Goal: Task Accomplishment & Management: Complete application form

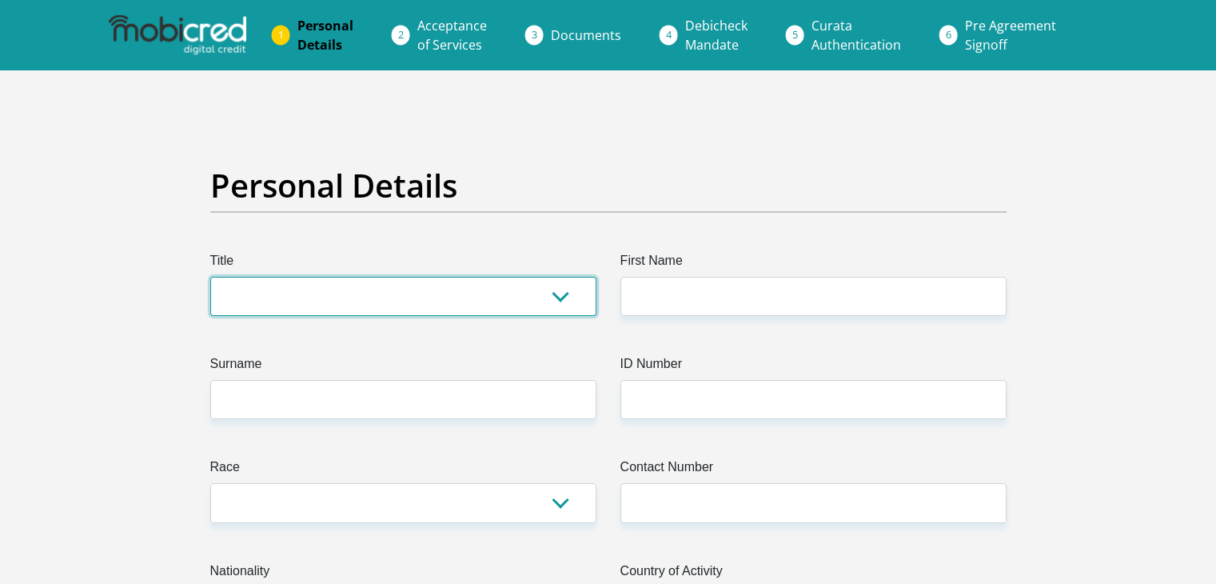
click at [242, 307] on select "Mr Ms Mrs Dr [PERSON_NAME]" at bounding box center [403, 296] width 386 height 39
select select "Mrs"
click at [210, 277] on select "Mr Ms Mrs Dr [PERSON_NAME]" at bounding box center [403, 296] width 386 height 39
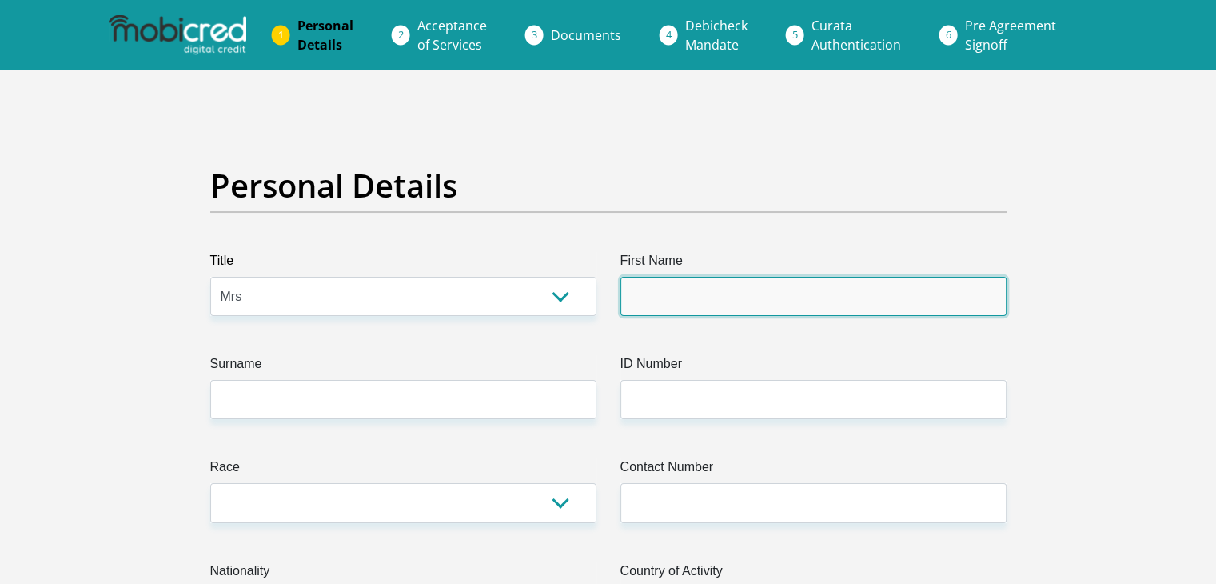
click at [673, 295] on input "First Name" at bounding box center [814, 296] width 386 height 39
type input "Mishkah"
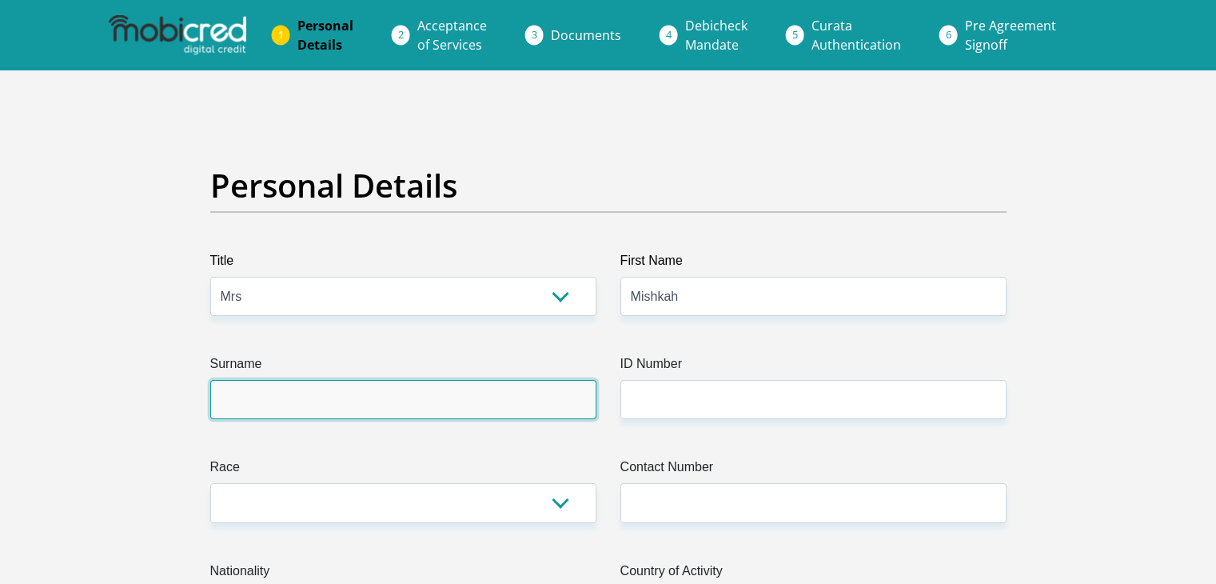
click at [310, 403] on input "Surname" at bounding box center [403, 399] width 386 height 39
type input "Mortlock"
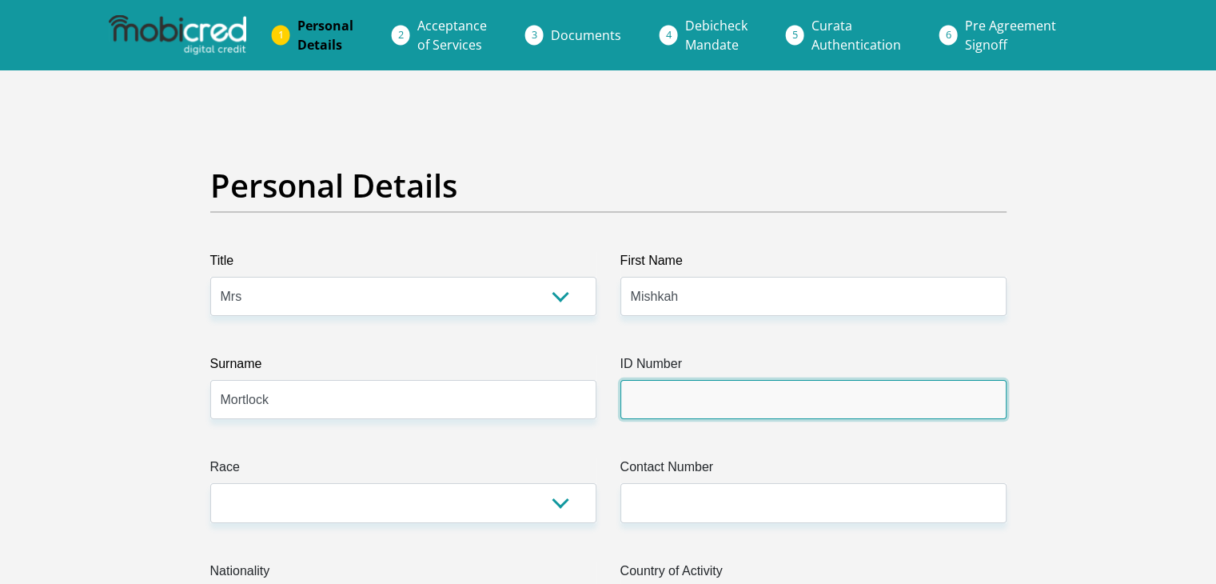
click at [658, 413] on input "ID Number" at bounding box center [814, 399] width 386 height 39
type input "7502050048089"
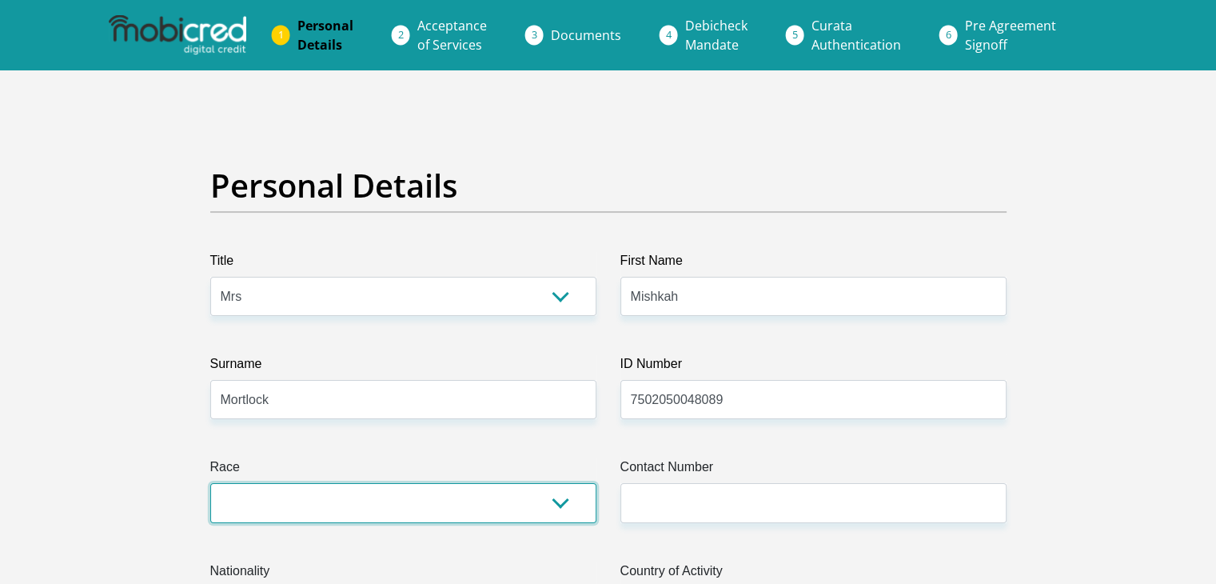
click at [569, 503] on select "Black Coloured Indian White Other" at bounding box center [403, 502] width 386 height 39
select select "2"
click at [210, 483] on select "Black Coloured Indian White Other" at bounding box center [403, 502] width 386 height 39
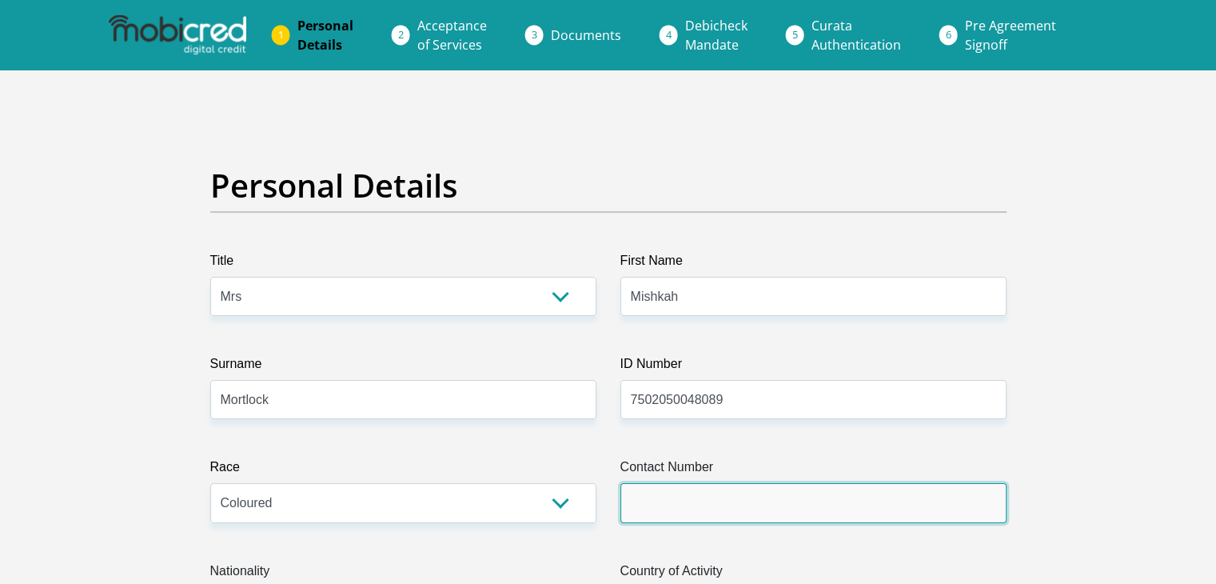
click at [636, 500] on input "Contact Number" at bounding box center [814, 502] width 386 height 39
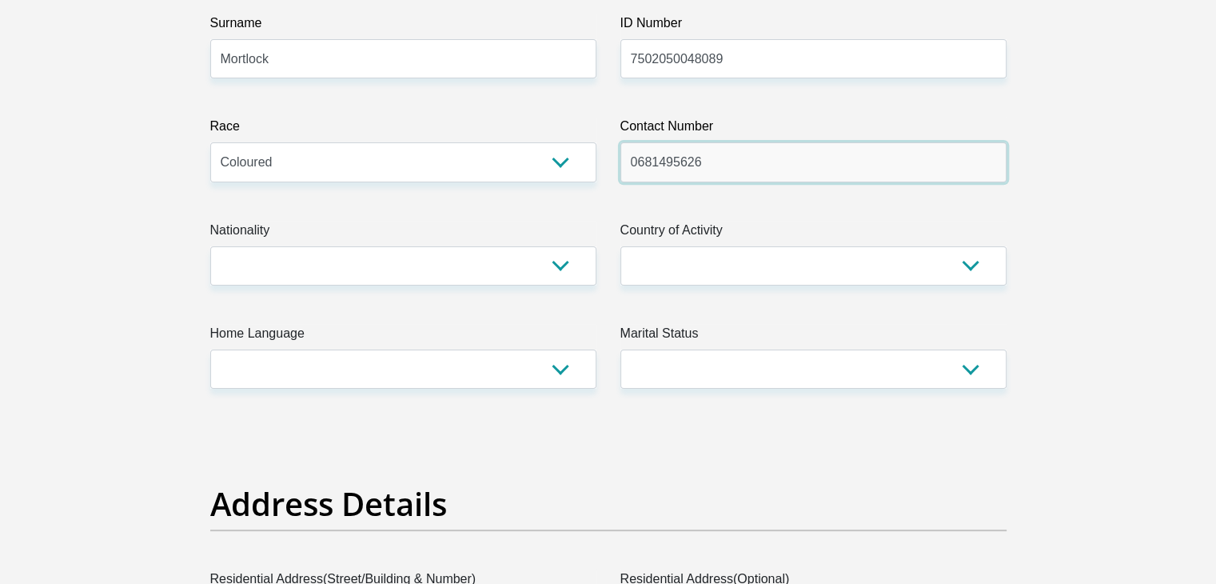
scroll to position [352, 0]
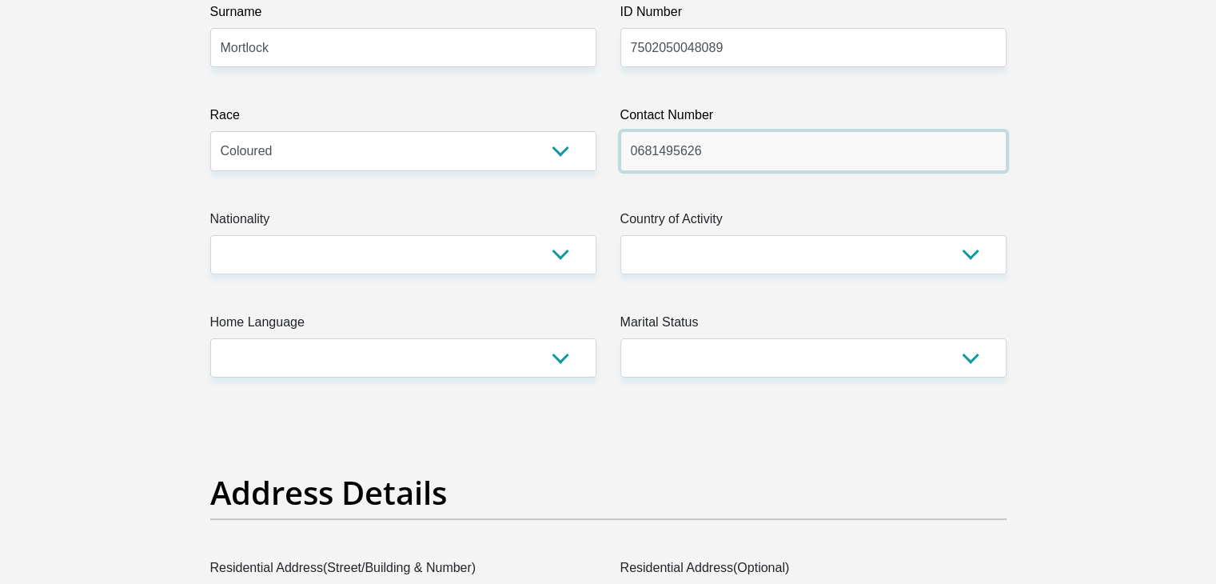
type input "0681495626"
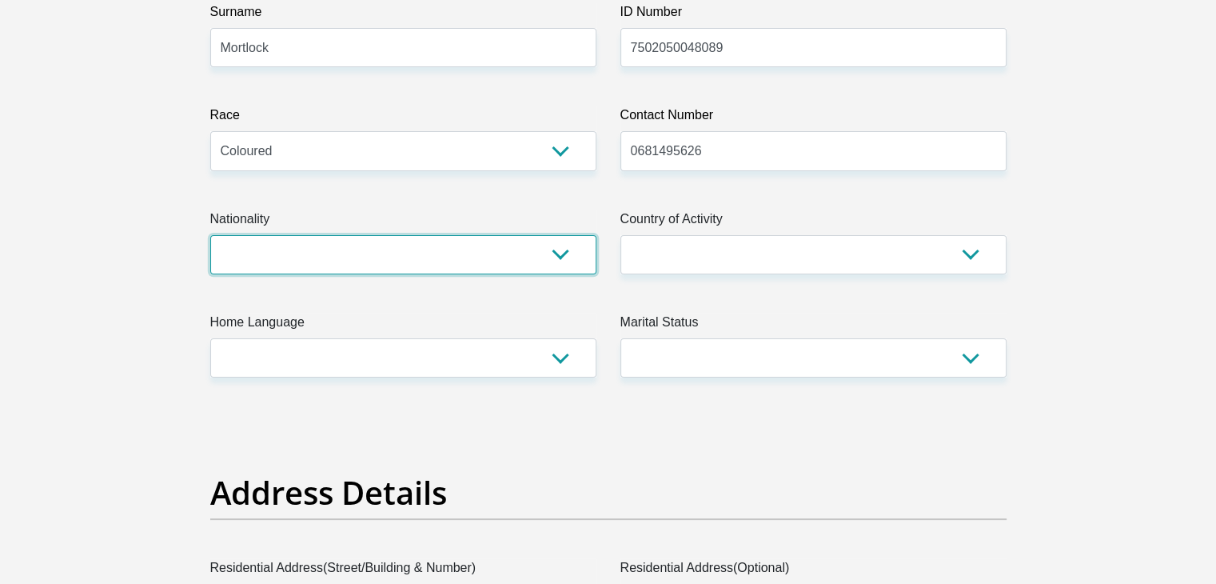
click at [566, 263] on select "[GEOGRAPHIC_DATA] [GEOGRAPHIC_DATA] [GEOGRAPHIC_DATA] [GEOGRAPHIC_DATA] [GEOGRA…" at bounding box center [403, 254] width 386 height 39
select select "ZAF"
click at [210, 235] on select "[GEOGRAPHIC_DATA] [GEOGRAPHIC_DATA] [GEOGRAPHIC_DATA] [GEOGRAPHIC_DATA] [GEOGRA…" at bounding box center [403, 254] width 386 height 39
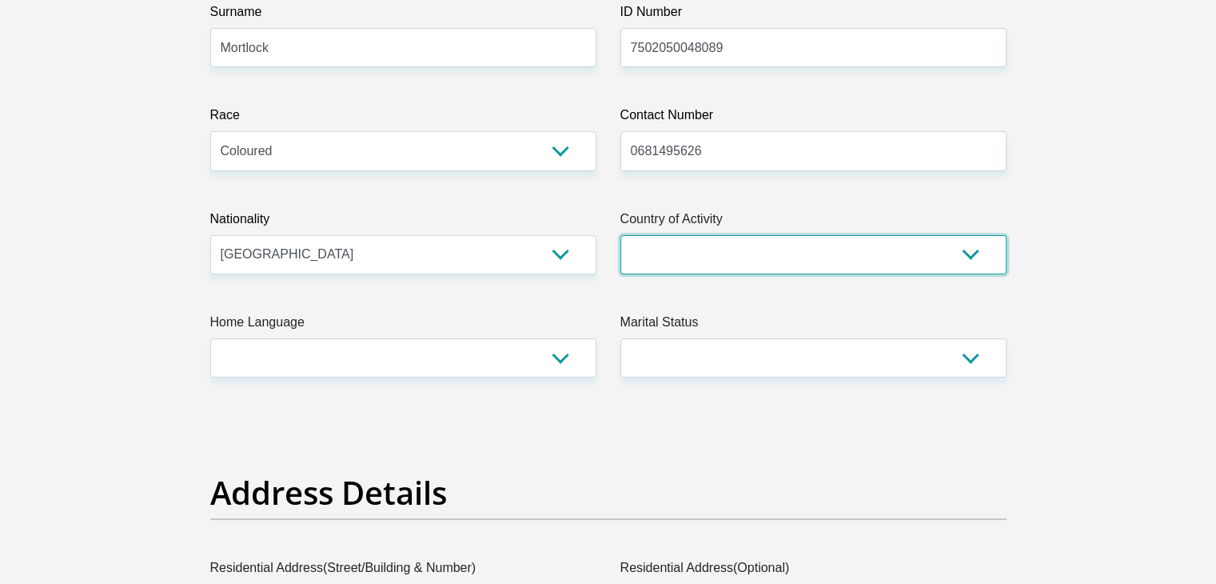
click at [963, 263] on select "[GEOGRAPHIC_DATA] [GEOGRAPHIC_DATA] [GEOGRAPHIC_DATA] [GEOGRAPHIC_DATA] [GEOGRA…" at bounding box center [814, 254] width 386 height 39
select select "ZAF"
click at [621, 235] on select "[GEOGRAPHIC_DATA] [GEOGRAPHIC_DATA] [GEOGRAPHIC_DATA] [GEOGRAPHIC_DATA] [GEOGRA…" at bounding box center [814, 254] width 386 height 39
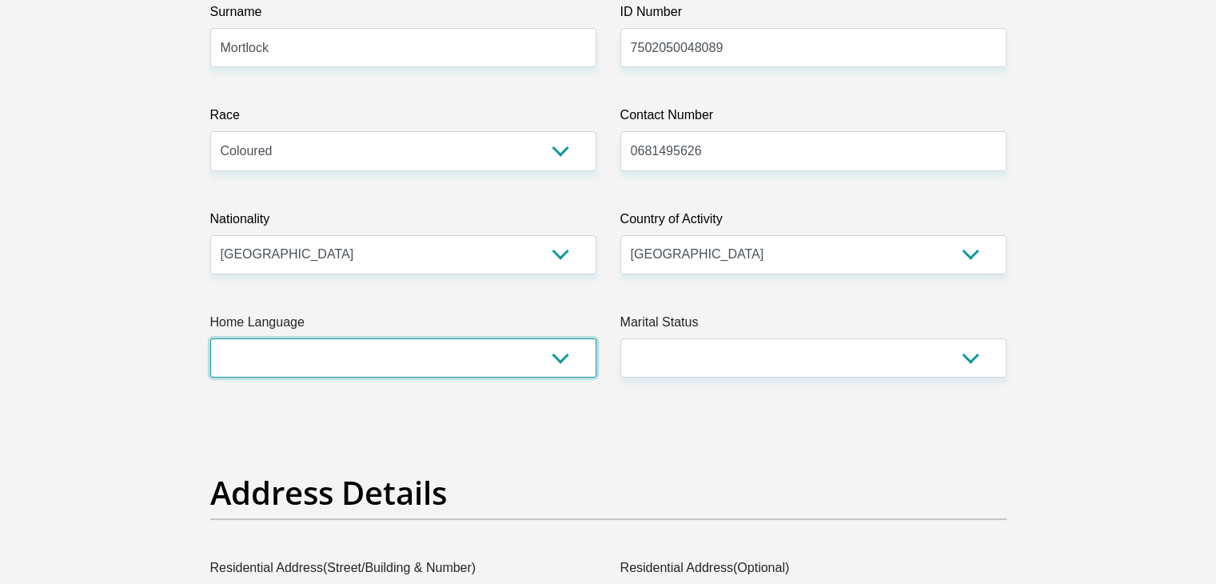
click at [556, 373] on select "Afrikaans English Sepedi South Ndebele Southern Sotho Swati Tsonga Tswana Venda…" at bounding box center [403, 357] width 386 height 39
select select "eng"
click at [210, 338] on select "Afrikaans English Sepedi South Ndebele Southern Sotho Swati Tsonga Tswana Venda…" at bounding box center [403, 357] width 386 height 39
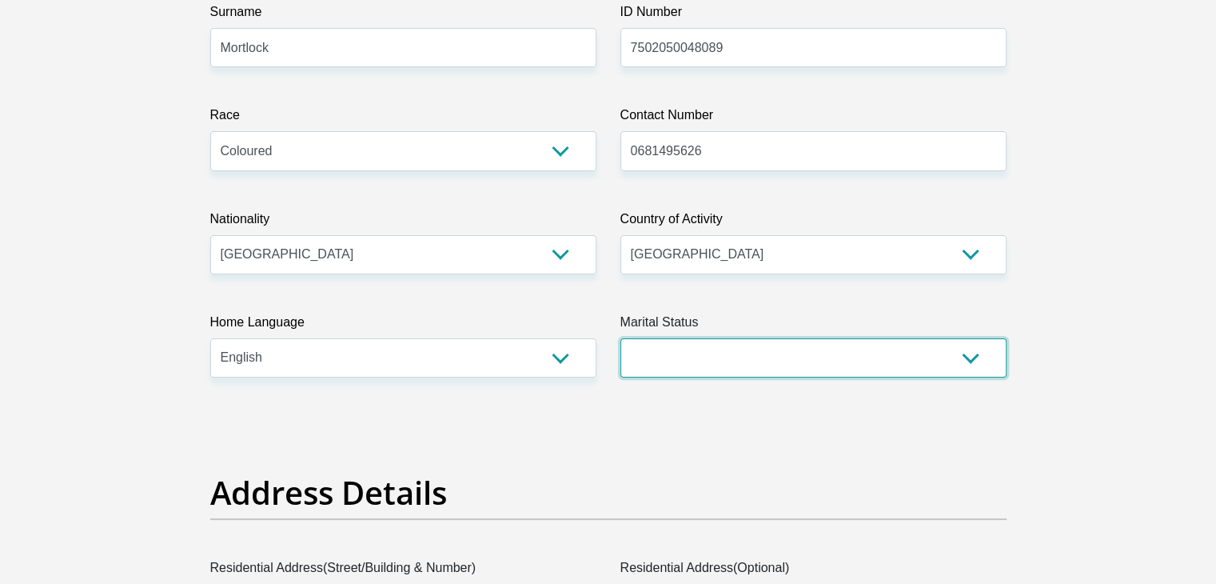
click at [972, 357] on select "Married ANC Single Divorced Widowed Married COP or Customary Law" at bounding box center [814, 357] width 386 height 39
select select "5"
click at [621, 338] on select "Married ANC Single Divorced Widowed Married COP or Customary Law" at bounding box center [814, 357] width 386 height 39
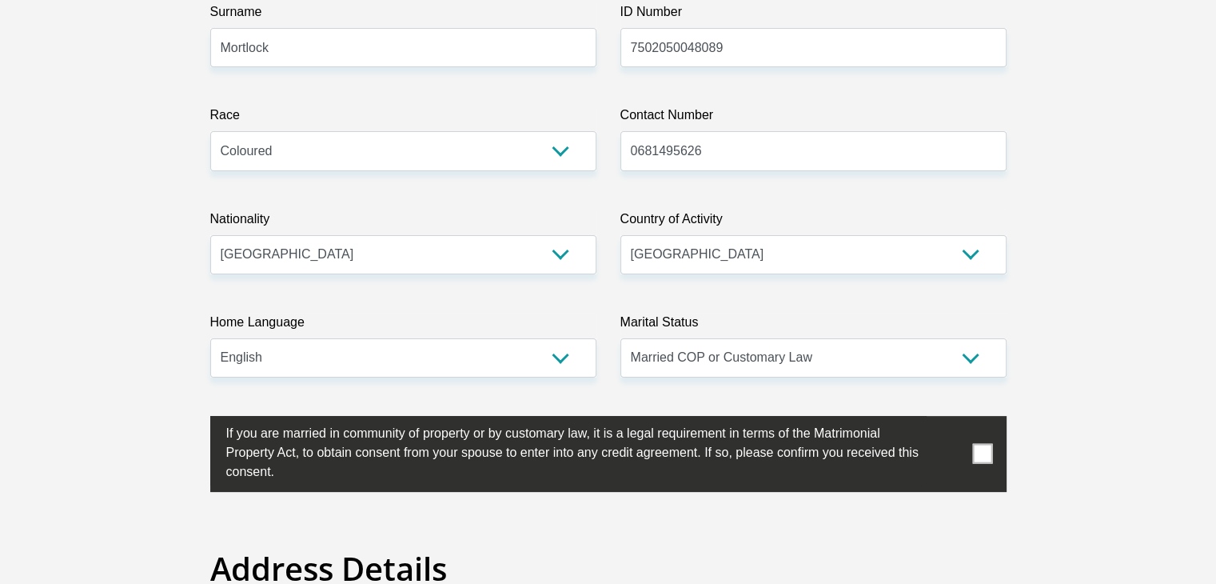
click at [985, 451] on span at bounding box center [982, 454] width 20 height 20
click at [194, 420] on input "checkbox" at bounding box center [194, 420] width 0 height 0
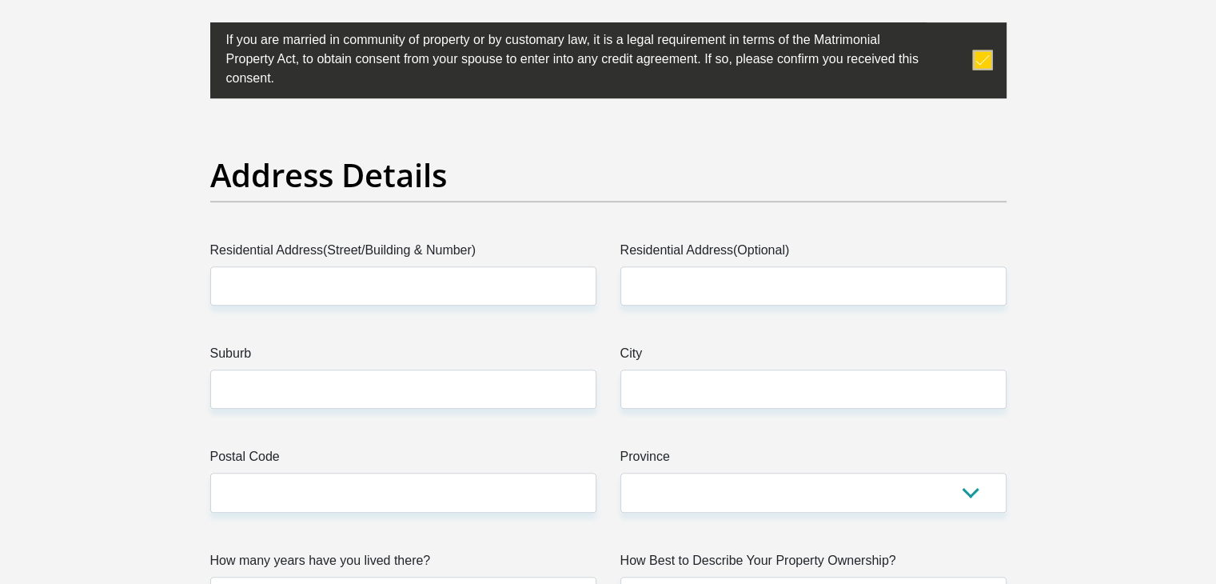
scroll to position [767, 0]
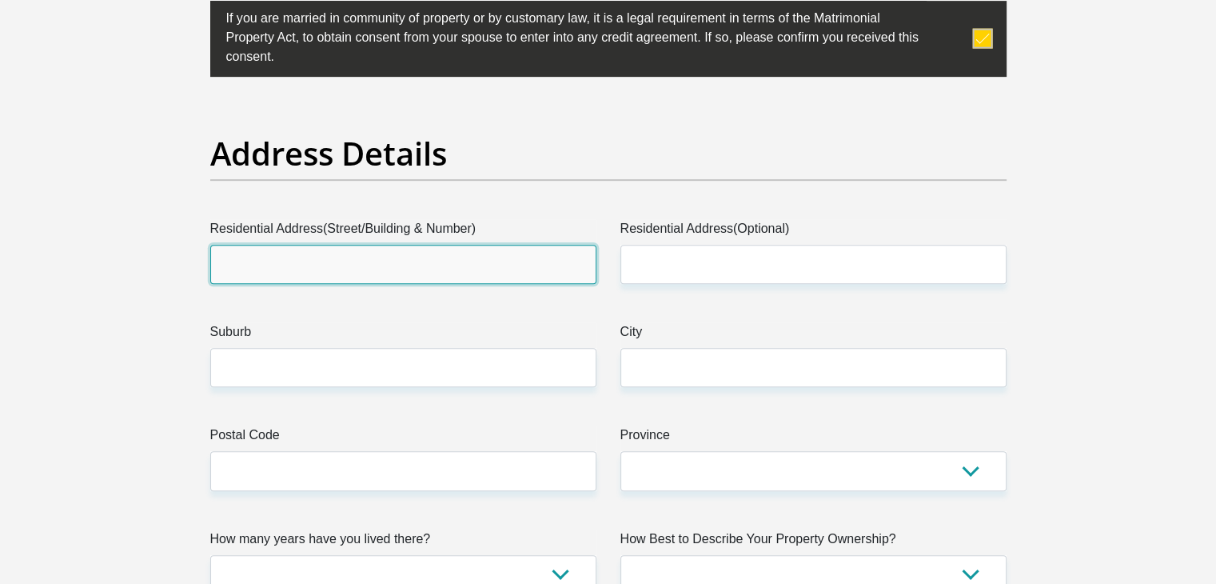
click at [288, 258] on input "Residential Address(Street/Building & Number)" at bounding box center [403, 264] width 386 height 39
type input "33 CARLIER"
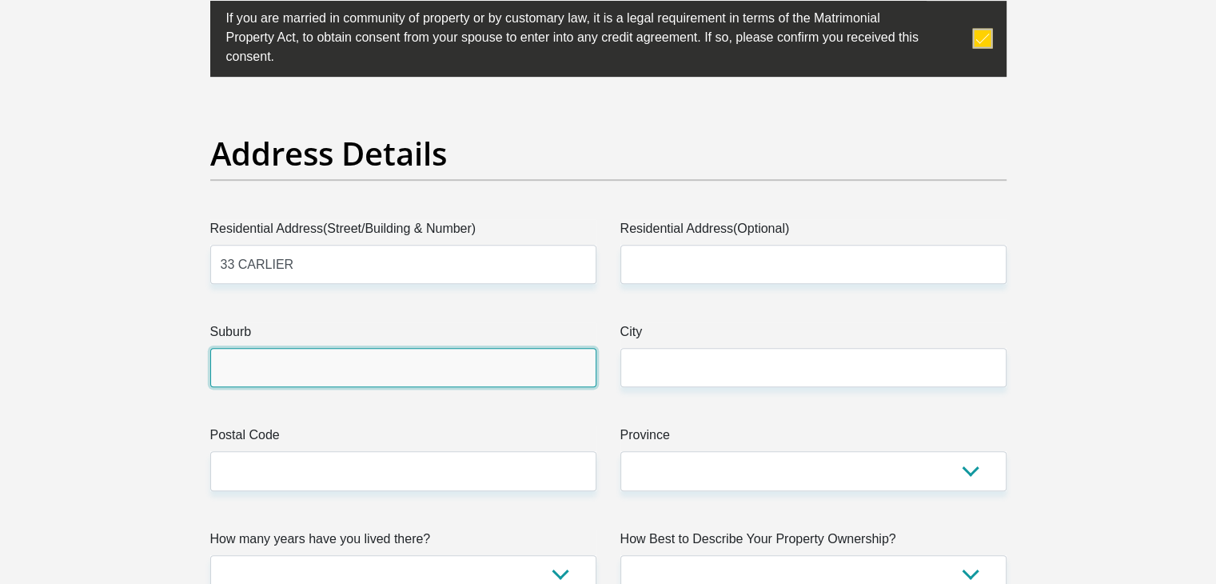
type input "[GEOGRAPHIC_DATA]"
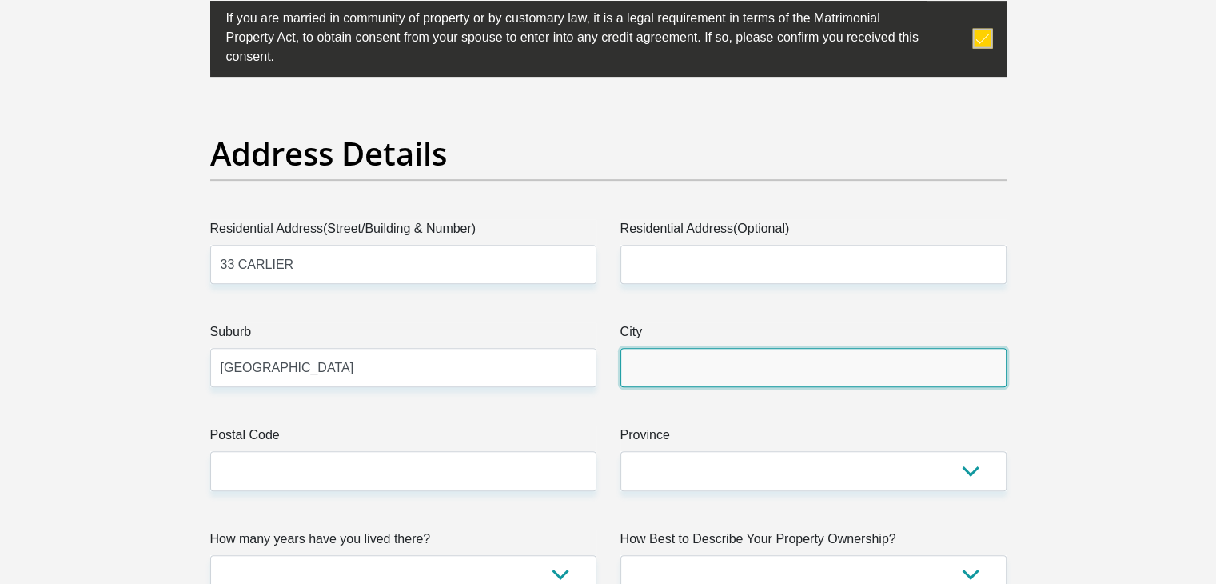
type input "[GEOGRAPHIC_DATA]"
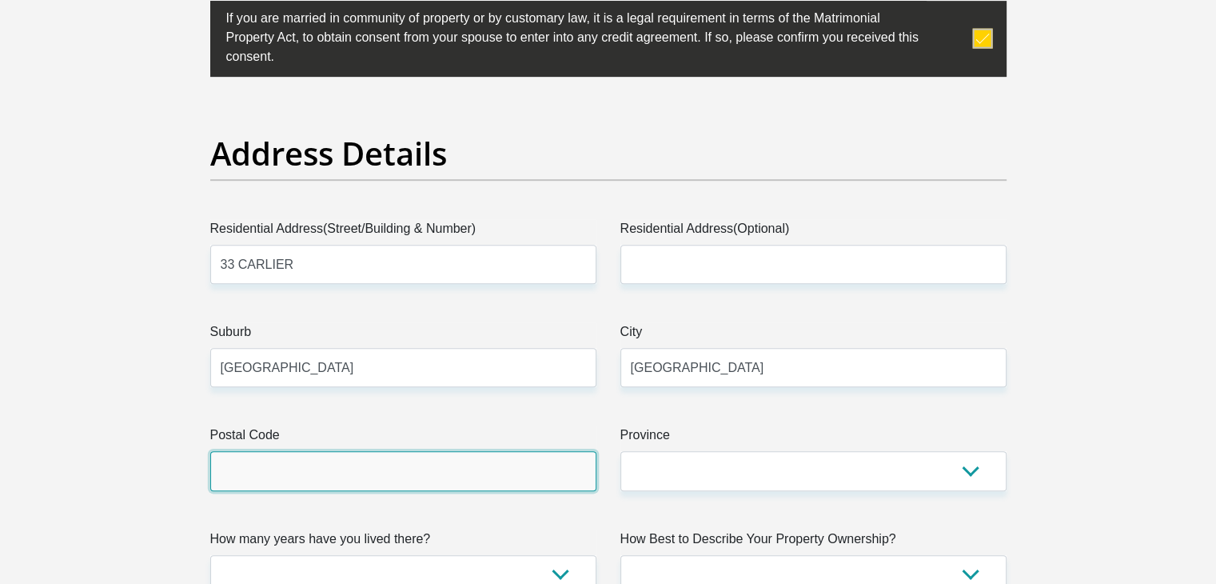
type input "7580"
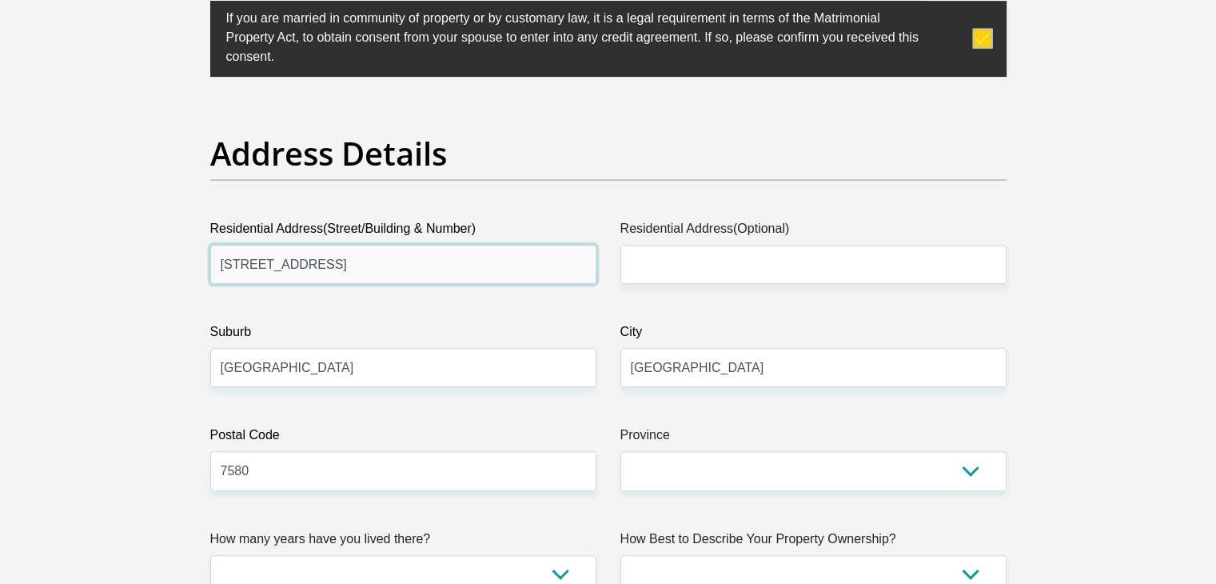
type input "[STREET_ADDRESS]"
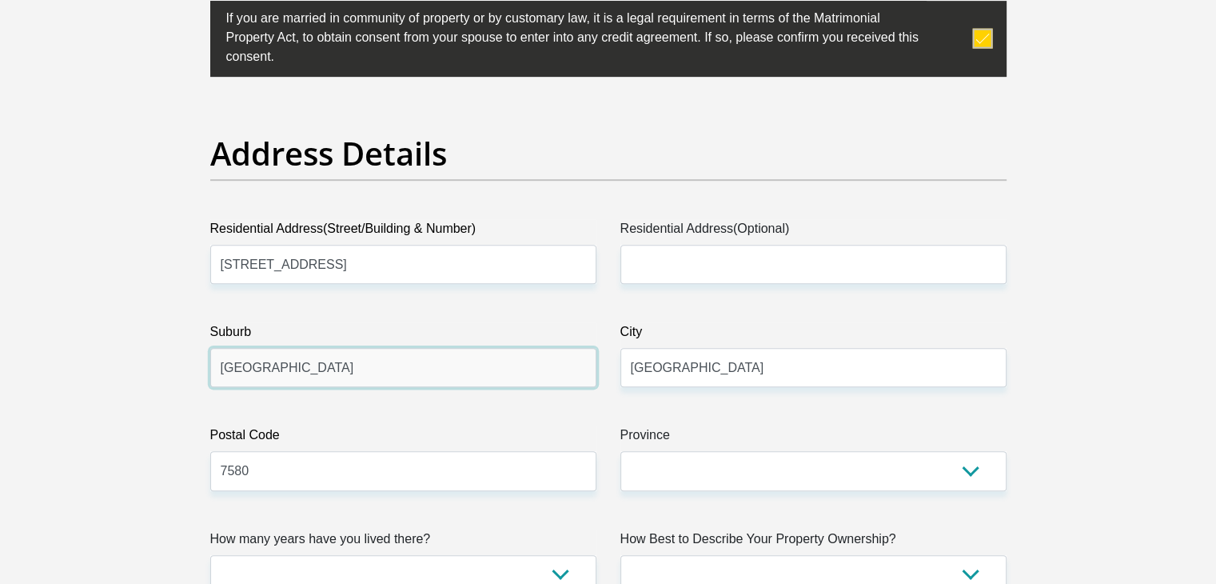
drag, startPoint x: 326, startPoint y: 369, endPoint x: 194, endPoint y: 373, distance: 132.8
type input "KUILSRIVER"
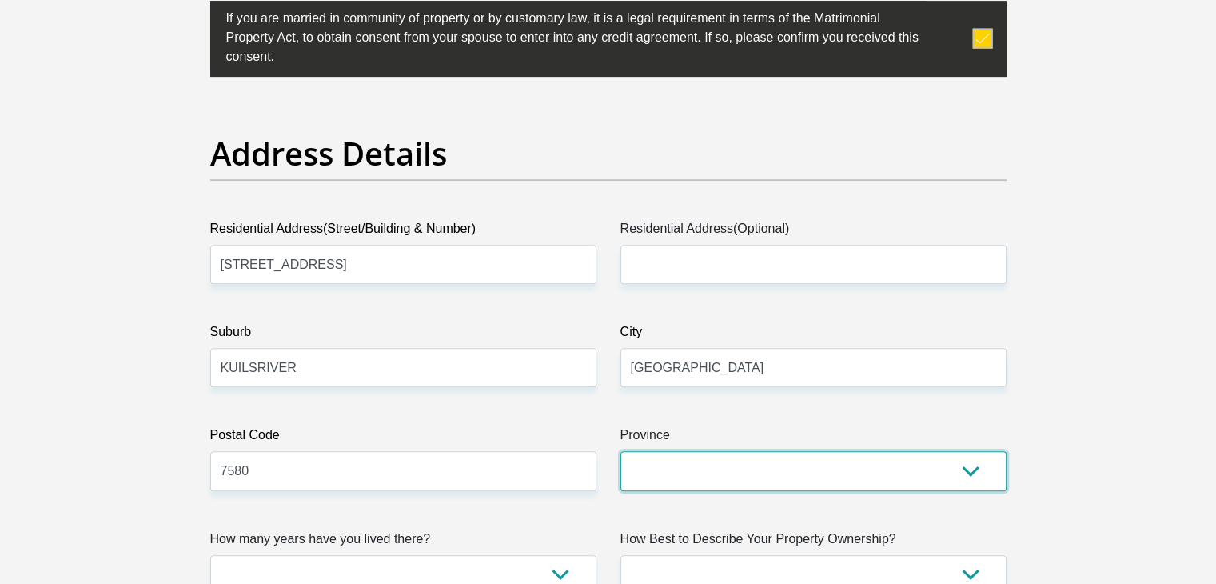
click at [972, 468] on select "Eastern Cape Free State [GEOGRAPHIC_DATA] [GEOGRAPHIC_DATA][DATE] [GEOGRAPHIC_D…" at bounding box center [814, 470] width 386 height 39
select select "Western Cape"
click at [621, 451] on select "Eastern Cape Free State [GEOGRAPHIC_DATA] [GEOGRAPHIC_DATA][DATE] [GEOGRAPHIC_D…" at bounding box center [814, 470] width 386 height 39
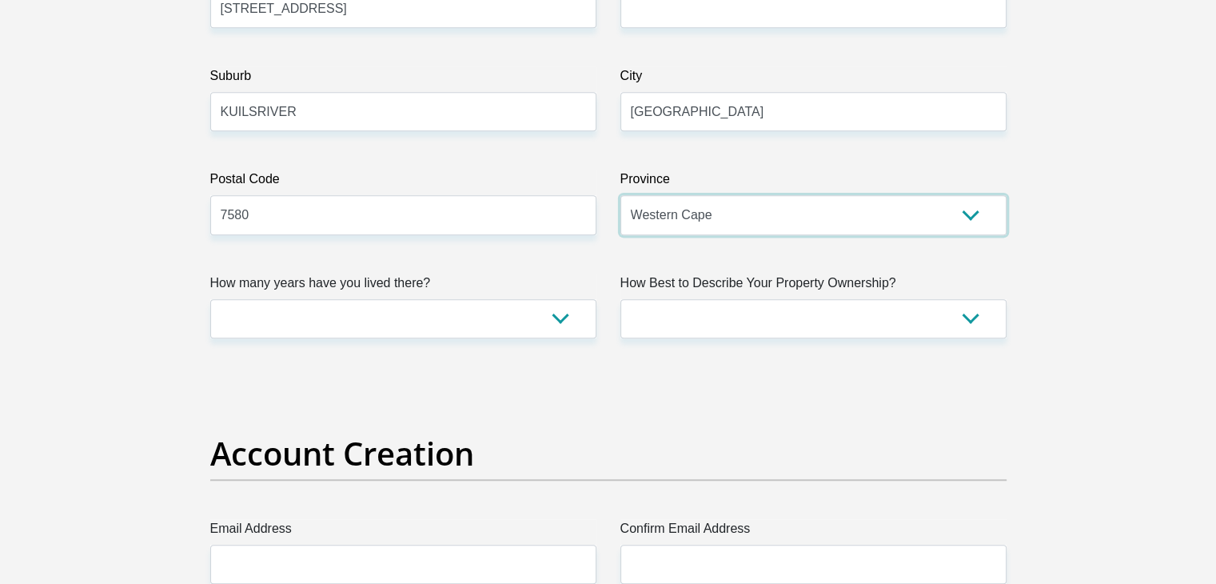
scroll to position [1076, 0]
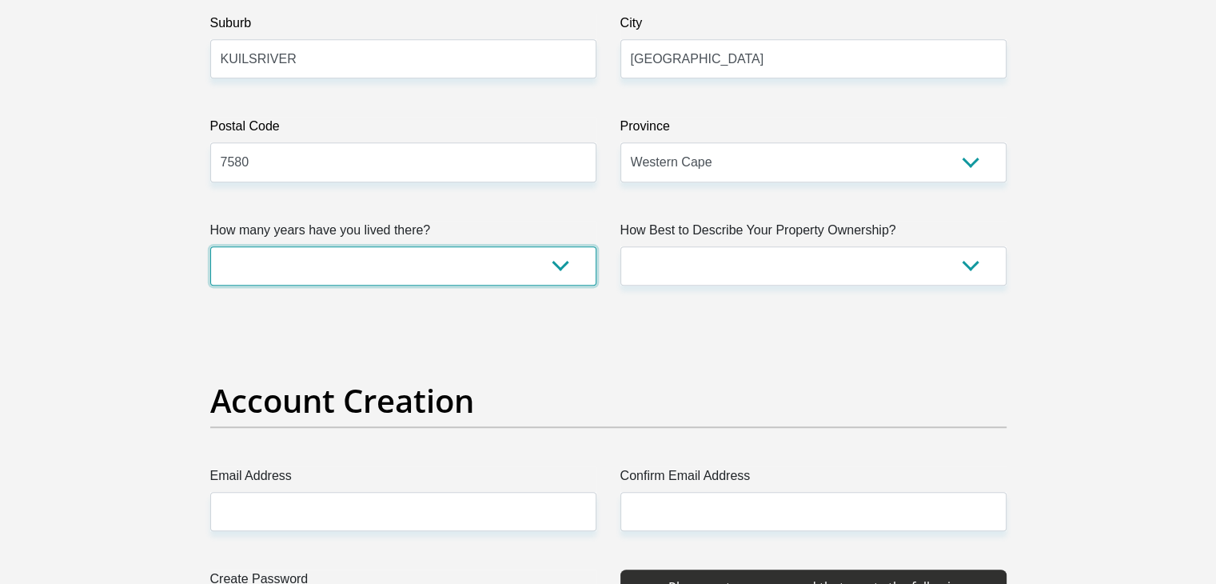
click at [561, 270] on select "less than 1 year 1-3 years 3-5 years 5+ years" at bounding box center [403, 265] width 386 height 39
select select "5"
click at [210, 246] on select "less than 1 year 1-3 years 3-5 years 5+ years" at bounding box center [403, 265] width 386 height 39
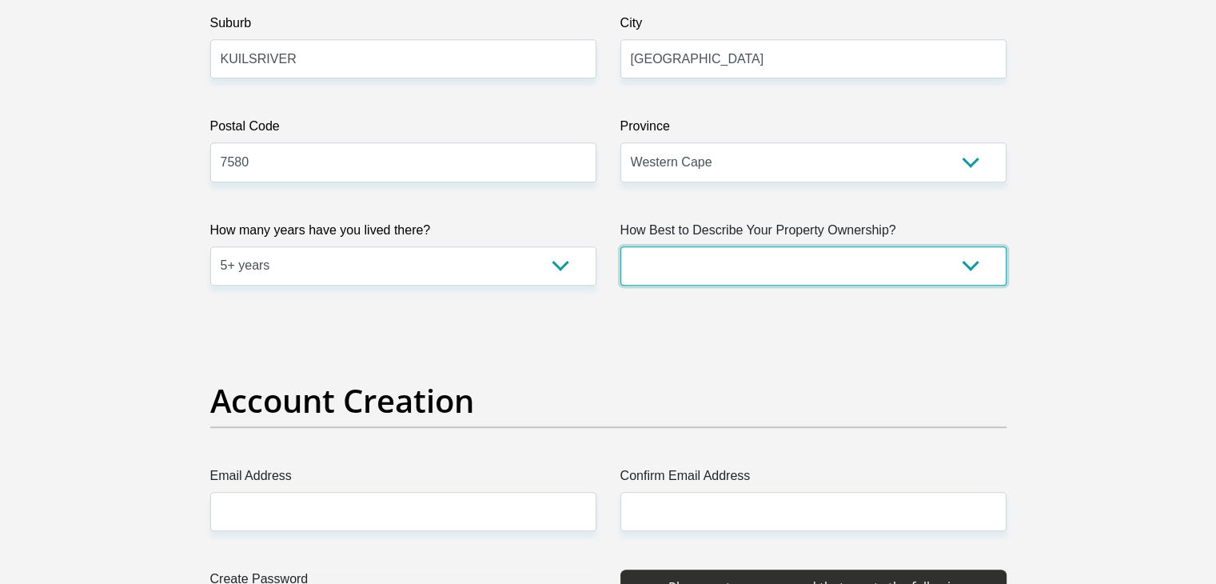
click at [970, 267] on select "Owned Rented Family Owned Company Dwelling" at bounding box center [814, 265] width 386 height 39
select select "Owned"
click at [621, 246] on select "Owned Rented Family Owned Company Dwelling" at bounding box center [814, 265] width 386 height 39
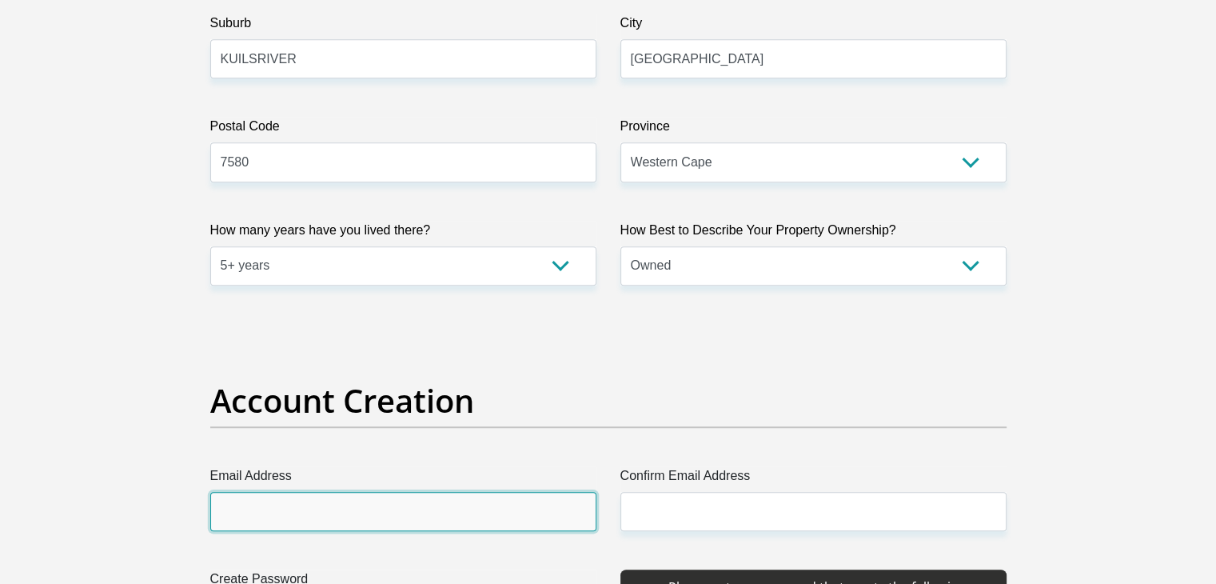
click at [311, 520] on input "Email Address" at bounding box center [403, 511] width 386 height 39
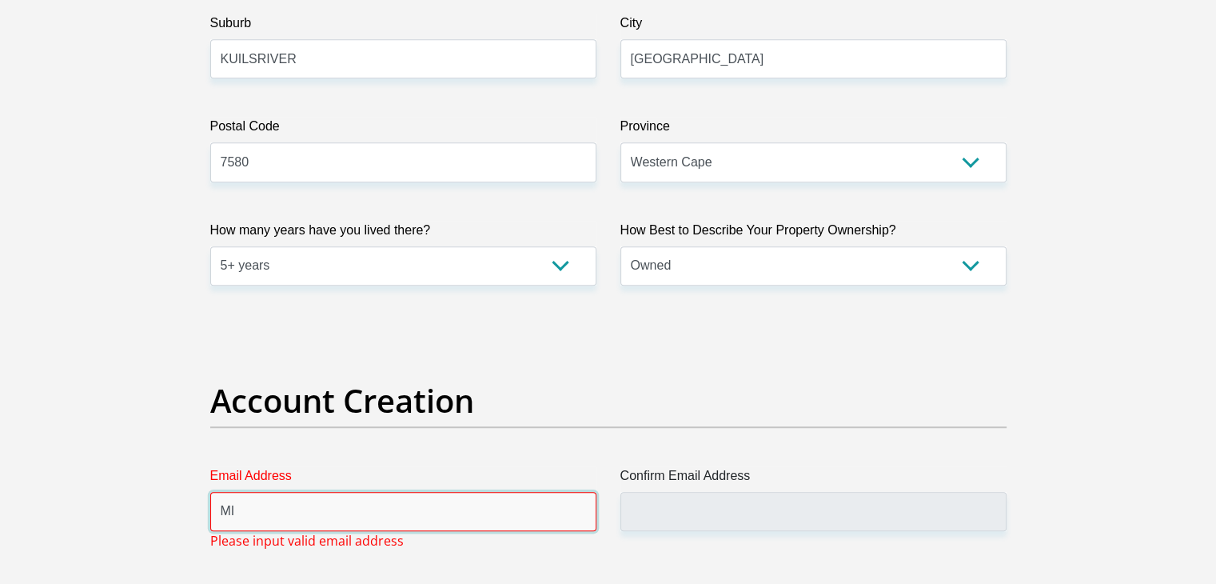
type input "M"
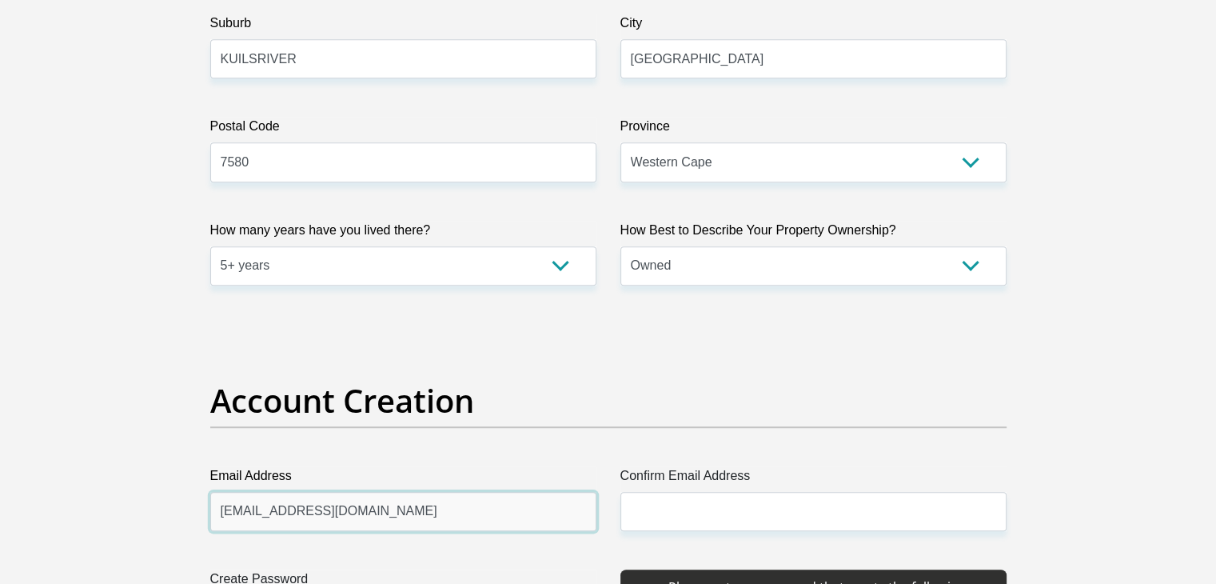
type input "[EMAIL_ADDRESS][DOMAIN_NAME]"
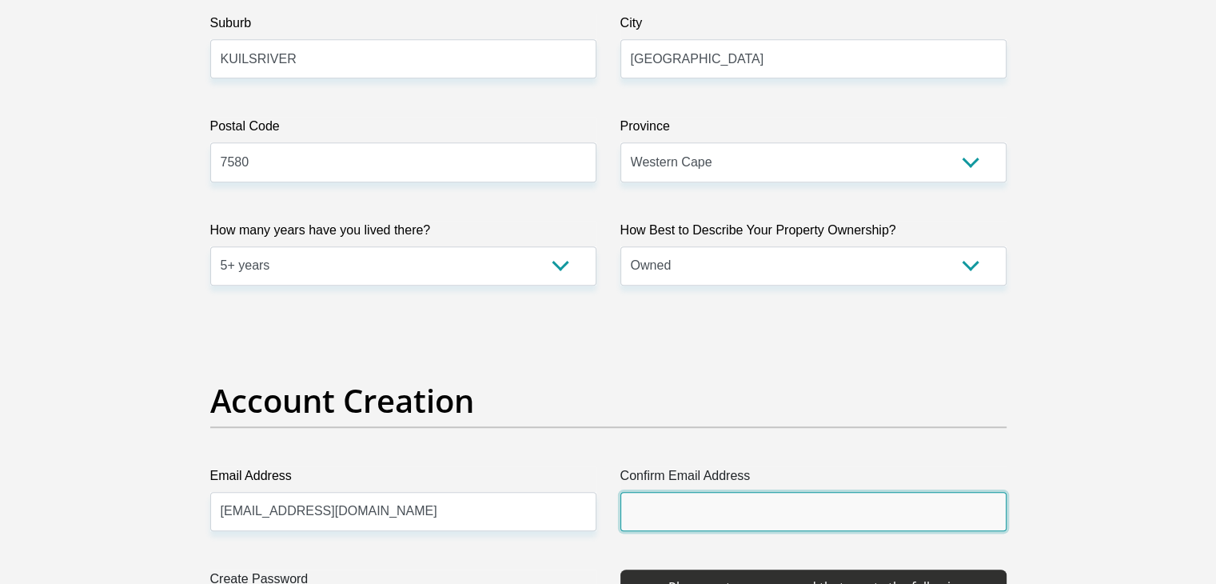
click at [678, 514] on input "Confirm Email Address" at bounding box center [814, 511] width 386 height 39
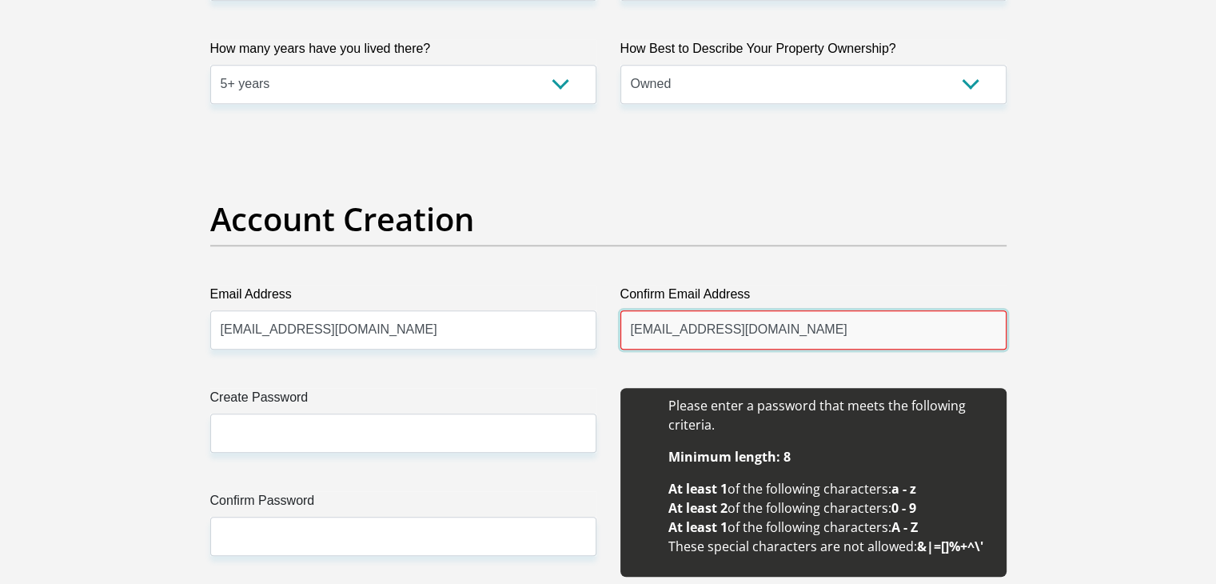
scroll to position [1396, 0]
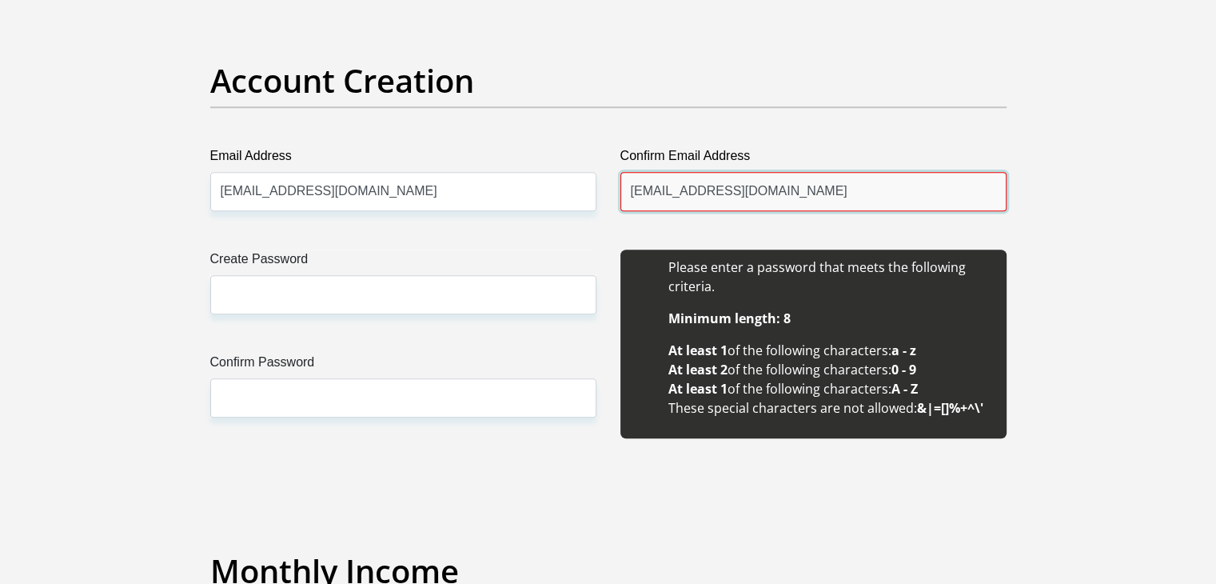
type input "[EMAIL_ADDRESS][DOMAIN_NAME]"
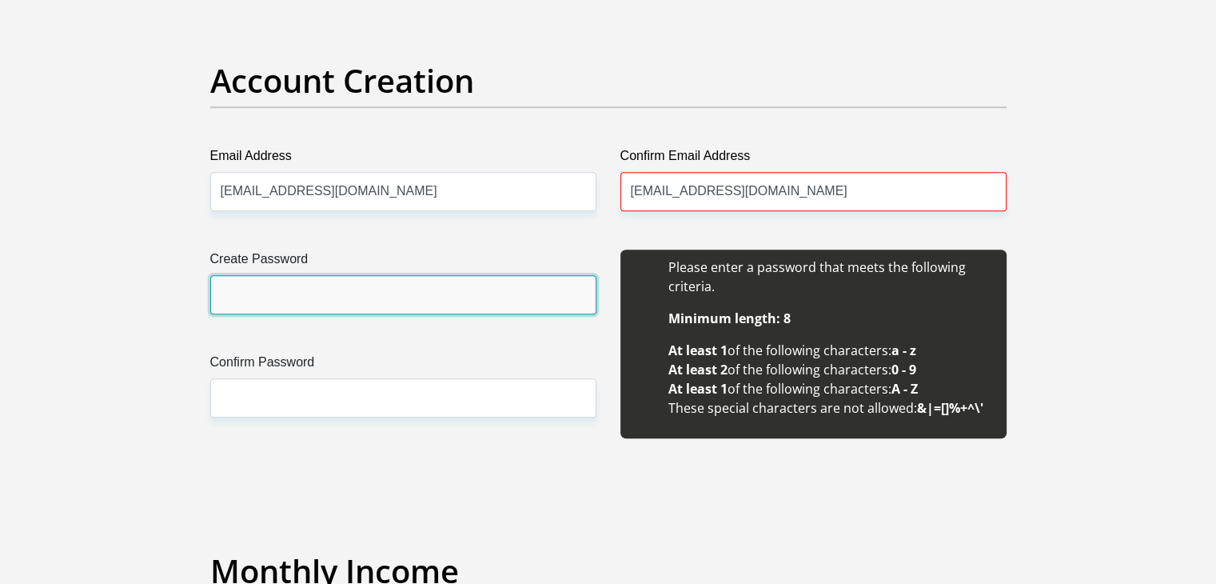
click at [245, 294] on input "Create Password" at bounding box center [403, 294] width 386 height 39
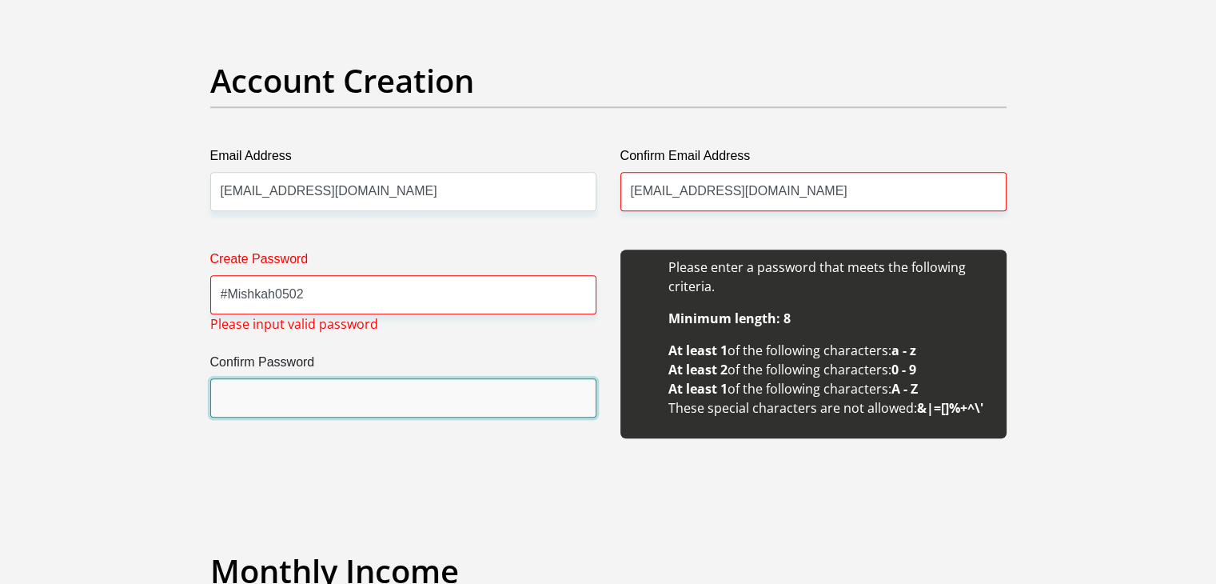
click at [238, 381] on input "Confirm Password" at bounding box center [403, 397] width 386 height 39
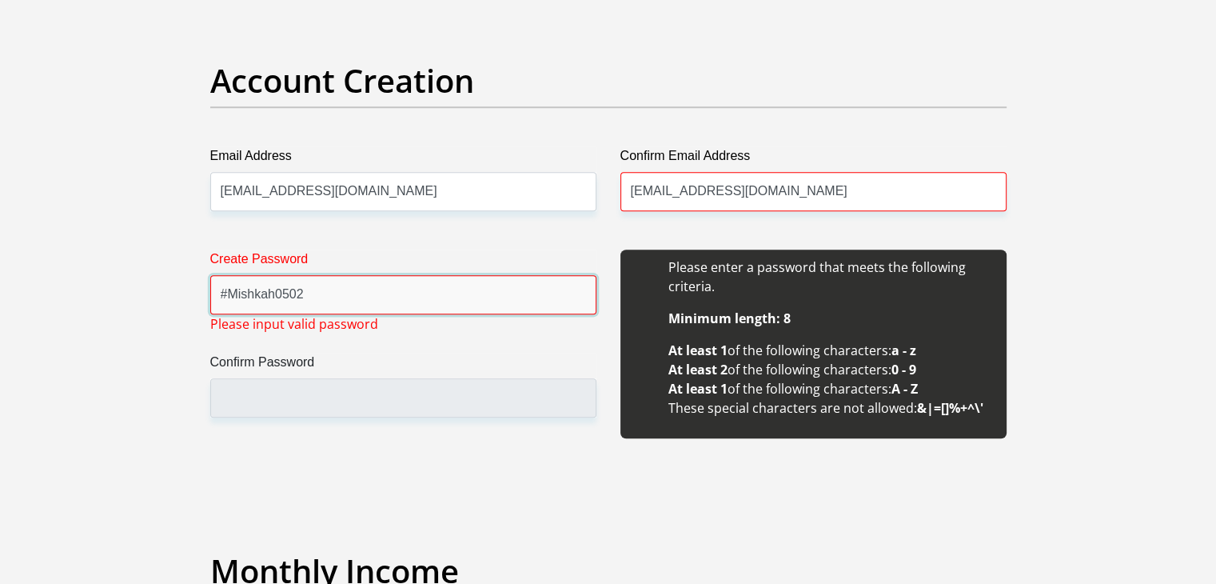
click at [229, 293] on input "#Mishkah0502" at bounding box center [403, 294] width 386 height 39
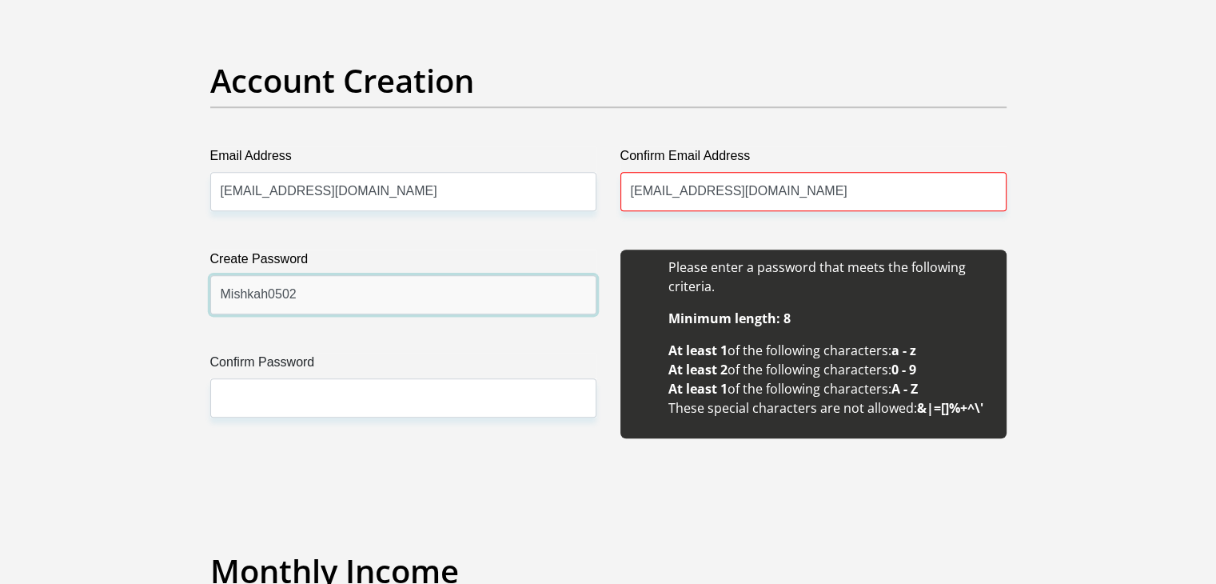
type input "Mishkah0502"
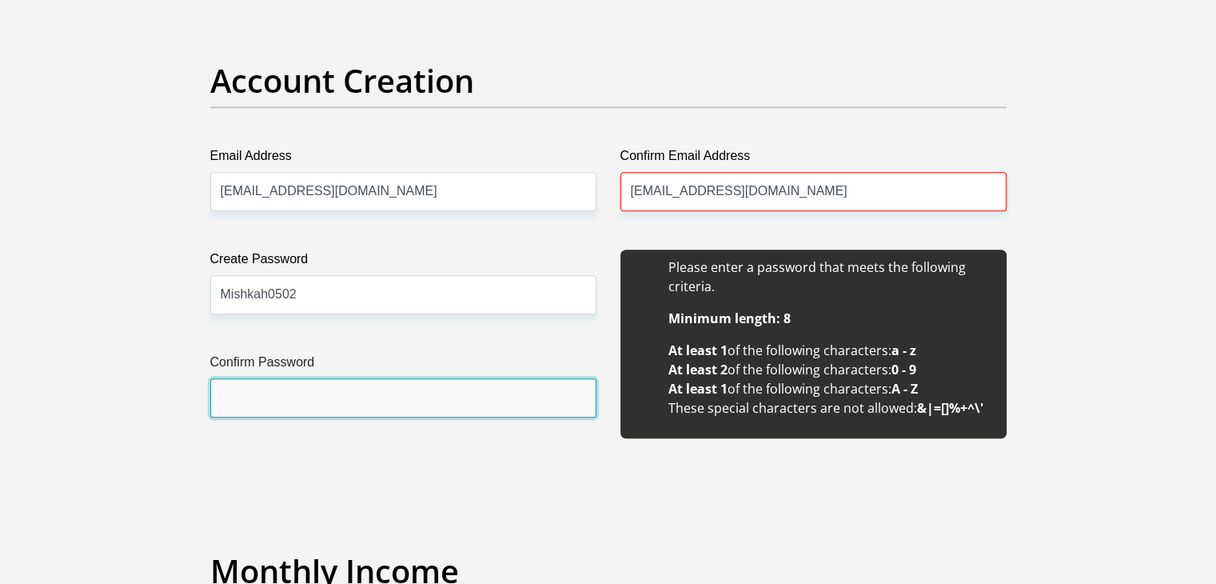
click at [227, 404] on input "Confirm Password" at bounding box center [403, 397] width 386 height 39
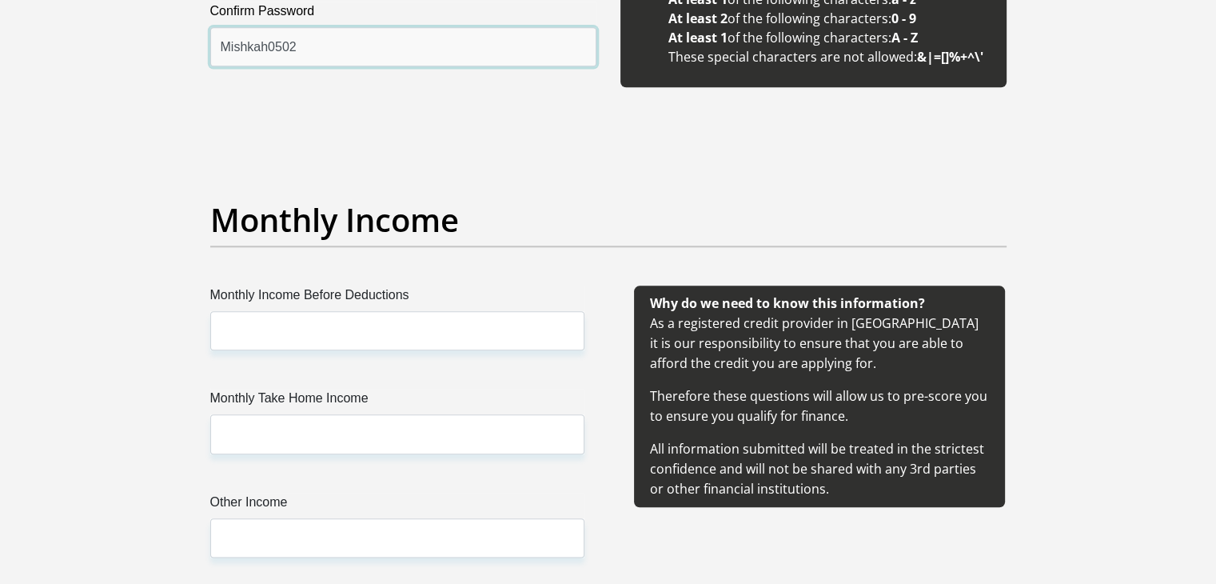
scroll to position [1779, 0]
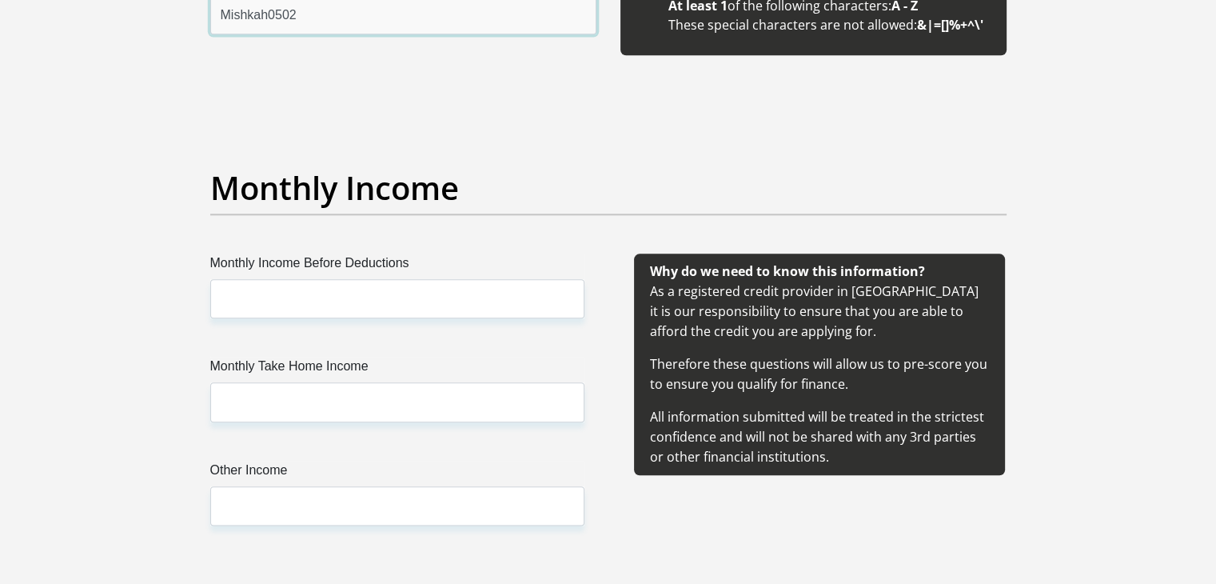
type input "Mishkah0502"
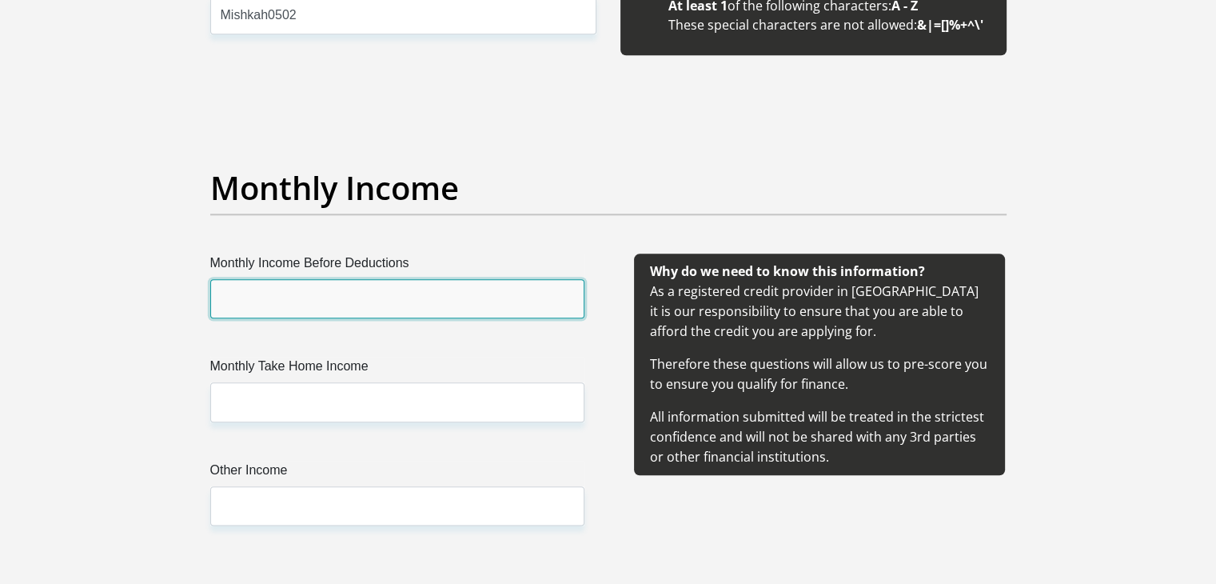
click at [242, 290] on input "Monthly Income Before Deductions" at bounding box center [397, 298] width 374 height 39
type input "23000"
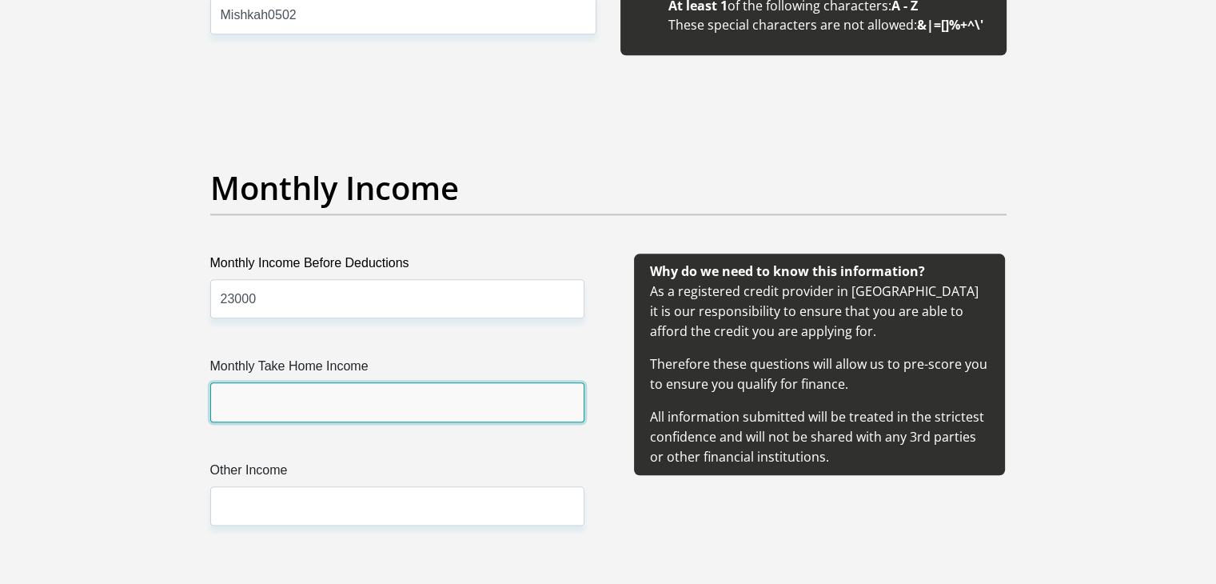
click at [249, 392] on input "Monthly Take Home Income" at bounding box center [397, 401] width 374 height 39
type input "15000"
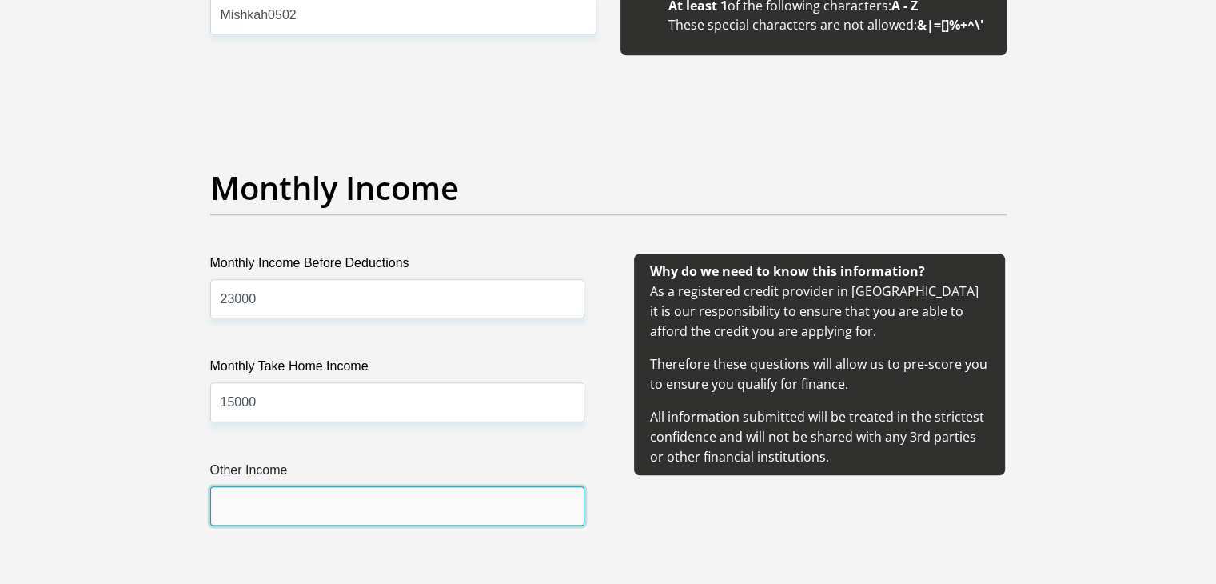
click at [226, 515] on input "Other Income" at bounding box center [397, 505] width 374 height 39
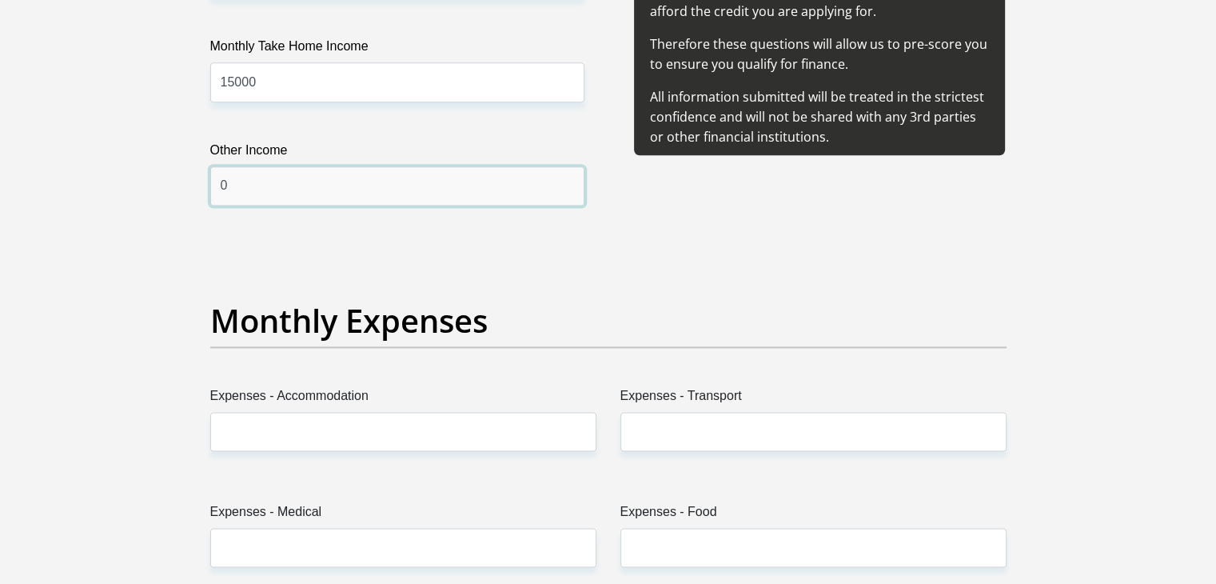
scroll to position [2152, 0]
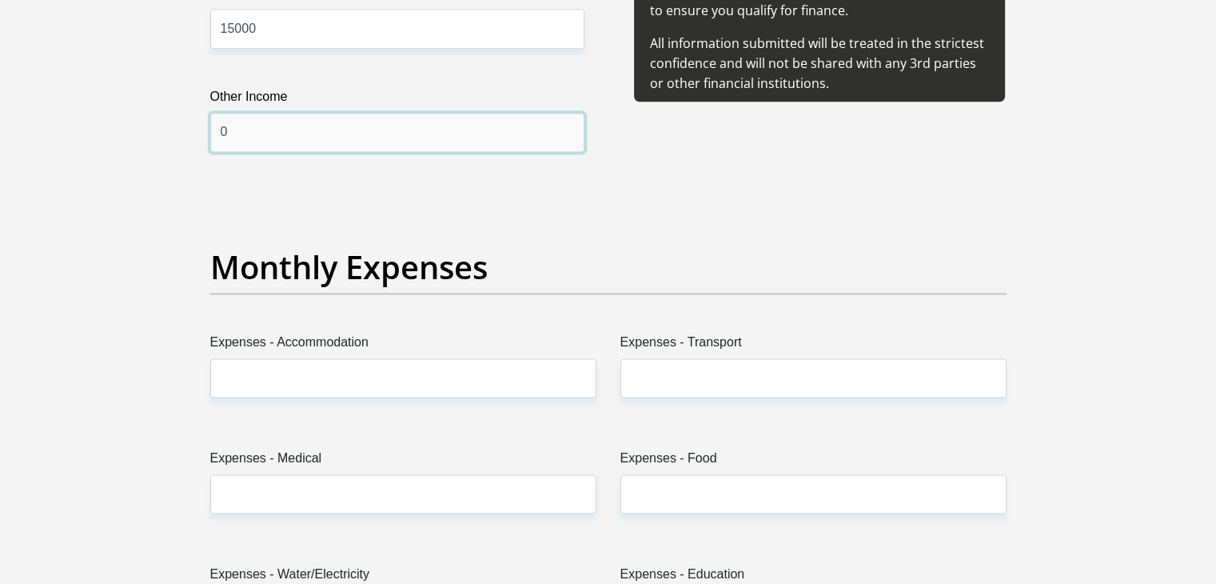
type input "0"
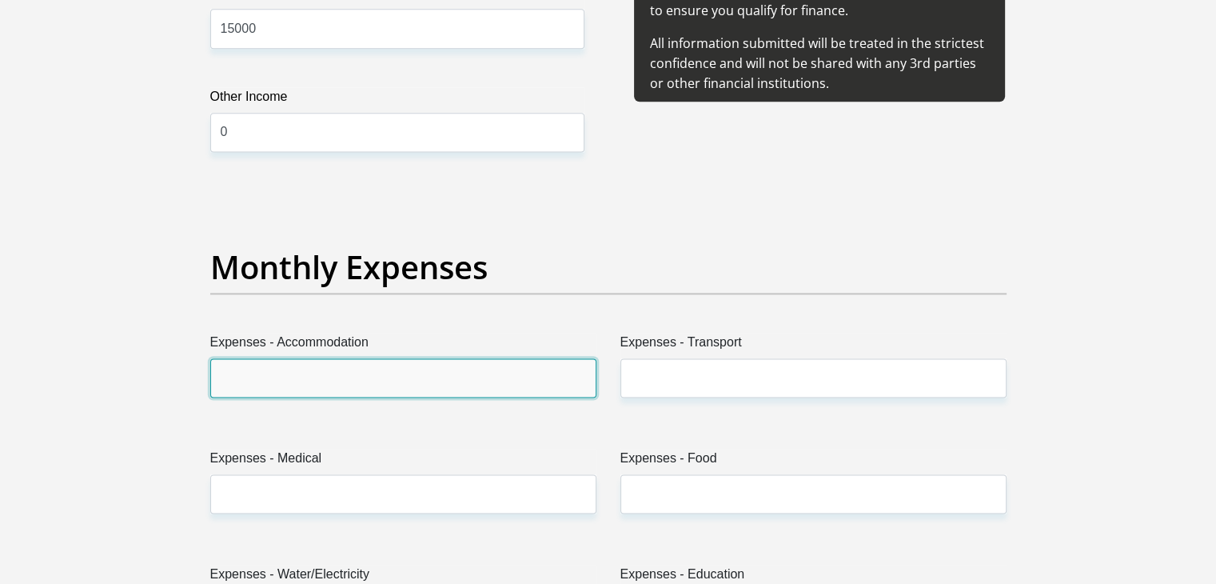
click at [272, 378] on input "Expenses - Accommodation" at bounding box center [403, 377] width 386 height 39
type input "0"
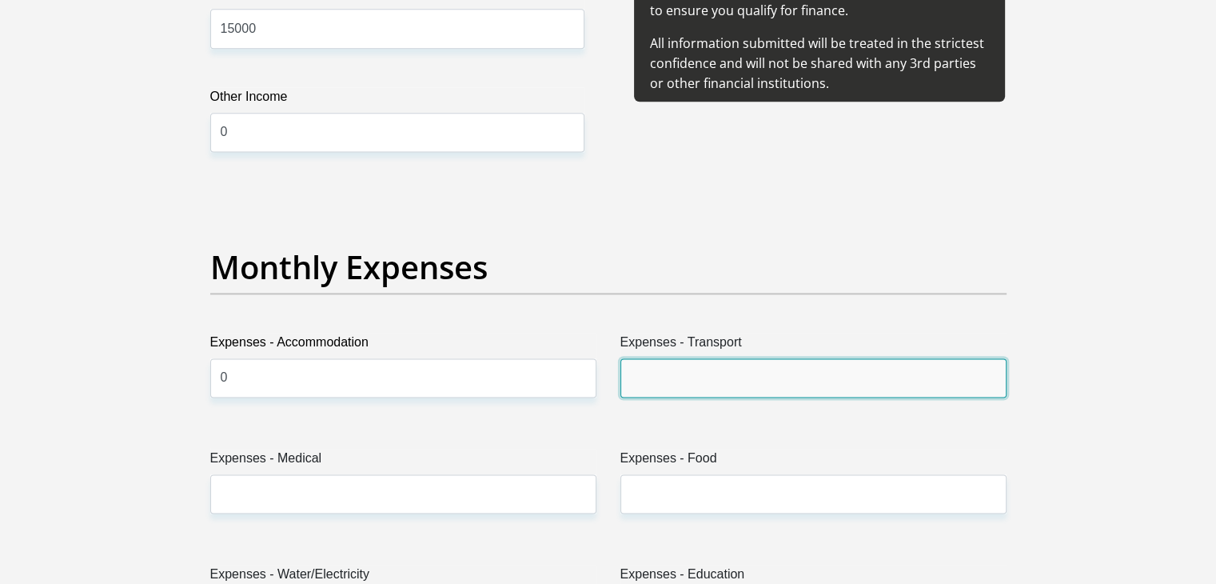
click at [667, 374] on input "Expenses - Transport" at bounding box center [814, 377] width 386 height 39
type input "250"
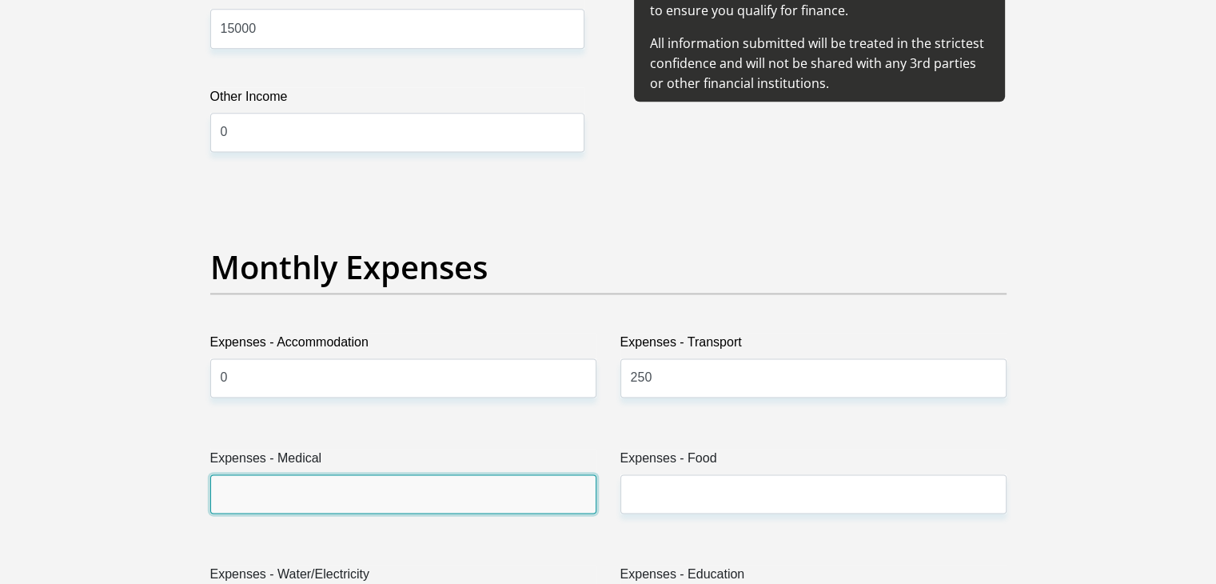
click at [310, 477] on input "Expenses - Medical" at bounding box center [403, 493] width 386 height 39
type input "0"
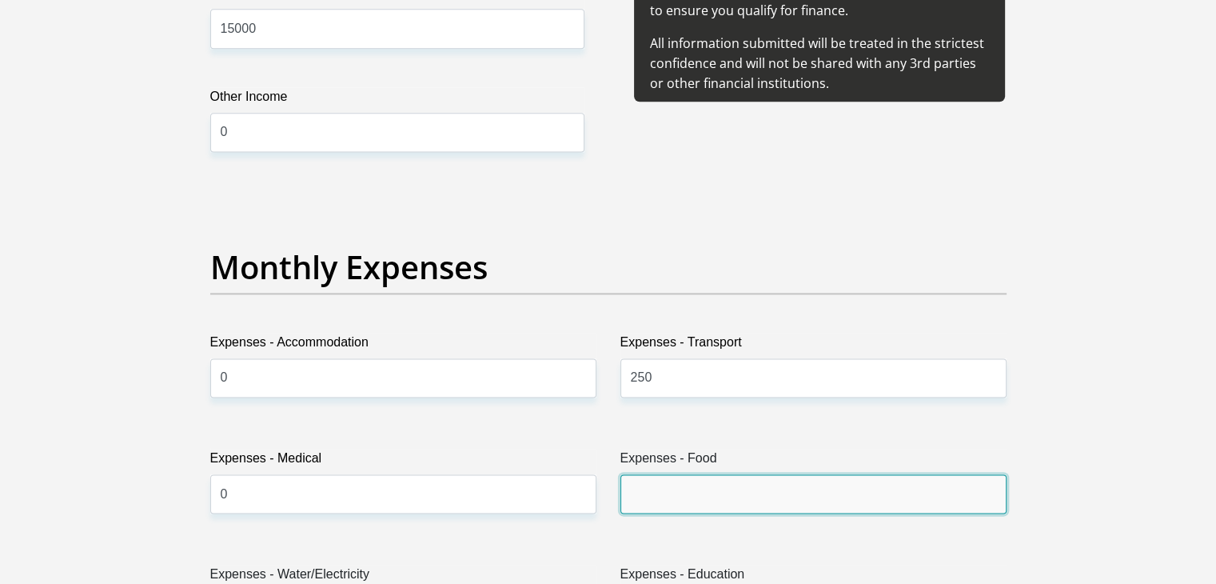
click at [688, 490] on input "Expenses - Food" at bounding box center [814, 493] width 386 height 39
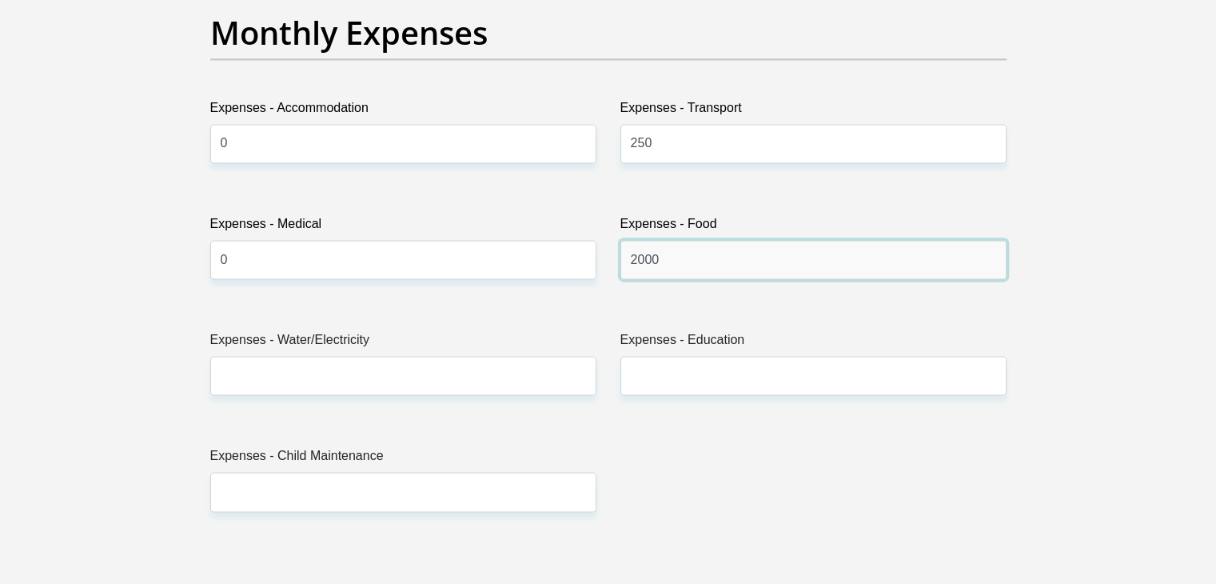
scroll to position [2429, 0]
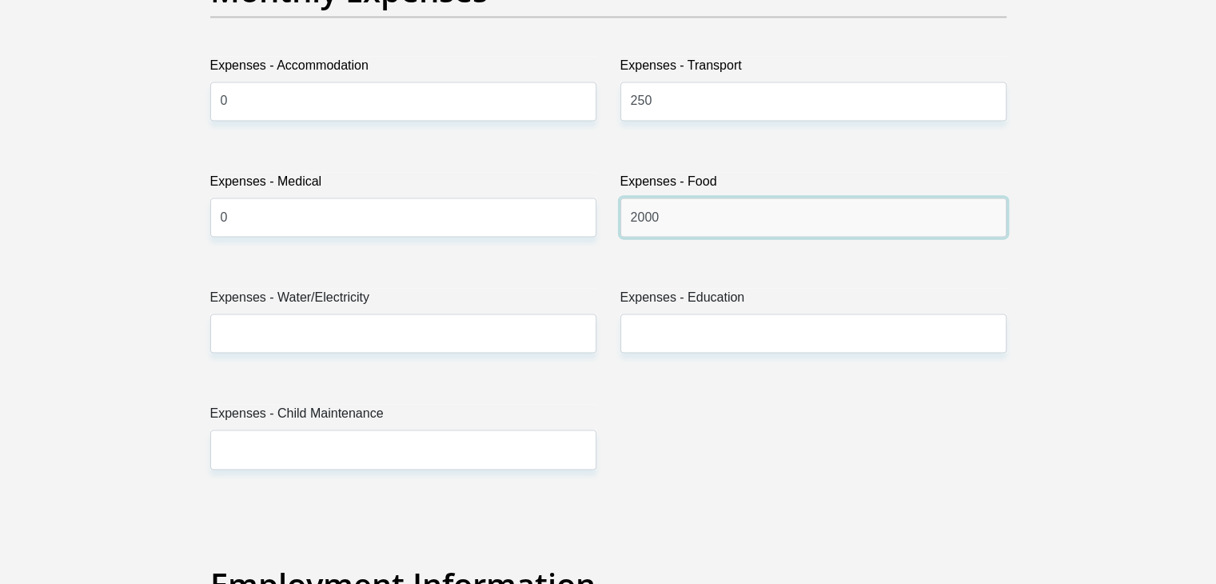
type input "2000"
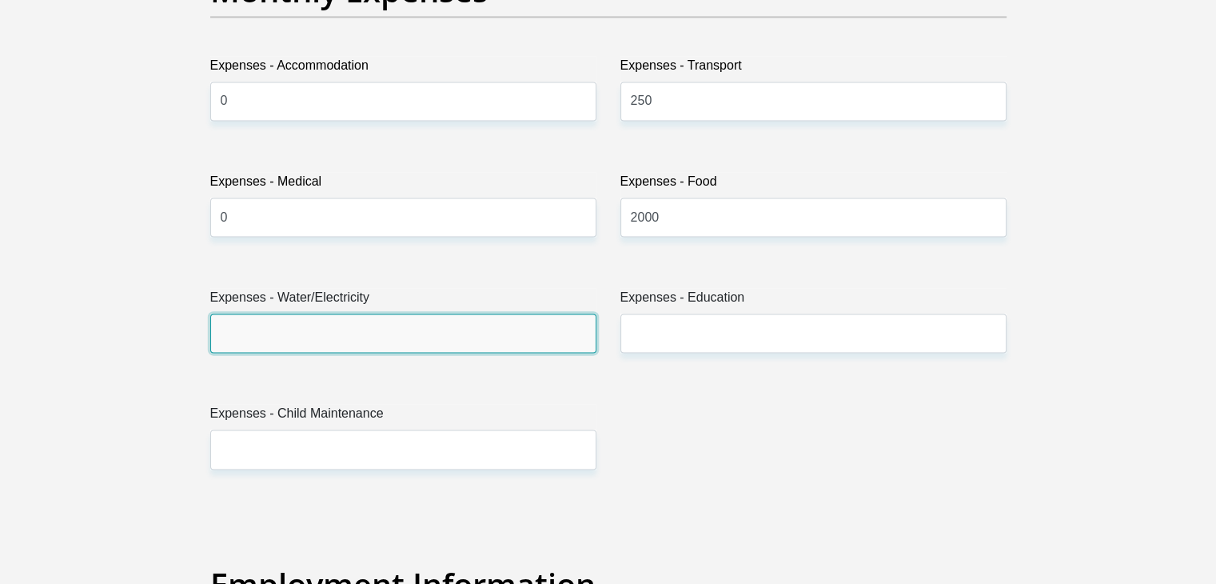
click at [230, 321] on input "Expenses - Water/Electricity" at bounding box center [403, 332] width 386 height 39
type input "0"
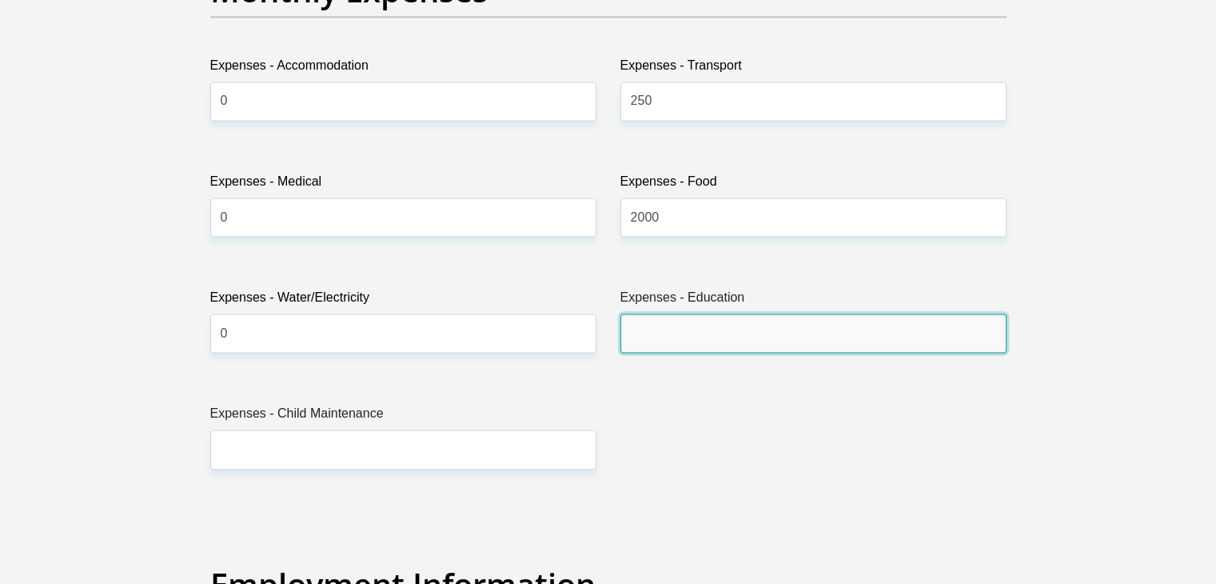
click at [662, 326] on input "Expenses - Education" at bounding box center [814, 332] width 386 height 39
type input "0"
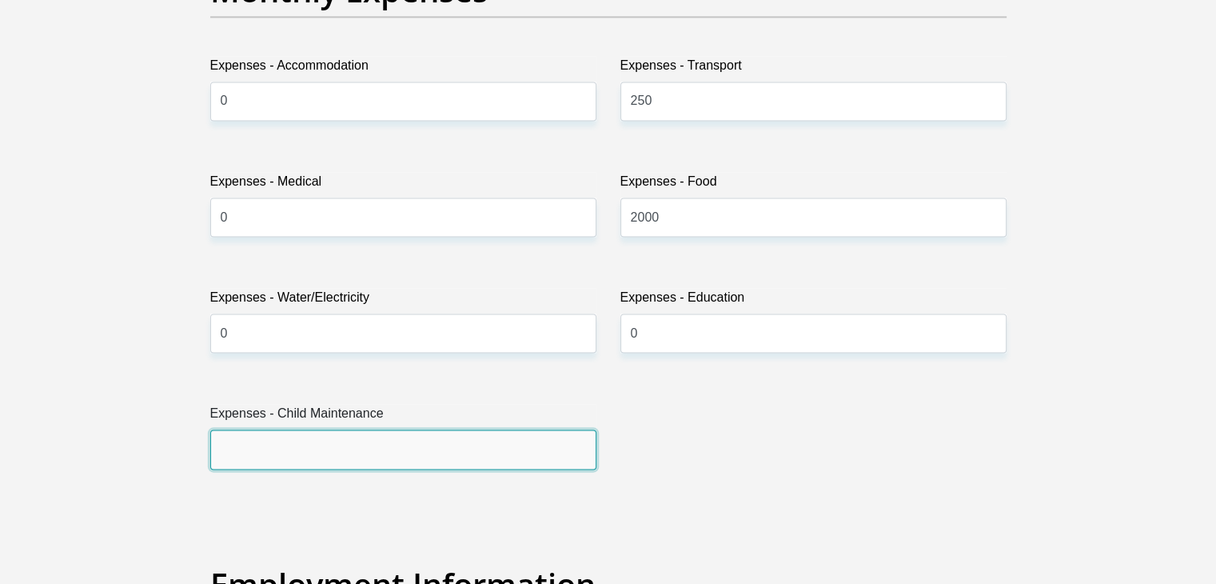
click at [321, 443] on input "Expenses - Child Maintenance" at bounding box center [403, 448] width 386 height 39
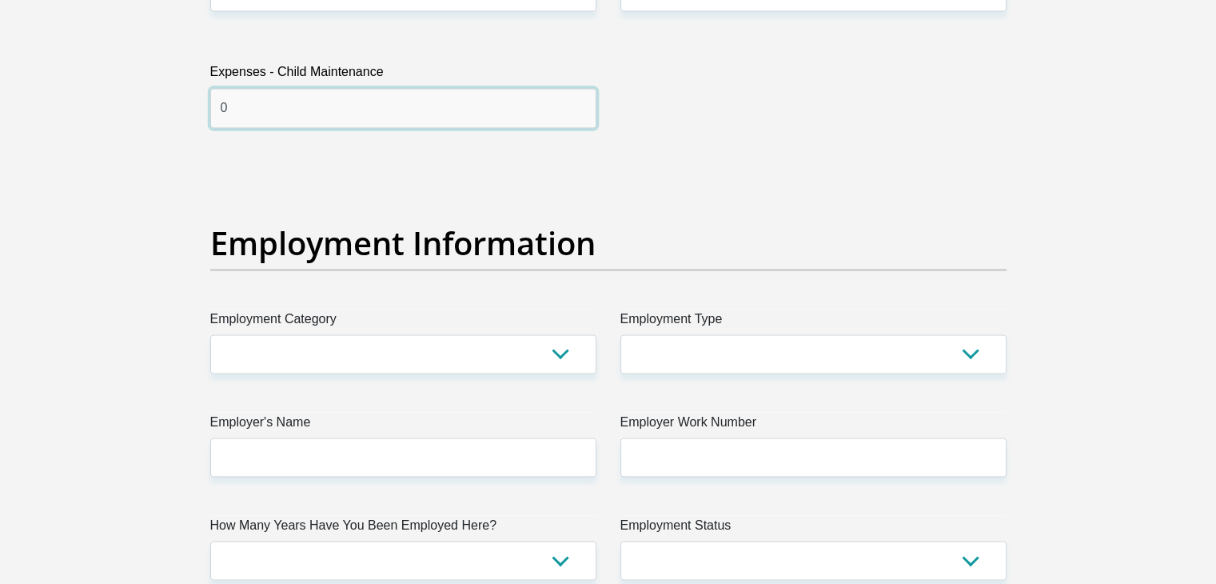
scroll to position [2876, 0]
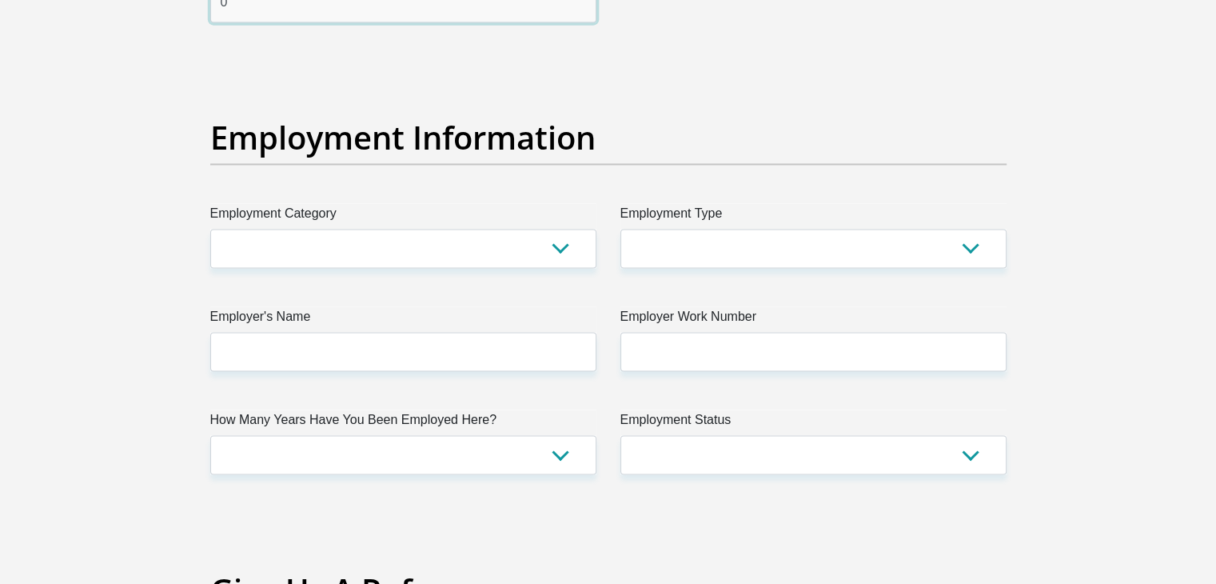
type input "0"
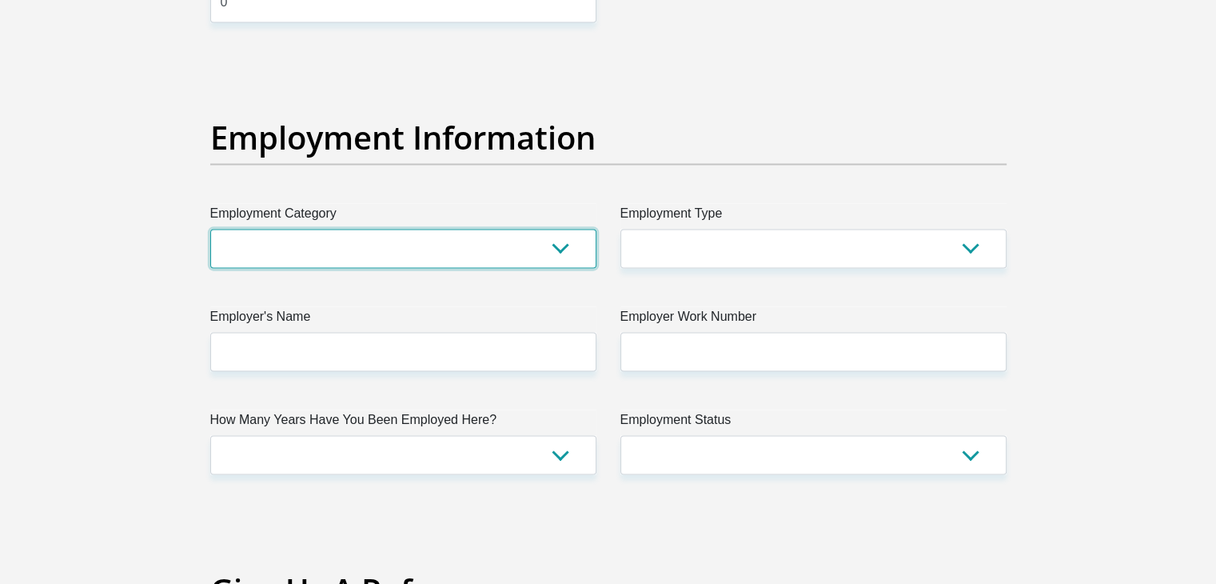
click at [558, 252] on select "AGRICULTURE ALCOHOL & TOBACCO CONSTRUCTION MATERIALS METALLURGY EQUIPMENT FOR R…" at bounding box center [403, 248] width 386 height 39
select select "53"
click at [210, 229] on select "AGRICULTURE ALCOHOL & TOBACCO CONSTRUCTION MATERIALS METALLURGY EQUIPMENT FOR R…" at bounding box center [403, 248] width 386 height 39
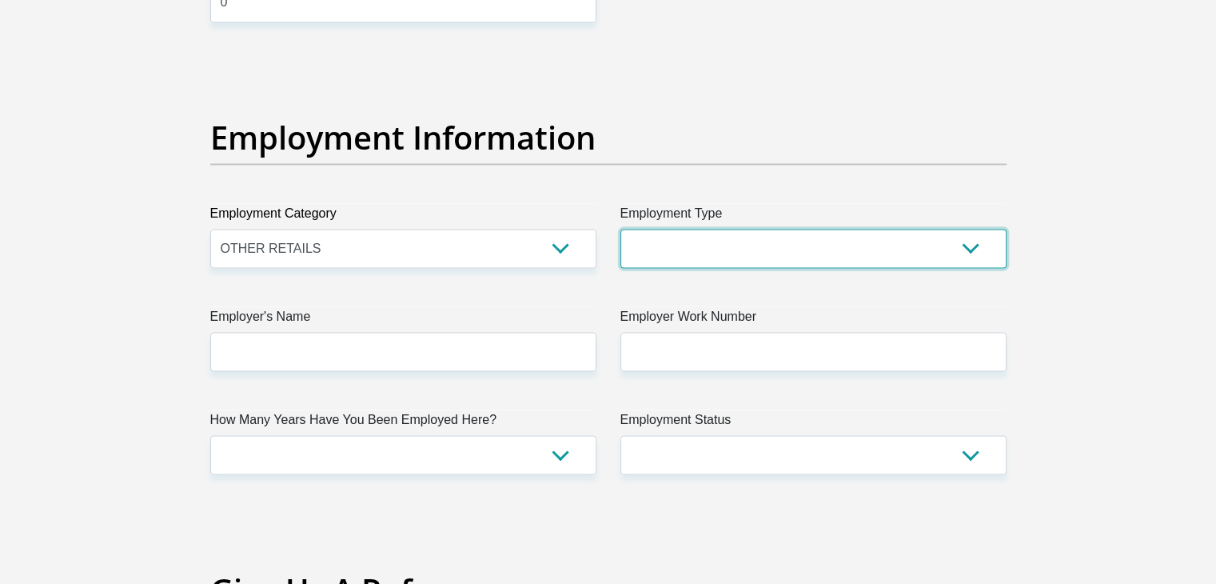
click at [976, 247] on select "College/Lecturer Craft Seller Creative Driver Executive Farmer Forces - Non Com…" at bounding box center [814, 248] width 386 height 39
click at [1000, 263] on select "College/Lecturer Craft Seller Creative Driver Executive Farmer Forces - Non Com…" at bounding box center [814, 248] width 386 height 39
click at [971, 244] on select "College/Lecturer Craft Seller Creative Driver Executive Farmer Forces - Non Com…" at bounding box center [814, 248] width 386 height 39
select select "Office Staff/Clerk"
click at [621, 229] on select "College/Lecturer Craft Seller Creative Driver Executive Farmer Forces - Non Com…" at bounding box center [814, 248] width 386 height 39
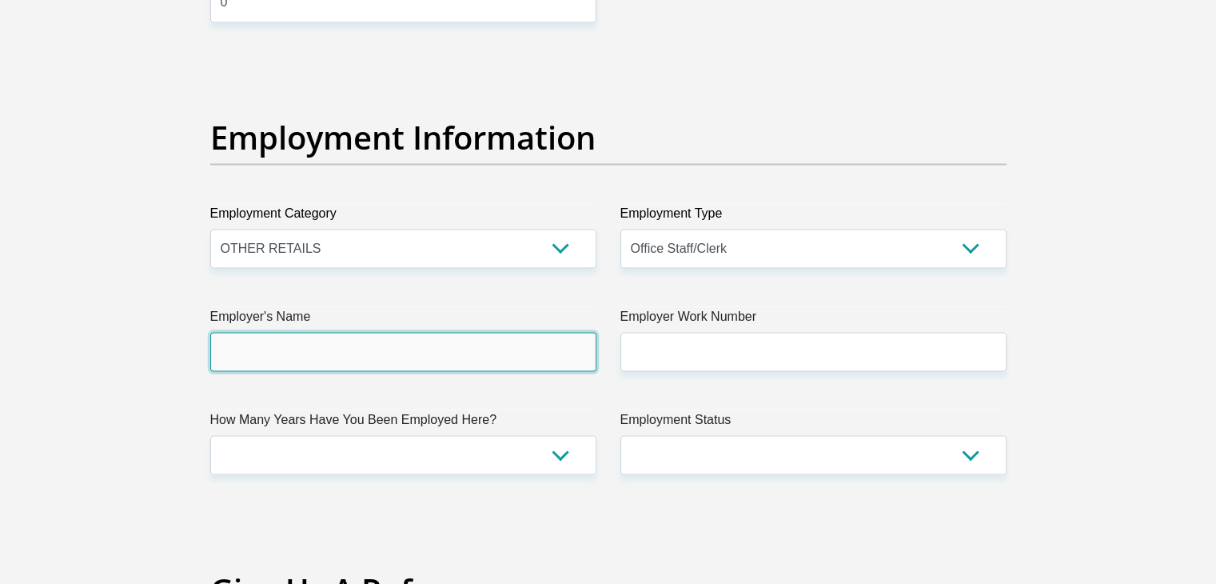
click at [545, 353] on input "Employer's Name" at bounding box center [403, 351] width 386 height 39
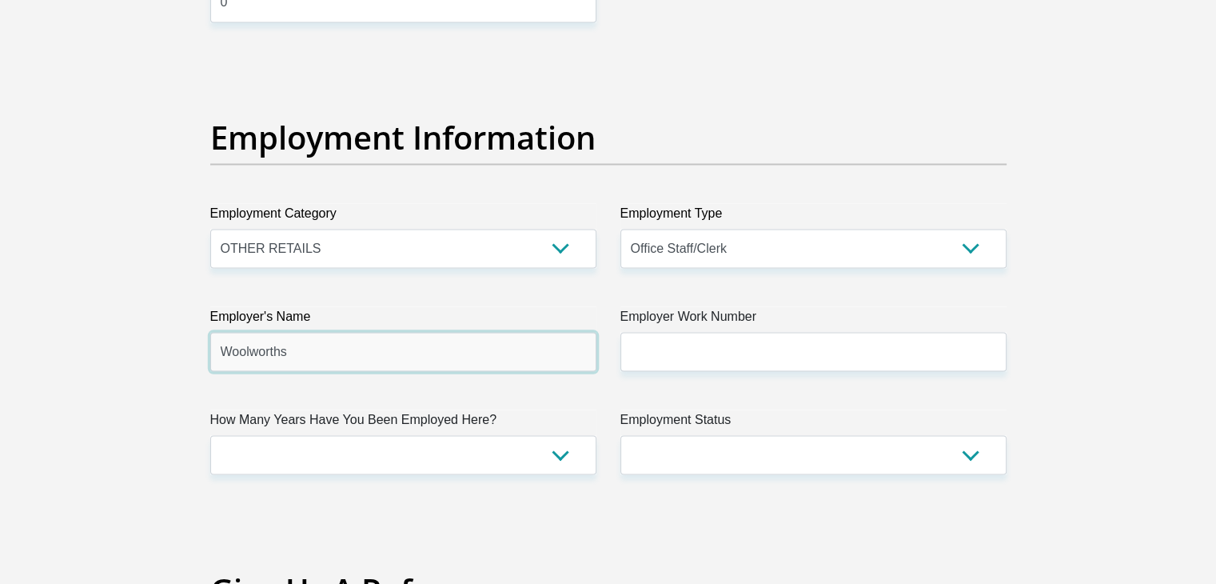
type input "Woolworths"
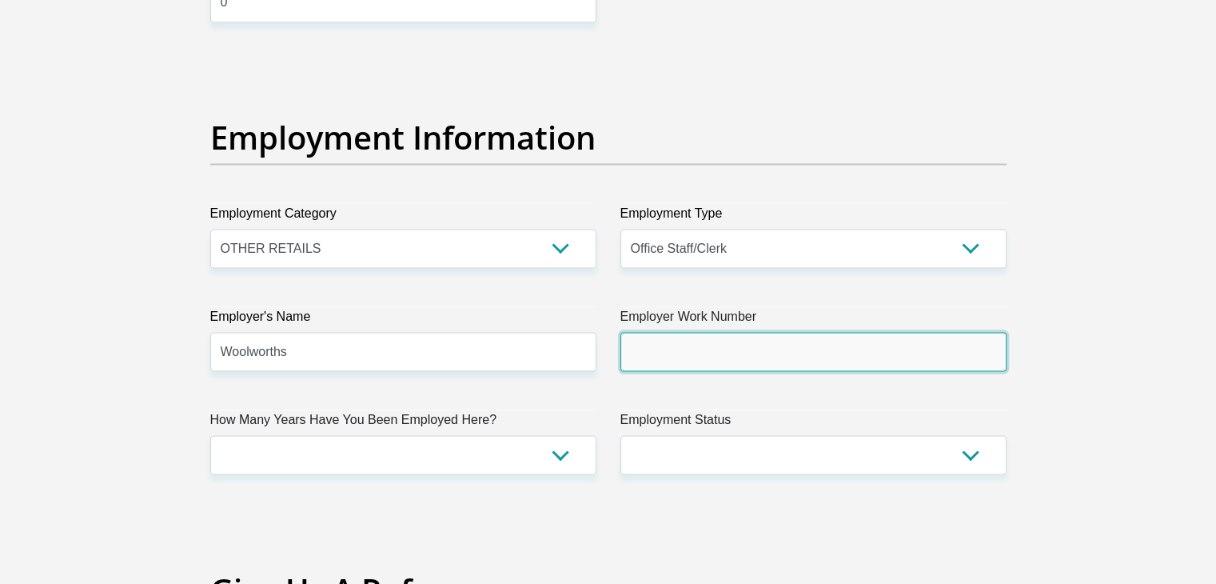
click at [729, 345] on input "Employer Work Number" at bounding box center [814, 351] width 386 height 39
type input "0214076372"
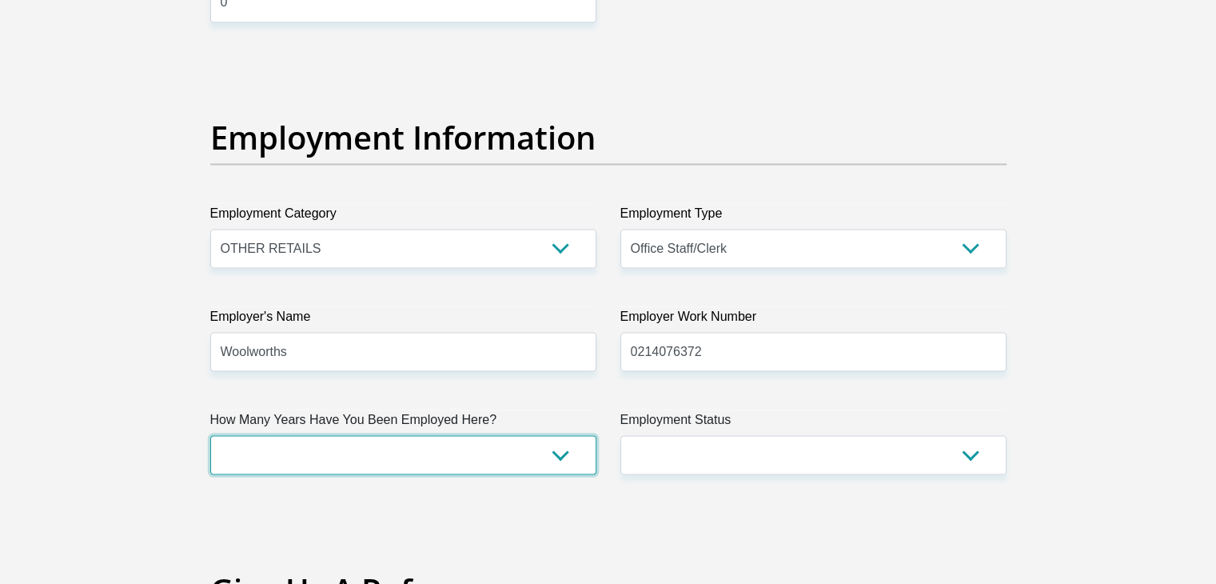
click at [567, 458] on select "less than 1 year 1-3 years 3-5 years 5+ years" at bounding box center [403, 454] width 386 height 39
select select "60"
click at [210, 435] on select "less than 1 year 1-3 years 3-5 years 5+ years" at bounding box center [403, 454] width 386 height 39
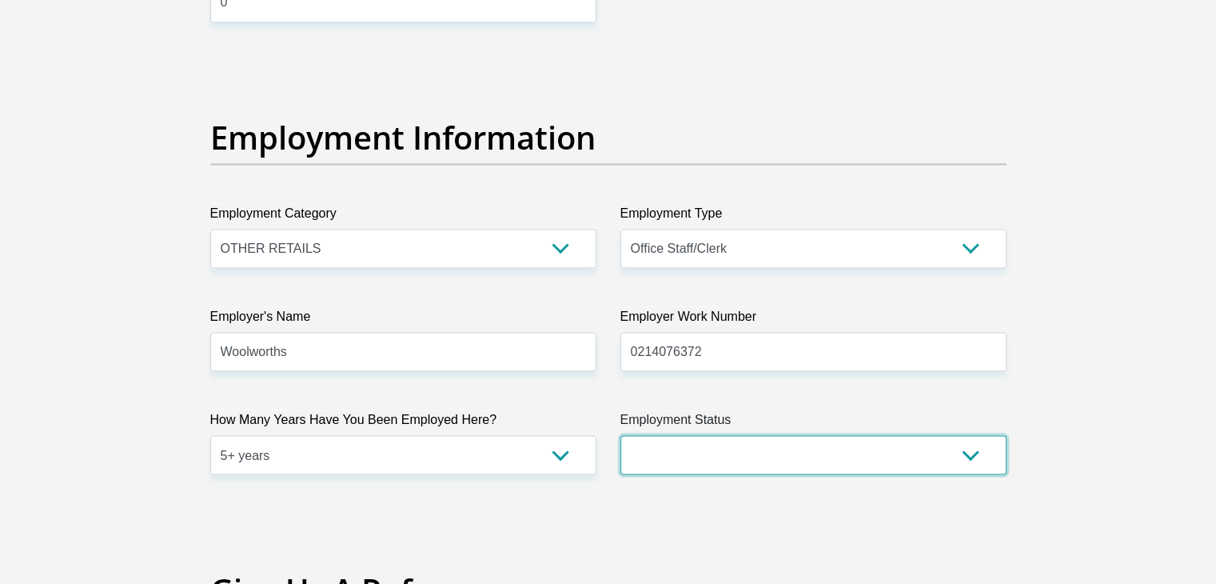
click at [964, 445] on select "Permanent/Full-time Part-time/Casual [DEMOGRAPHIC_DATA] Worker Self-Employed Ho…" at bounding box center [814, 454] width 386 height 39
select select "1"
click at [621, 435] on select "Permanent/Full-time Part-time/Casual [DEMOGRAPHIC_DATA] Worker Self-Employed Ho…" at bounding box center [814, 454] width 386 height 39
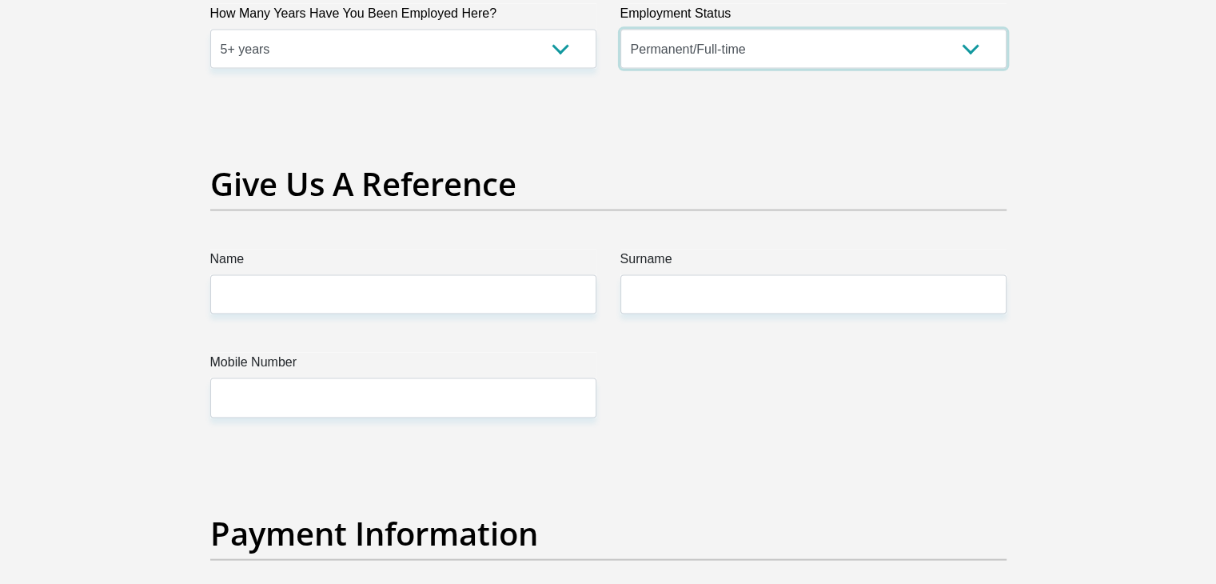
scroll to position [3314, 0]
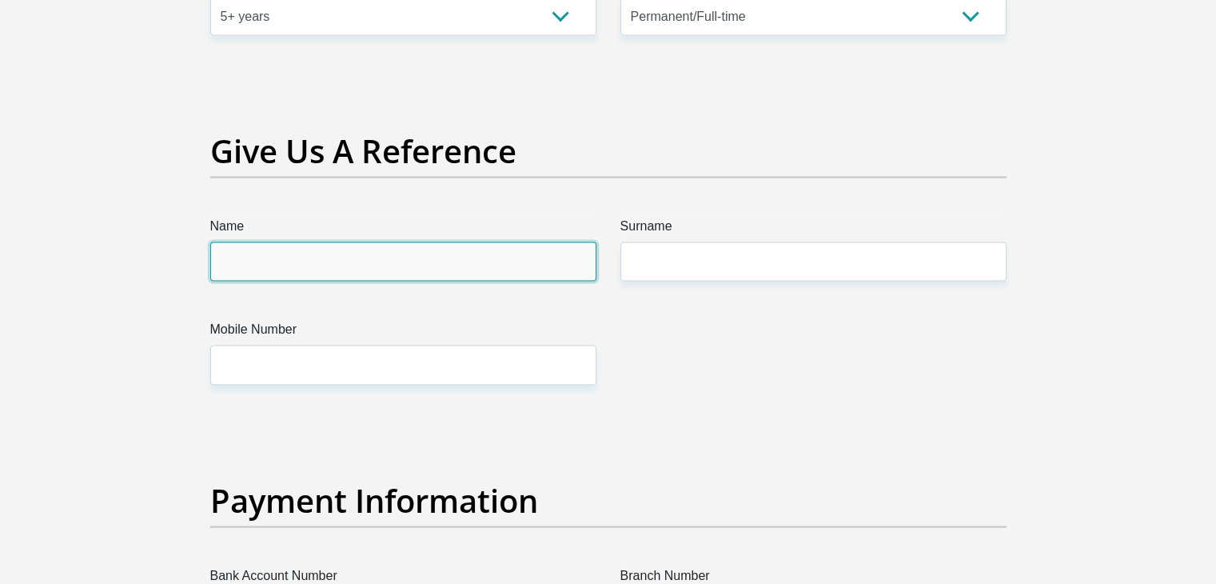
click at [272, 257] on input "Name" at bounding box center [403, 261] width 386 height 39
type input "Igshaan"
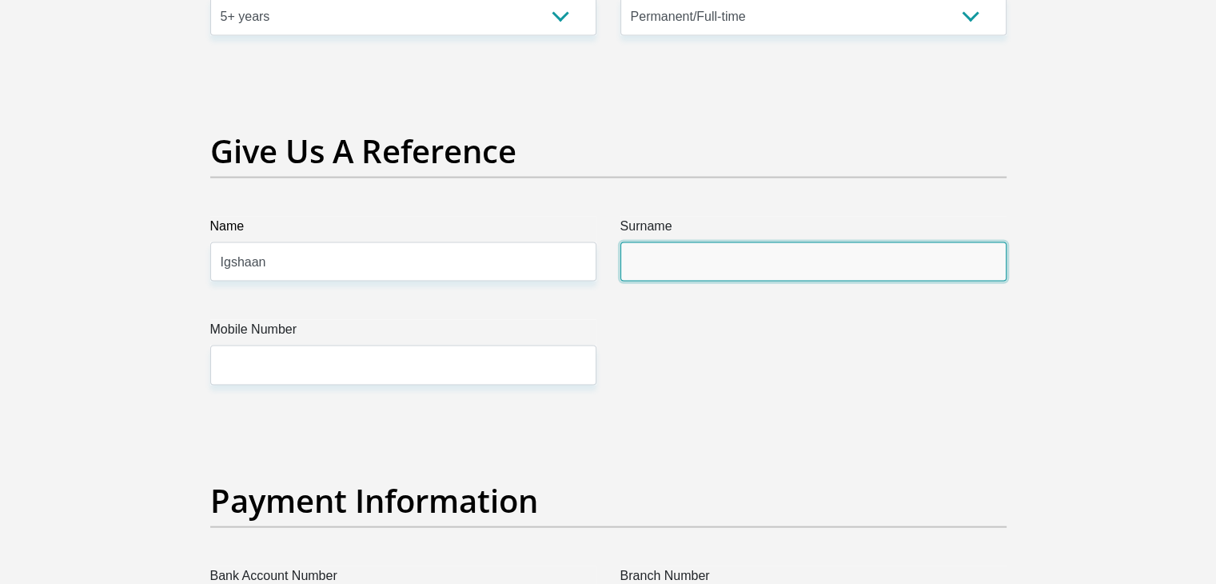
click at [653, 250] on input "Surname" at bounding box center [814, 261] width 386 height 39
type input "Mortlock"
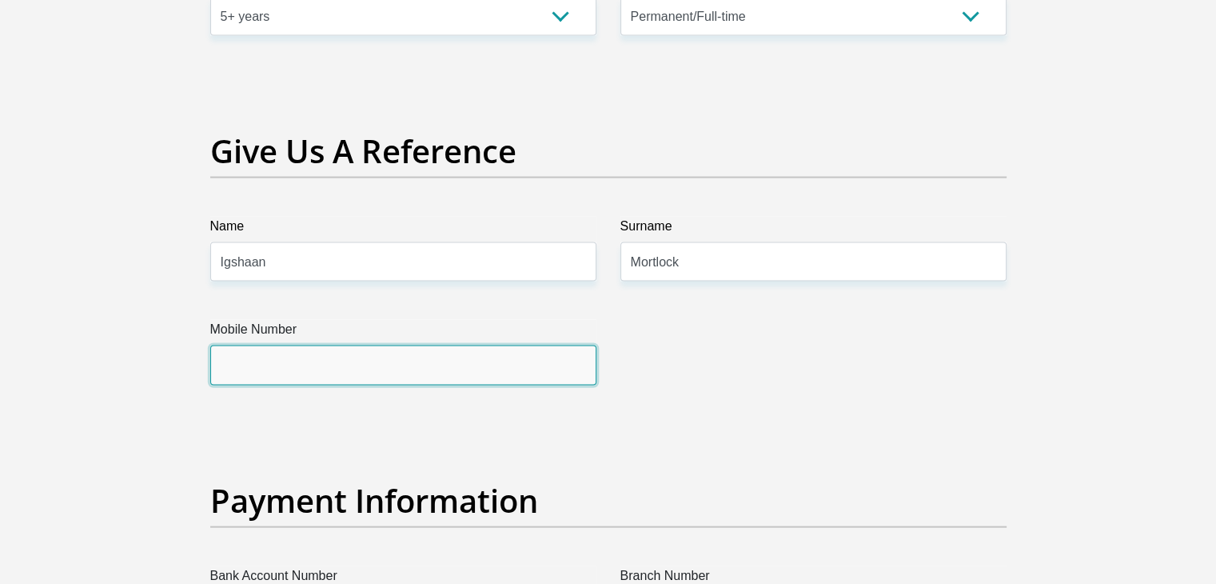
click at [309, 377] on input "Mobile Number" at bounding box center [403, 364] width 386 height 39
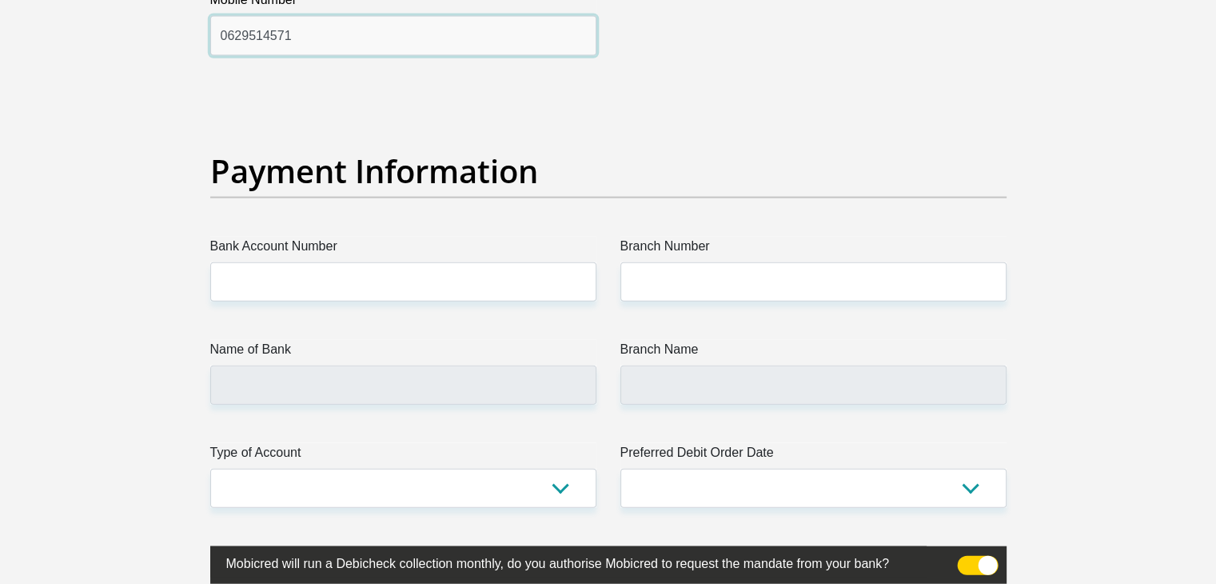
scroll to position [3676, 0]
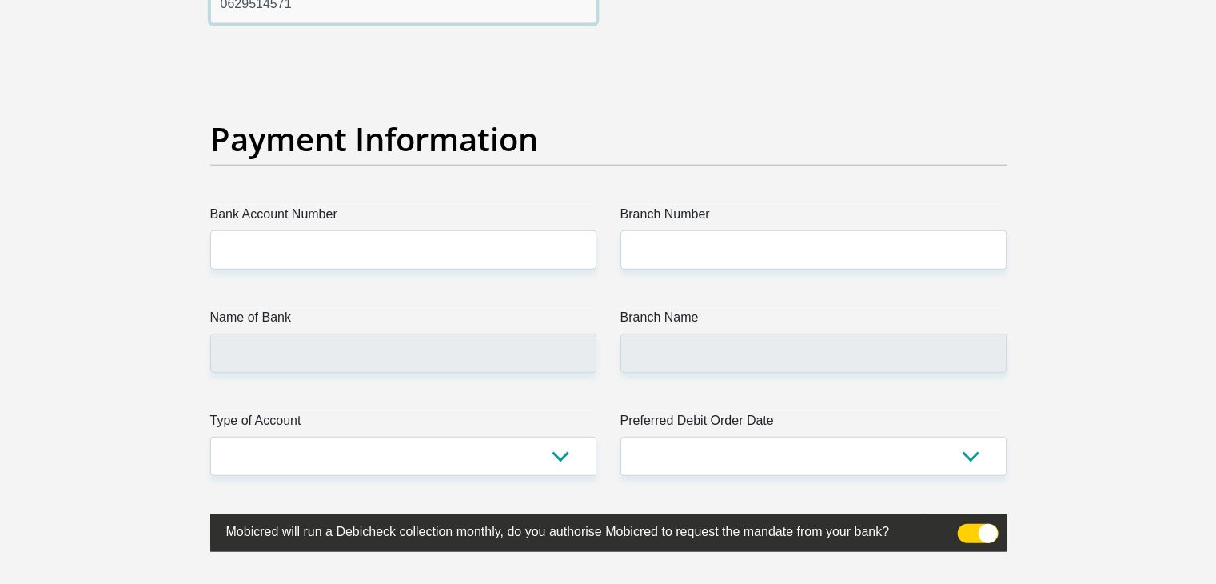
type input "0629514571"
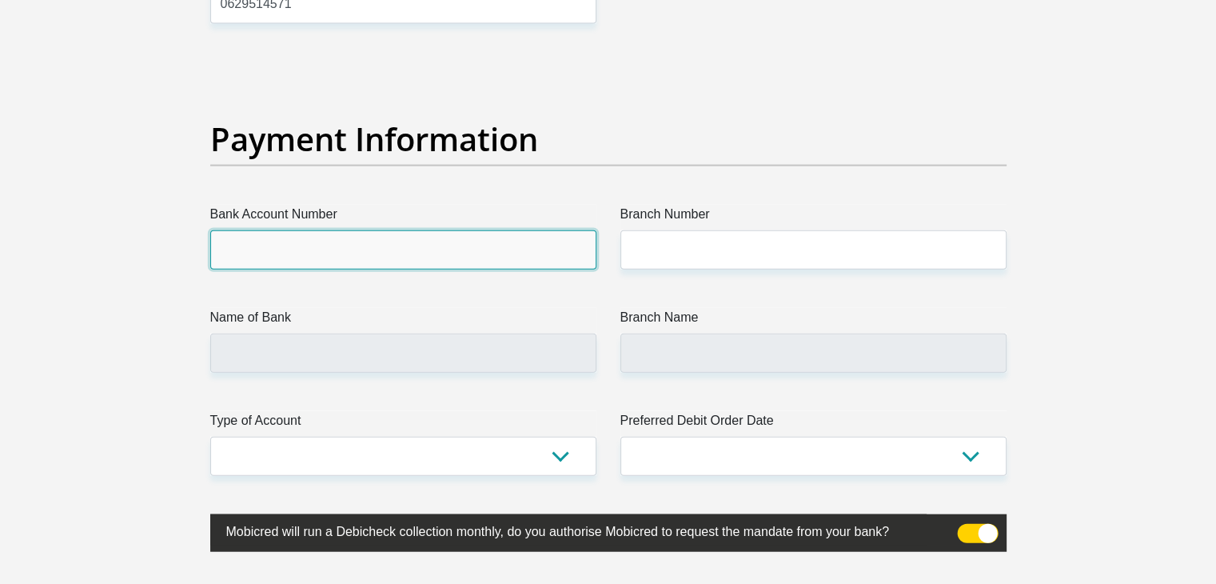
click at [275, 234] on input "Bank Account Number" at bounding box center [403, 249] width 386 height 39
type input "1232620406"
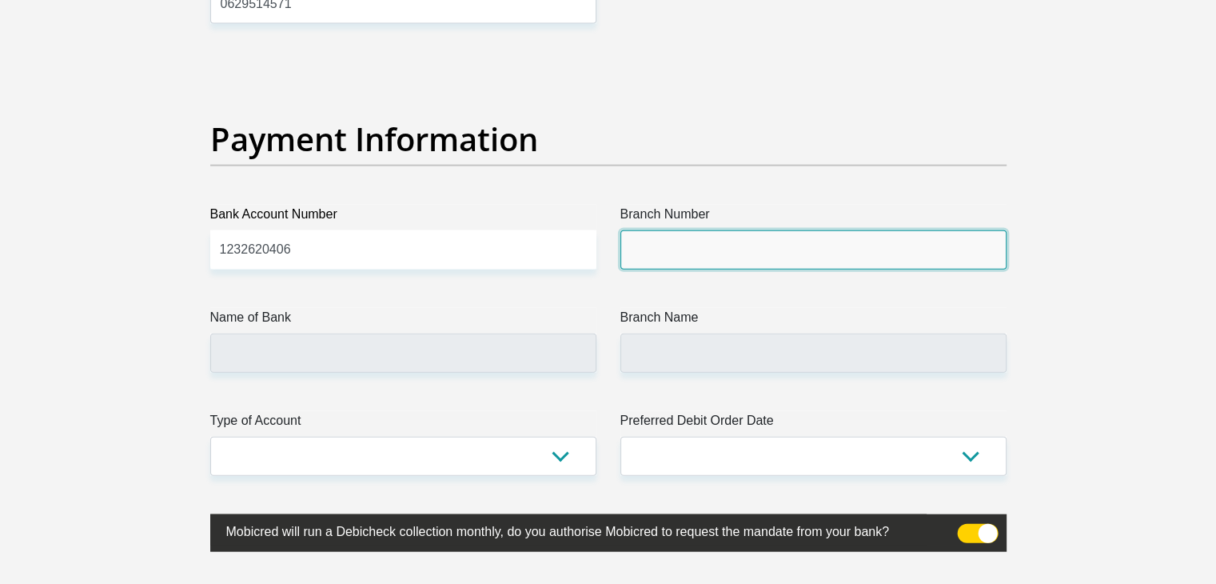
click at [646, 252] on input "Branch Number" at bounding box center [814, 249] width 386 height 39
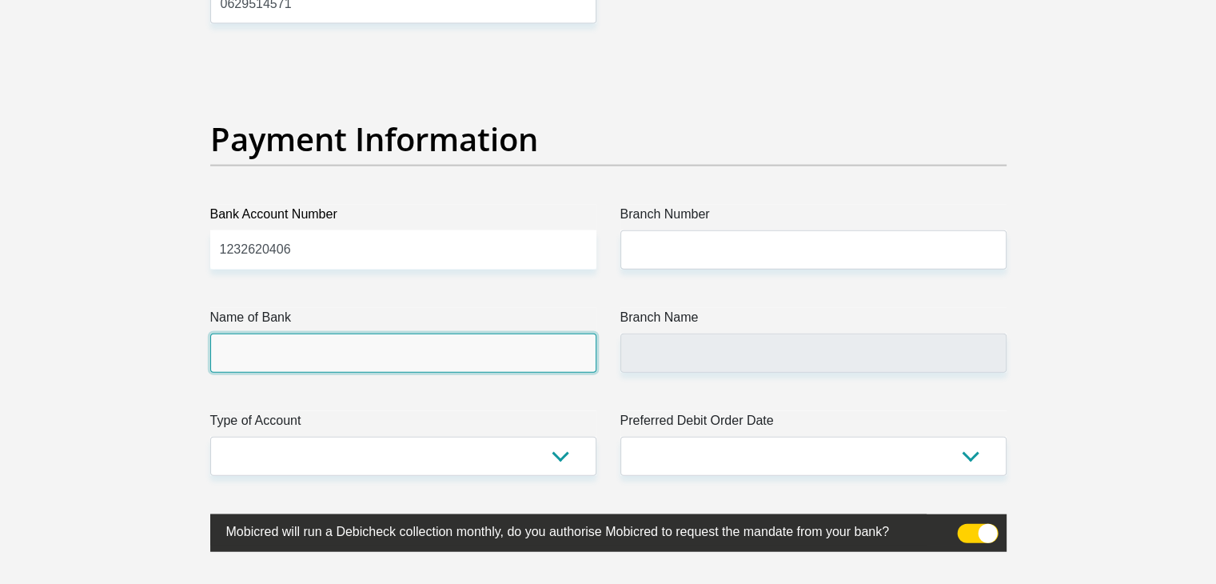
click at [266, 336] on input "Name of Bank" at bounding box center [403, 352] width 386 height 39
click at [250, 346] on input "Name of Bank" at bounding box center [403, 352] width 386 height 39
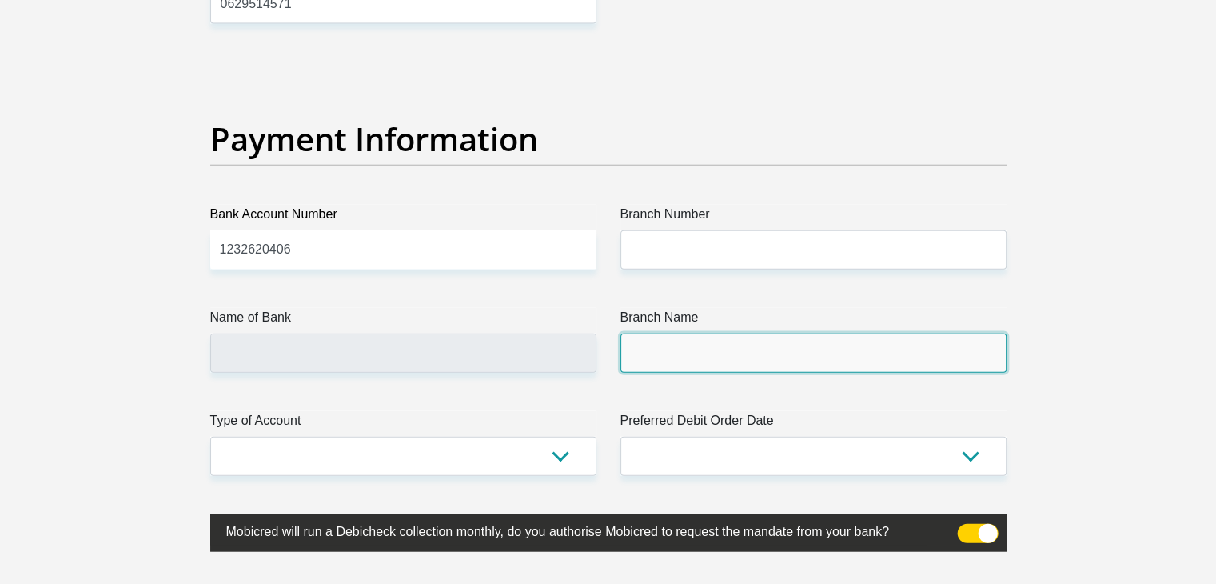
click at [650, 359] on input "Branch Name" at bounding box center [814, 352] width 386 height 39
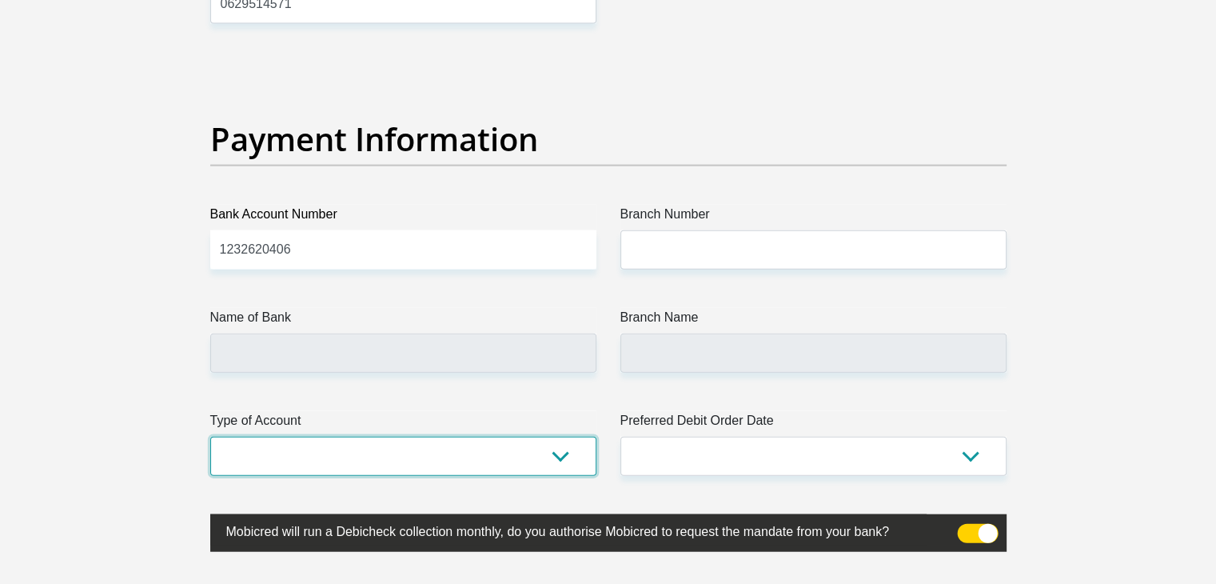
click at [564, 453] on select "Cheque Savings" at bounding box center [403, 456] width 386 height 39
select select "SAV"
click at [210, 437] on select "Cheque Savings" at bounding box center [403, 456] width 386 height 39
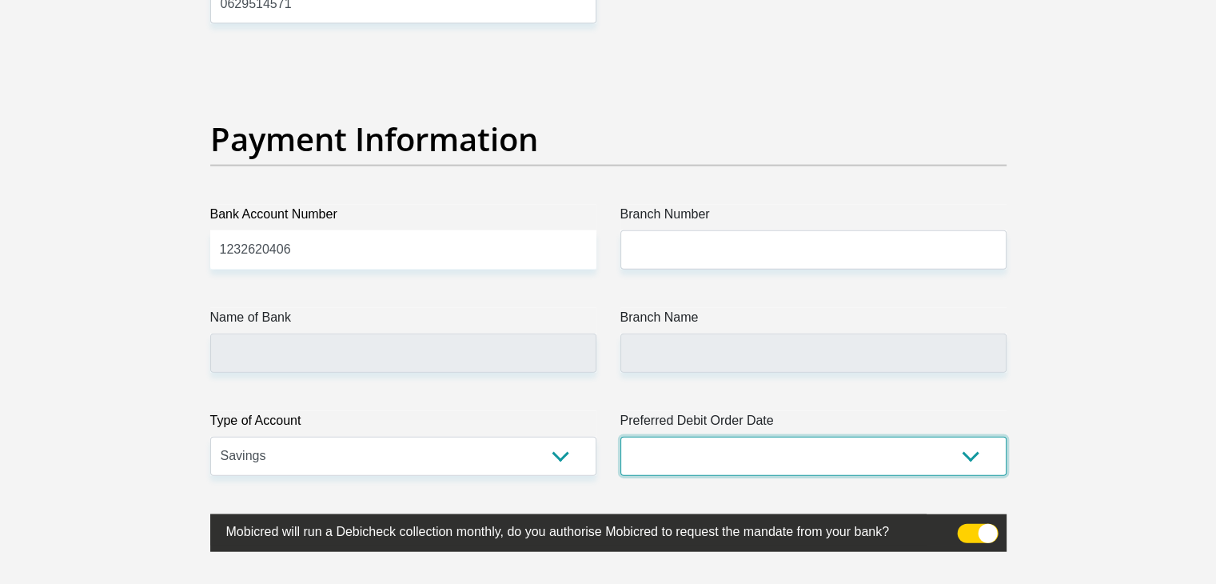
click at [969, 452] on select "1st 2nd 3rd 4th 5th 7th 18th 19th 20th 21st 22nd 23rd 24th 25th 26th 27th 28th …" at bounding box center [814, 456] width 386 height 39
select select "27"
click at [621, 437] on select "1st 2nd 3rd 4th 5th 7th 18th 19th 20th 21st 22nd 23rd 24th 25th 26th 27th 28th …" at bounding box center [814, 456] width 386 height 39
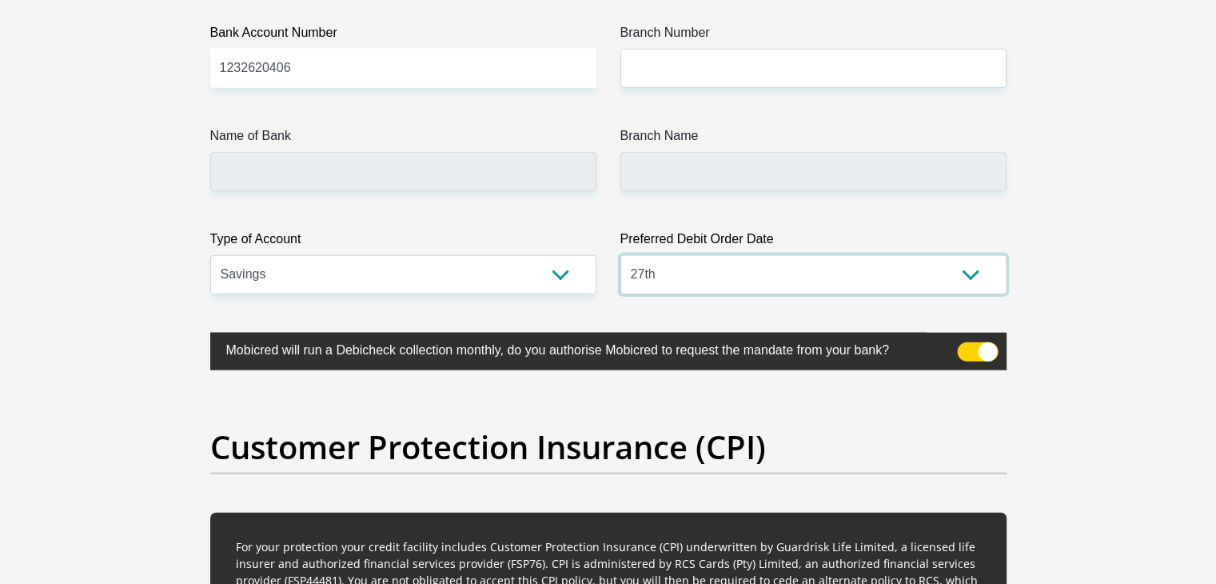
scroll to position [3911, 0]
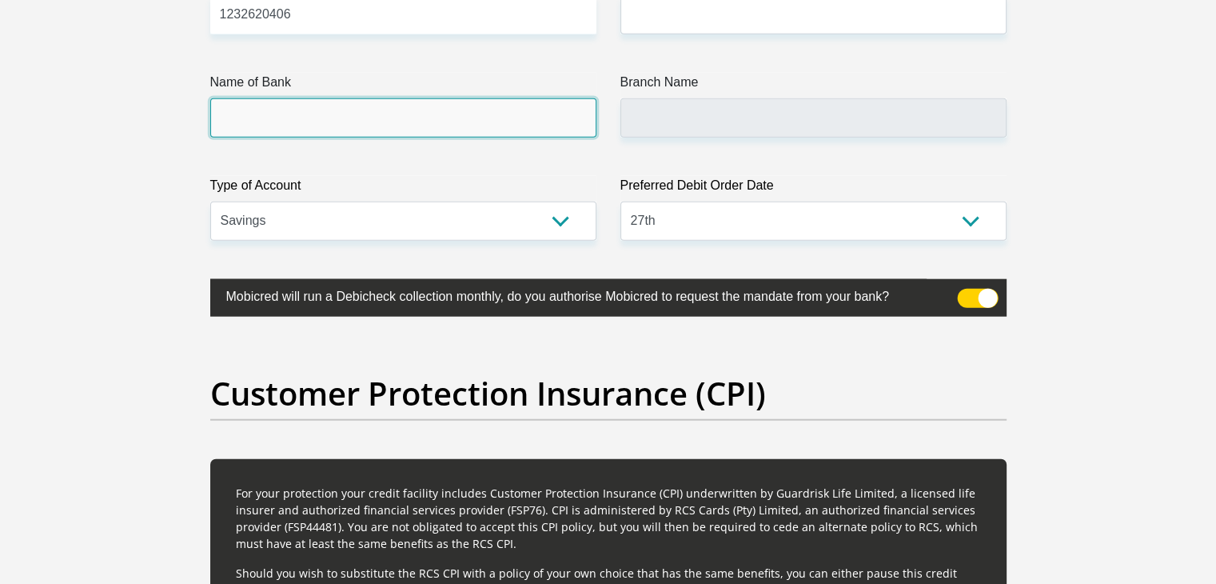
click at [325, 119] on input "Name of Bank" at bounding box center [403, 117] width 386 height 39
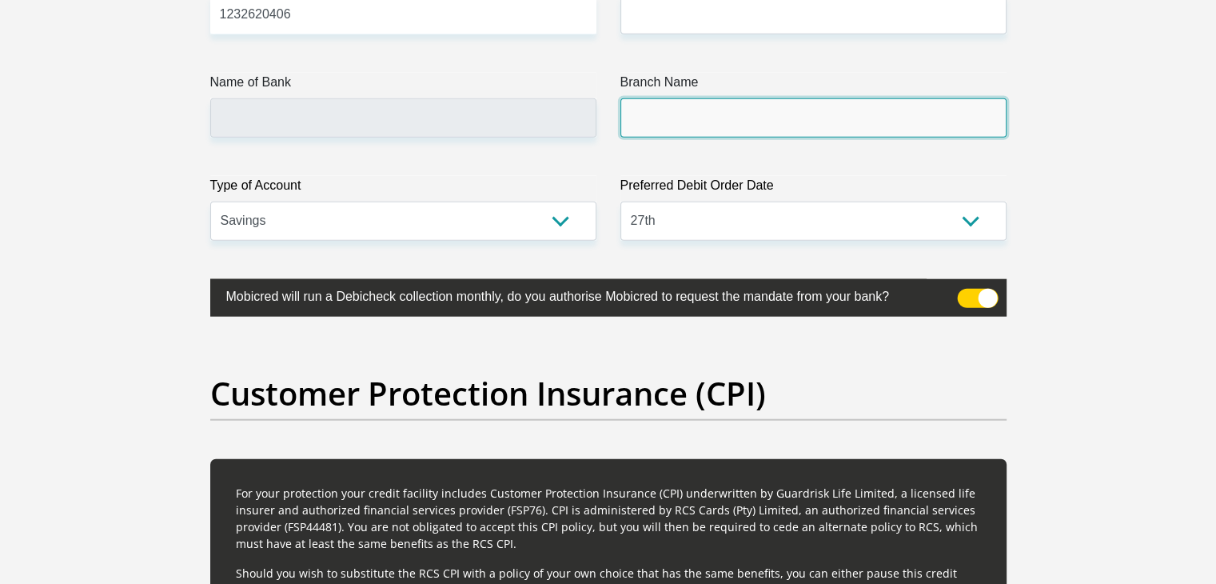
click at [647, 121] on input "Branch Name" at bounding box center [814, 117] width 386 height 39
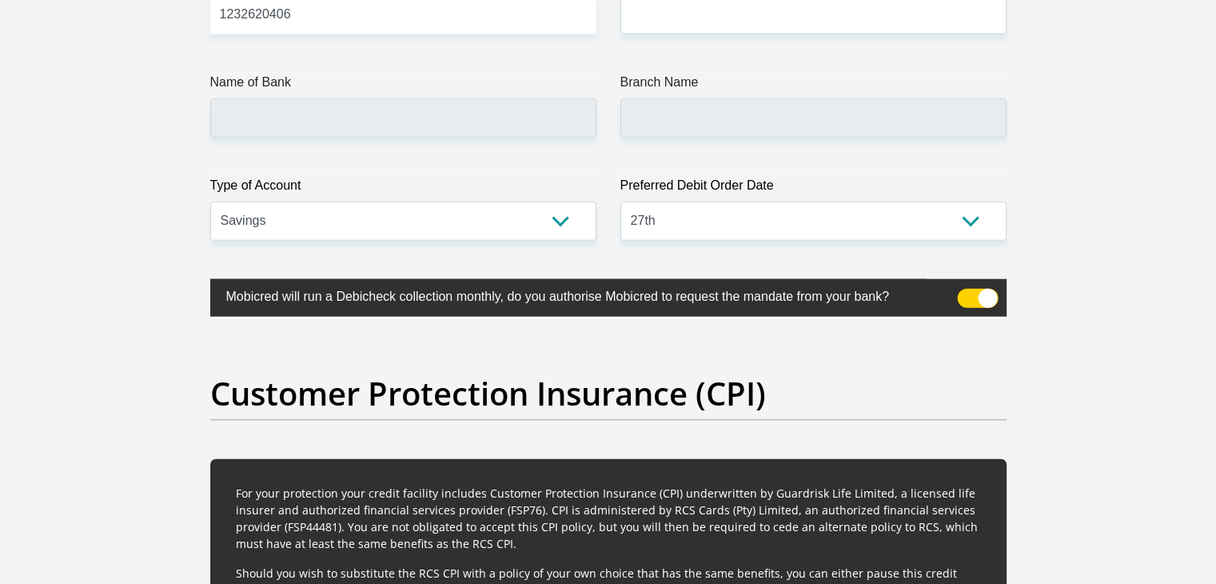
click at [968, 291] on span at bounding box center [977, 298] width 41 height 19
click at [967, 293] on input "checkbox" at bounding box center [967, 293] width 0 height 0
click at [968, 292] on span at bounding box center [977, 298] width 41 height 19
click at [967, 293] on input "checkbox" at bounding box center [967, 293] width 0 height 0
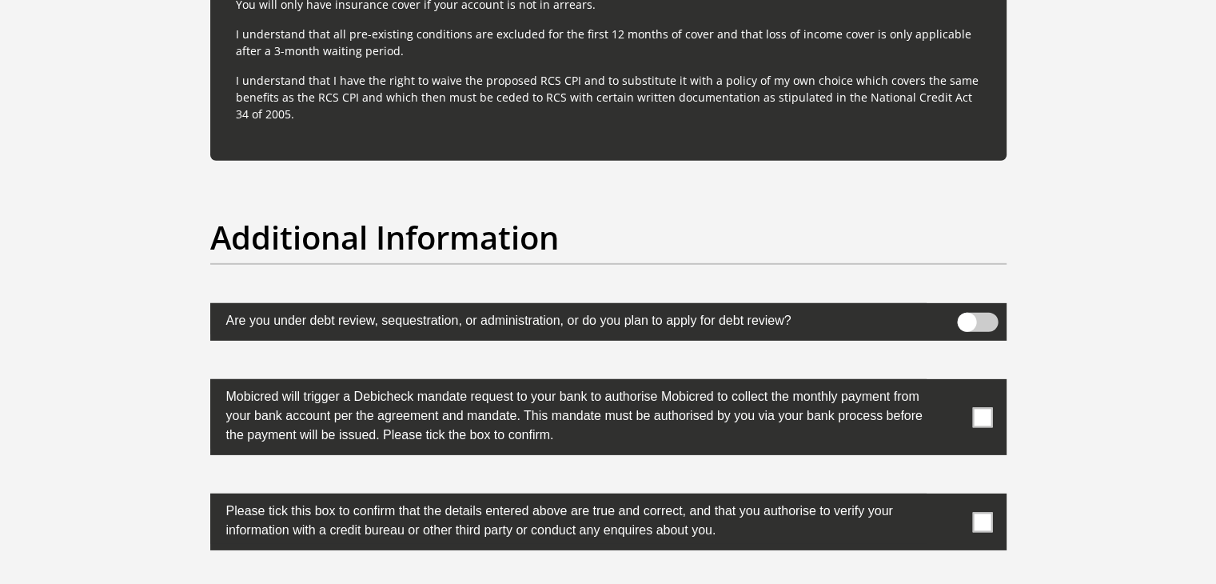
scroll to position [4891, 0]
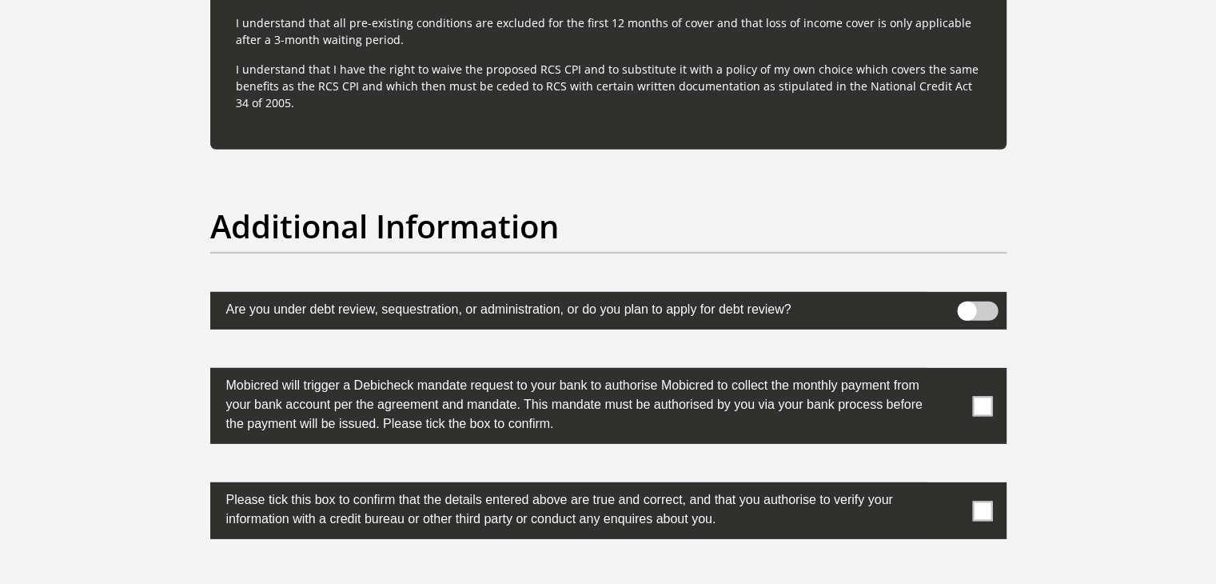
click at [986, 403] on span at bounding box center [982, 406] width 20 height 20
click at [951, 372] on input "checkbox" at bounding box center [951, 372] width 0 height 0
click at [990, 508] on span at bounding box center [982, 511] width 20 height 20
click at [951, 486] on input "checkbox" at bounding box center [951, 486] width 0 height 0
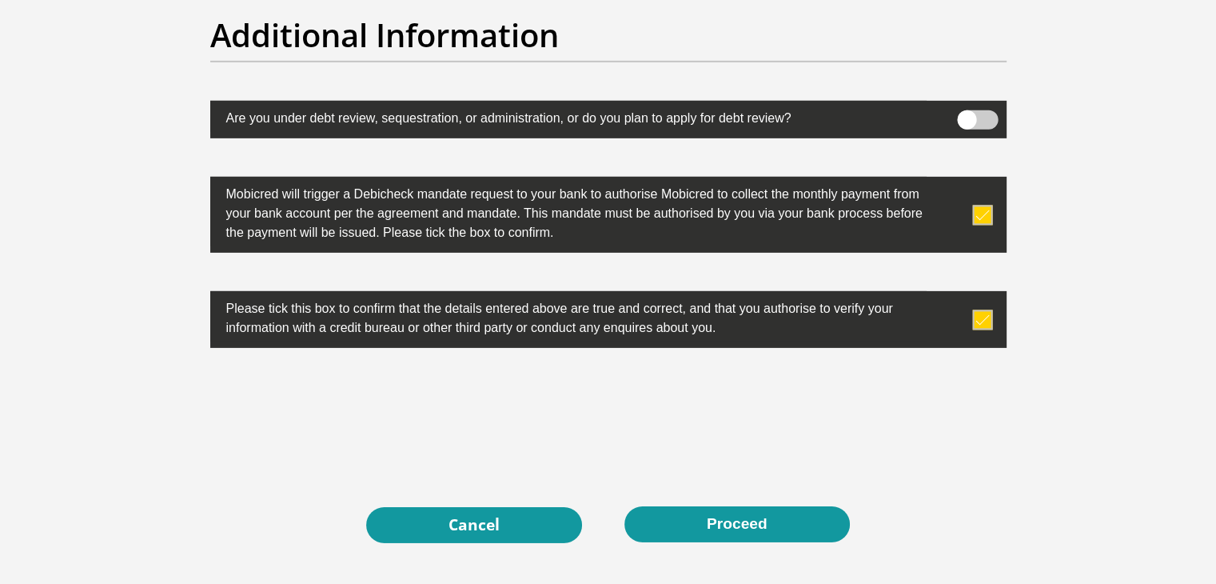
scroll to position [5093, 0]
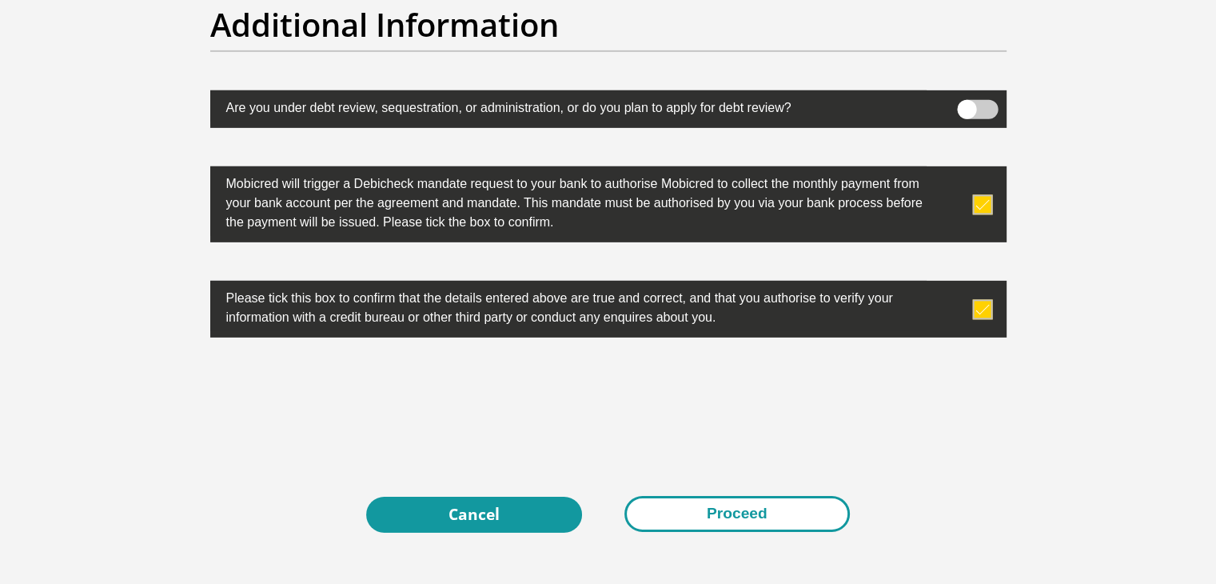
click at [697, 506] on button "Proceed" at bounding box center [738, 514] width 226 height 36
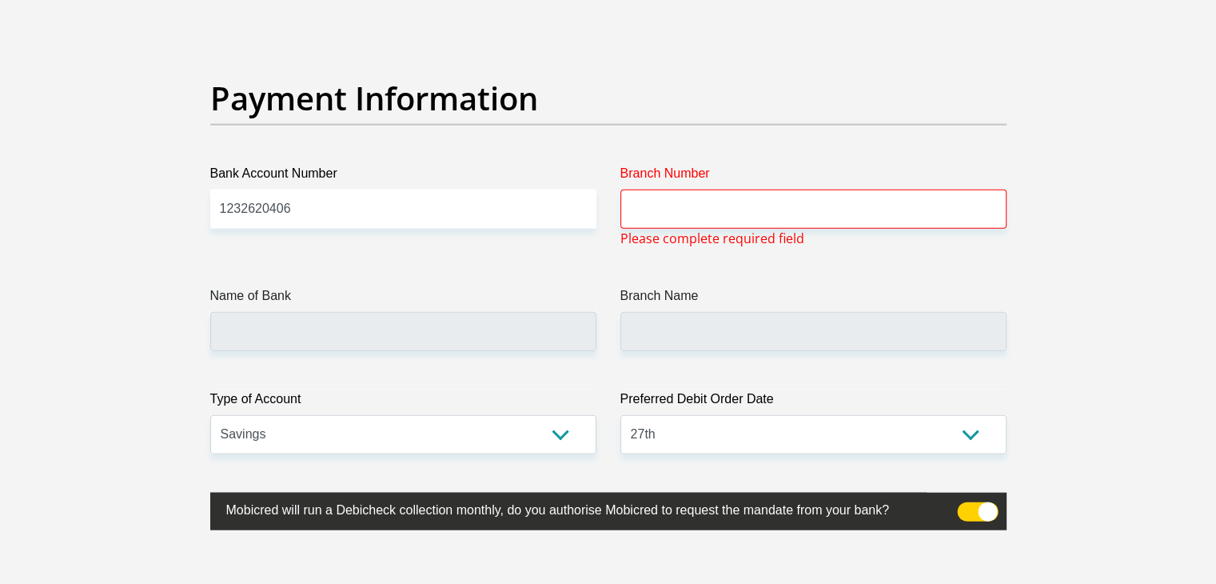
scroll to position [3732, 0]
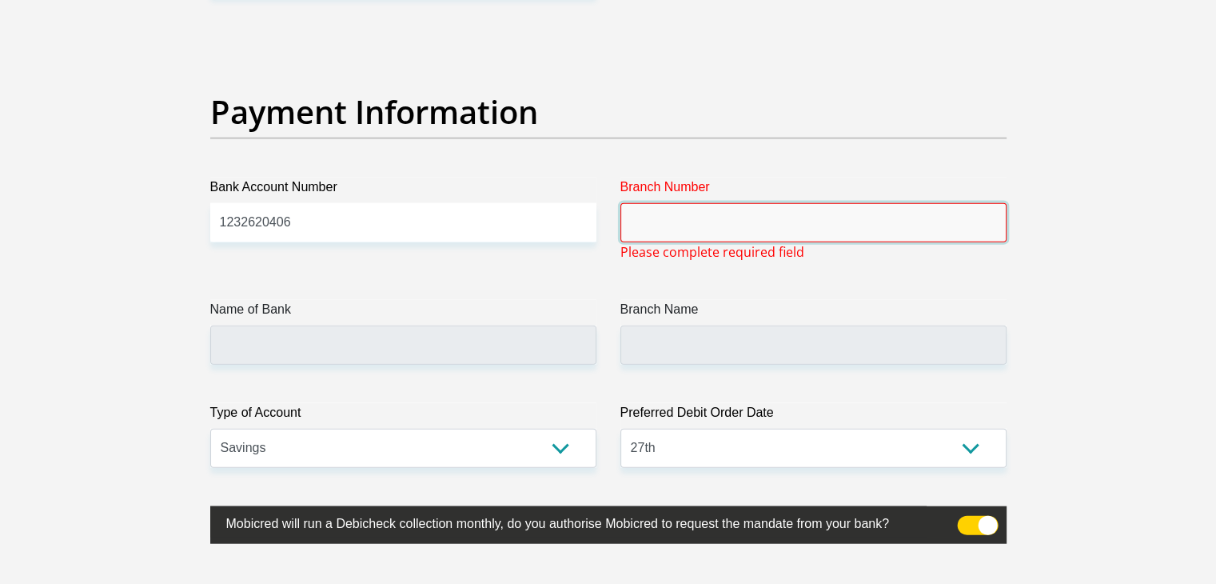
click at [670, 212] on input "Branch Number" at bounding box center [814, 222] width 386 height 39
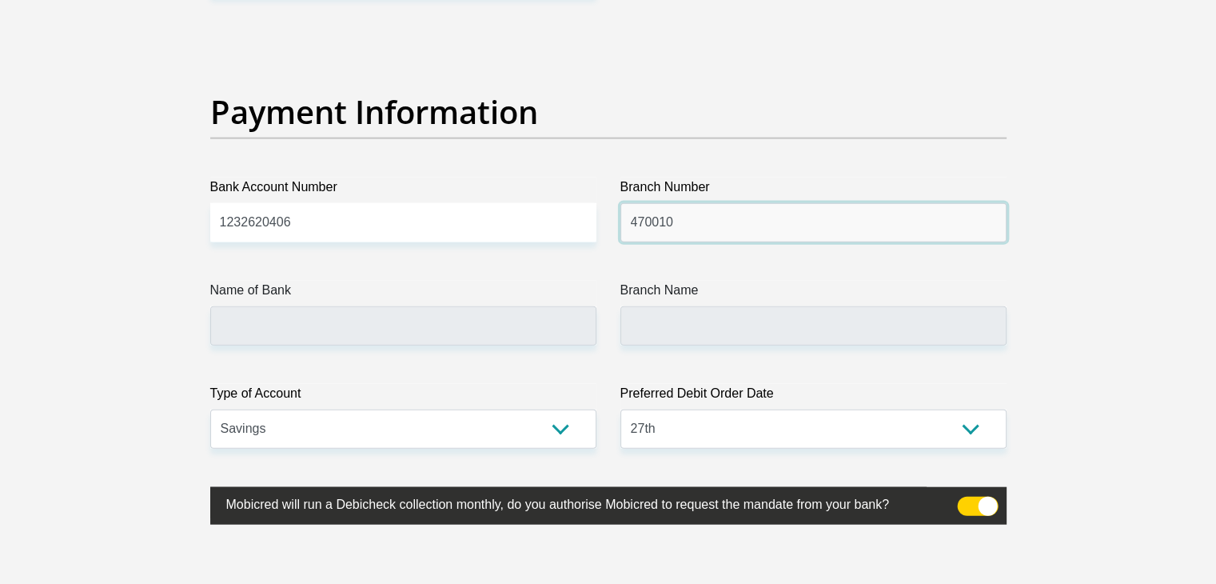
type input "470010"
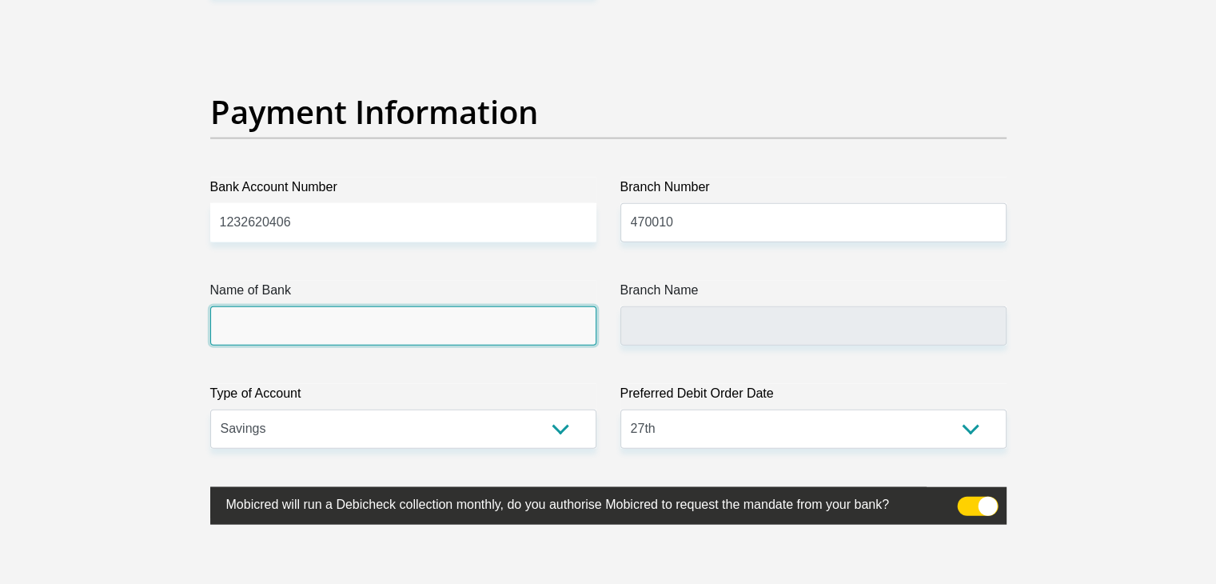
click at [368, 324] on input "Name of Bank" at bounding box center [403, 325] width 386 height 39
type input "CAPITEC BANK LIMITED"
type input "CAPITEC BANK CPC"
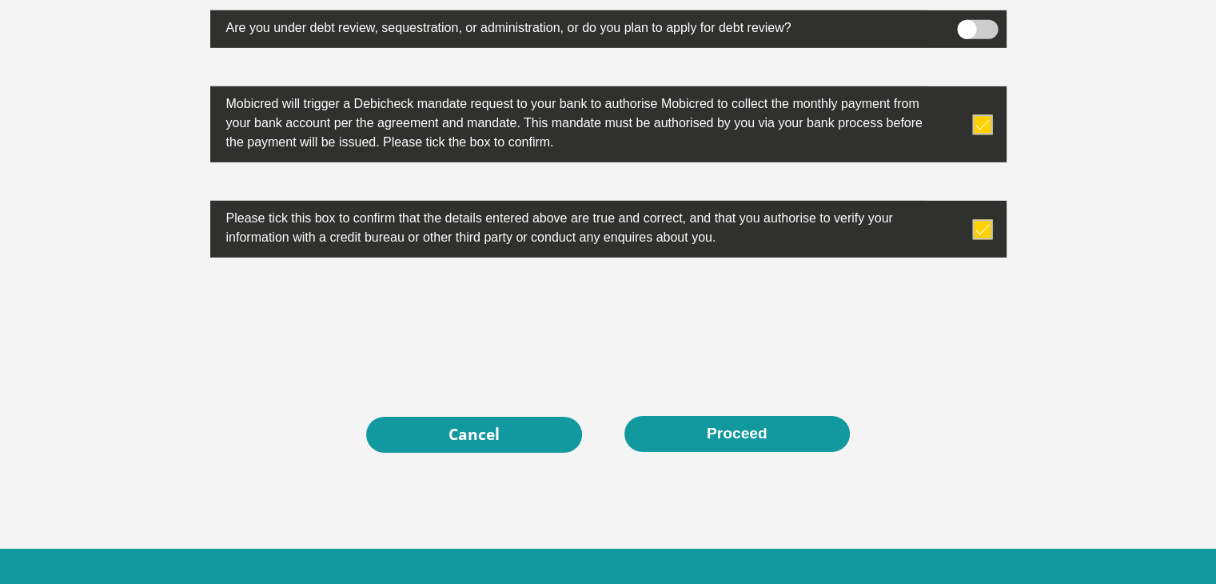
scroll to position [5257, 0]
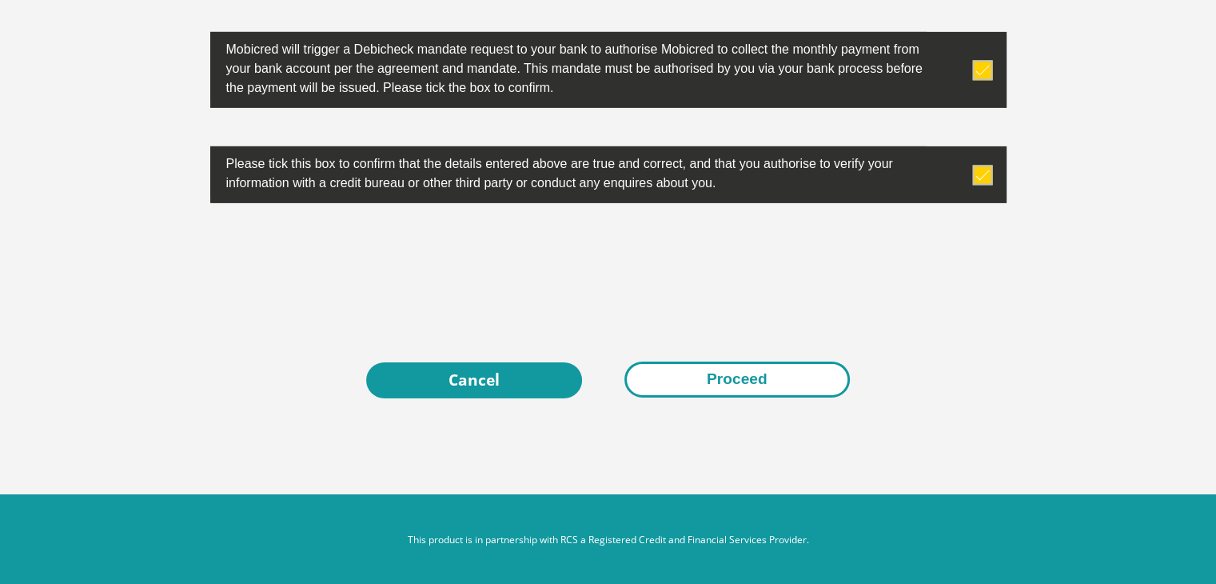
click at [773, 377] on button "Proceed" at bounding box center [738, 379] width 226 height 36
click at [699, 377] on button "Proceed" at bounding box center [738, 379] width 226 height 36
click at [744, 373] on button "Proceed" at bounding box center [738, 379] width 226 height 36
click at [721, 388] on button "Proceed" at bounding box center [738, 379] width 226 height 36
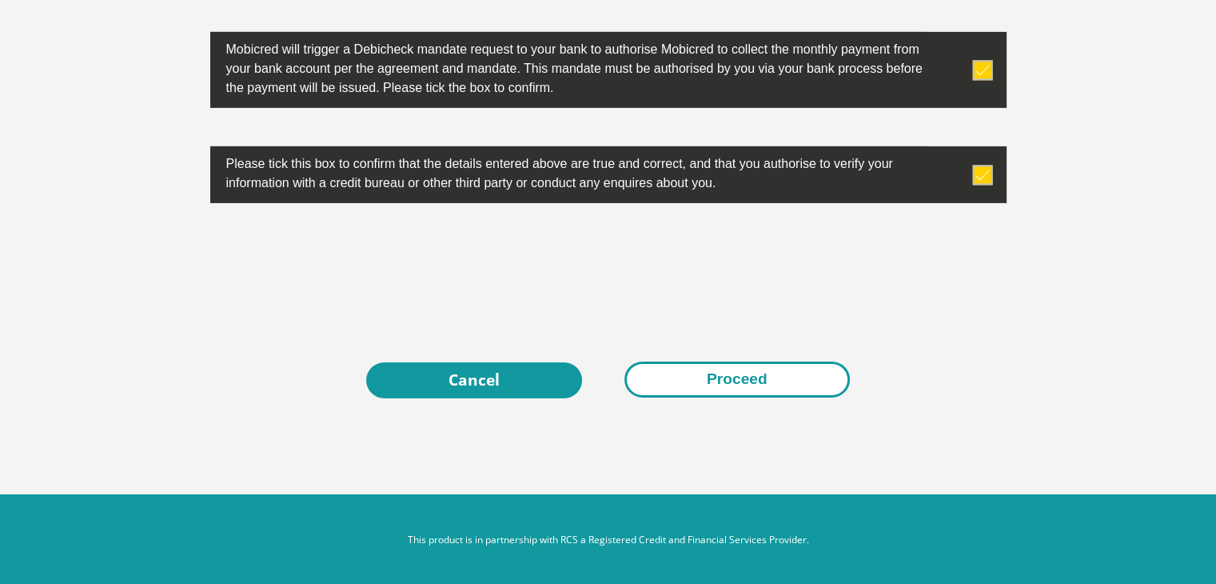
click at [721, 384] on button "Proceed" at bounding box center [738, 379] width 226 height 36
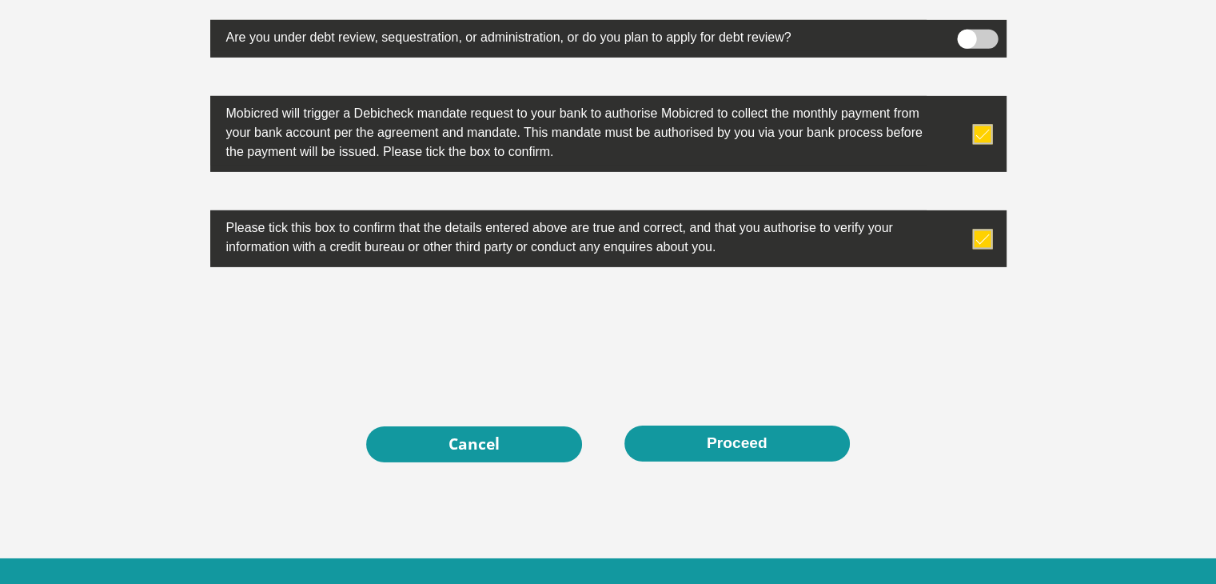
scroll to position [5161, 0]
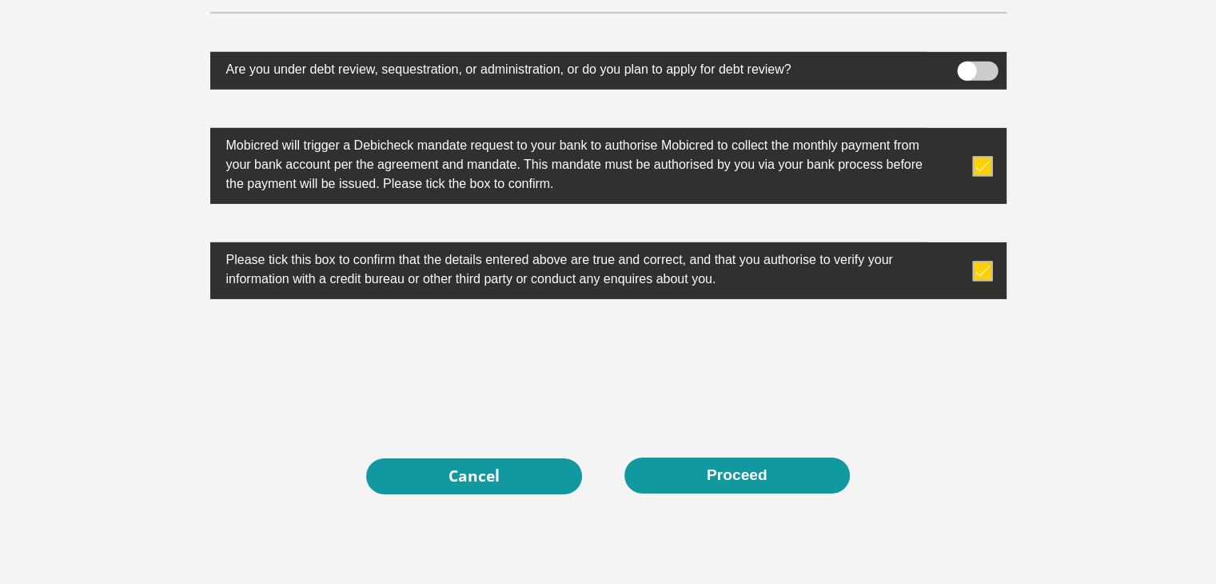
click at [981, 70] on span at bounding box center [977, 71] width 41 height 19
click at [967, 66] on input "checkbox" at bounding box center [967, 66] width 0 height 0
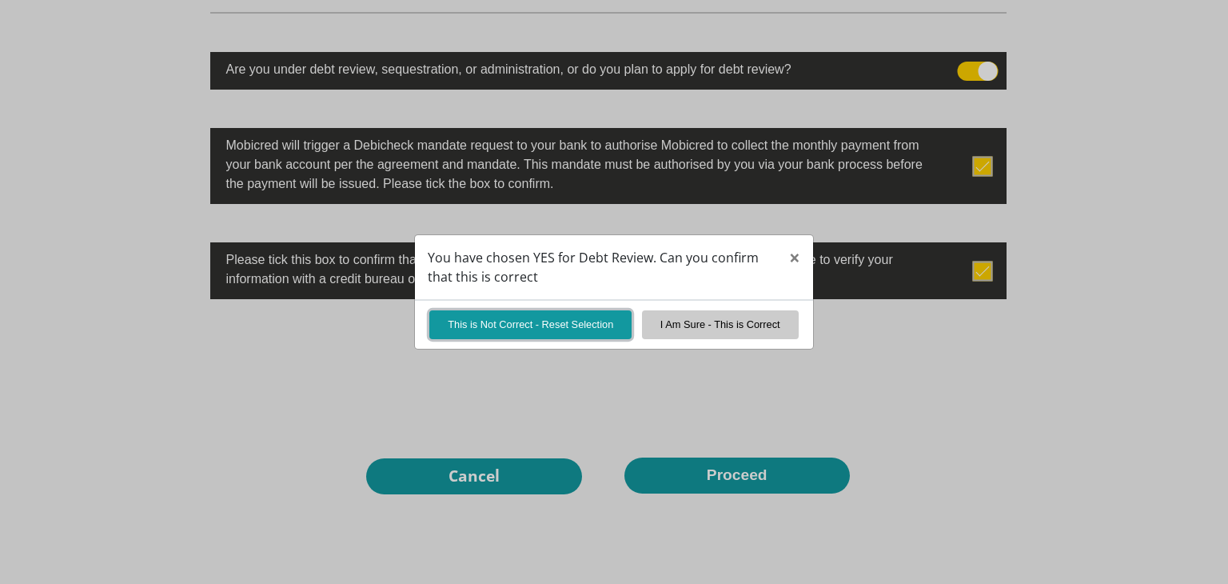
click at [574, 329] on button "This is Not Correct - Reset Selection" at bounding box center [530, 324] width 202 height 28
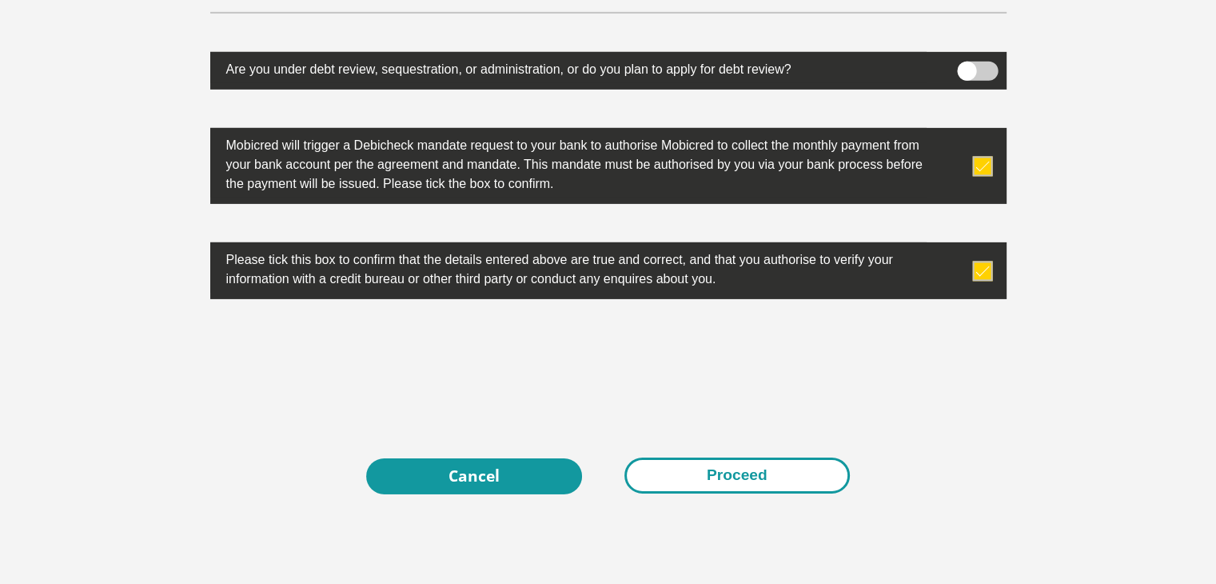
click at [756, 471] on button "Proceed" at bounding box center [738, 475] width 226 height 36
click at [769, 472] on button "Proceed" at bounding box center [738, 475] width 226 height 36
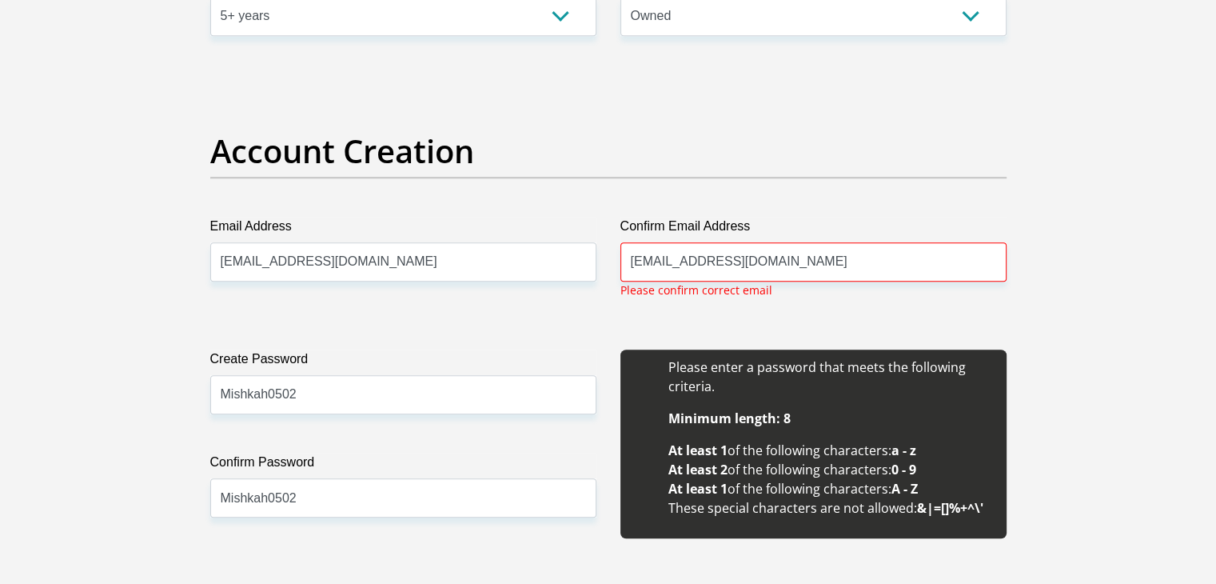
scroll to position [1292, 0]
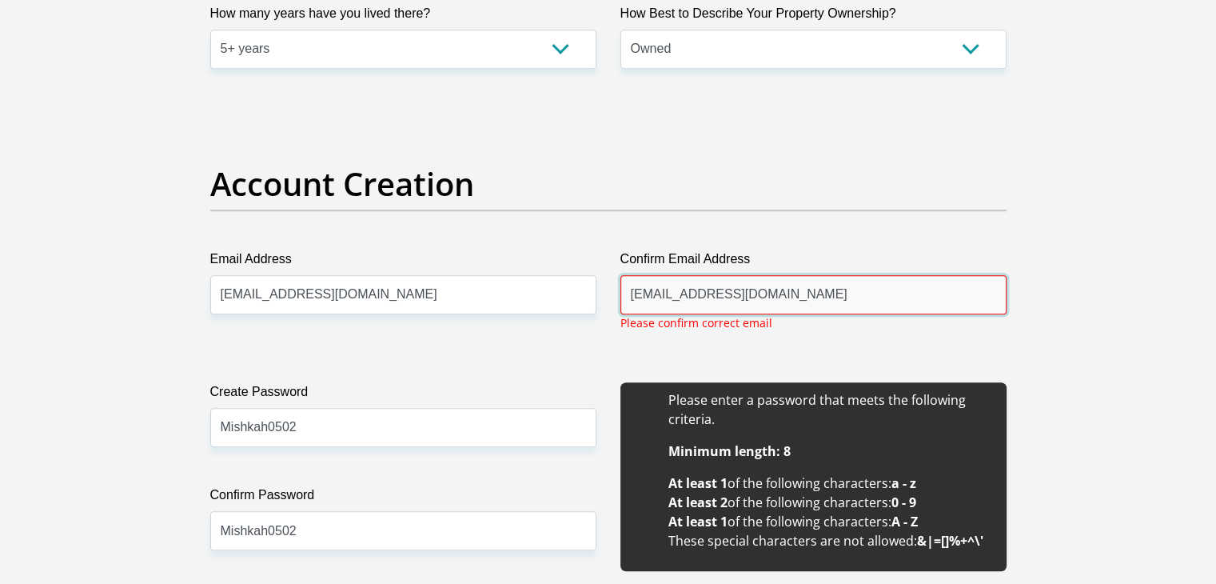
click at [633, 298] on input "[EMAIL_ADDRESS][DOMAIN_NAME]" at bounding box center [814, 294] width 386 height 39
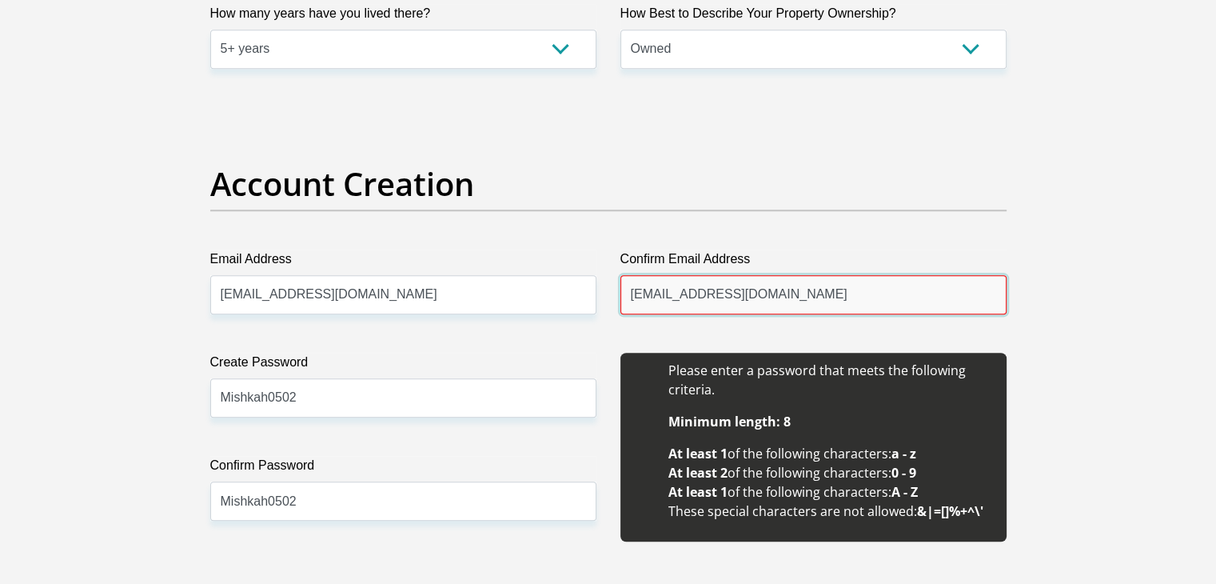
click at [653, 298] on input "[EMAIL_ADDRESS][DOMAIN_NAME]" at bounding box center [814, 294] width 386 height 39
click at [860, 294] on input "[EMAIL_ADDRESS][DOMAIN_NAME]" at bounding box center [814, 294] width 386 height 39
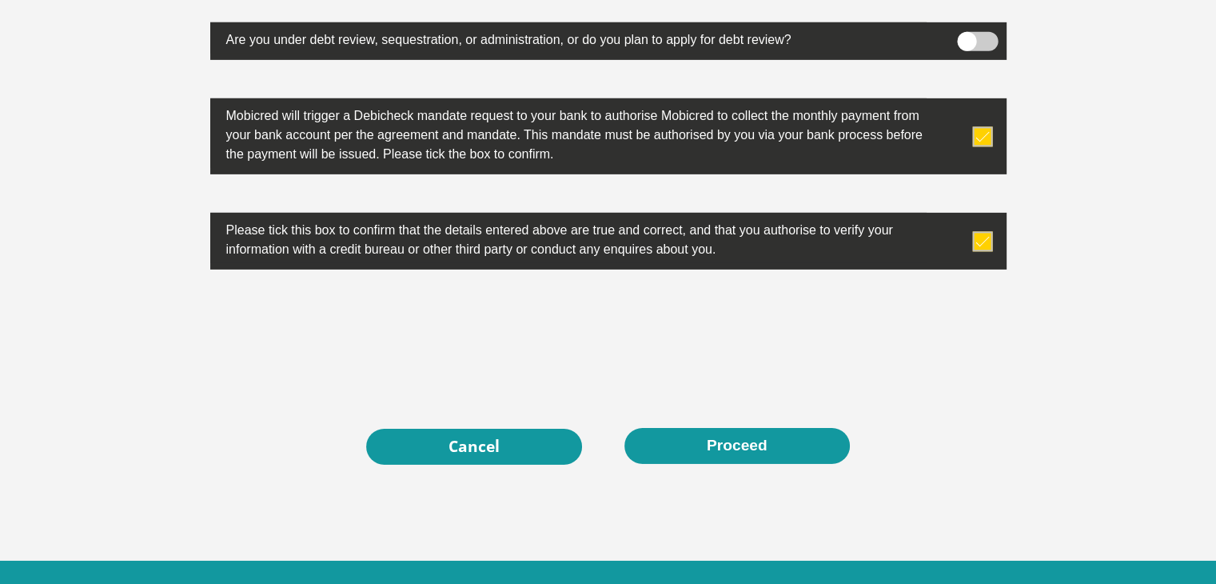
scroll to position [5227, 0]
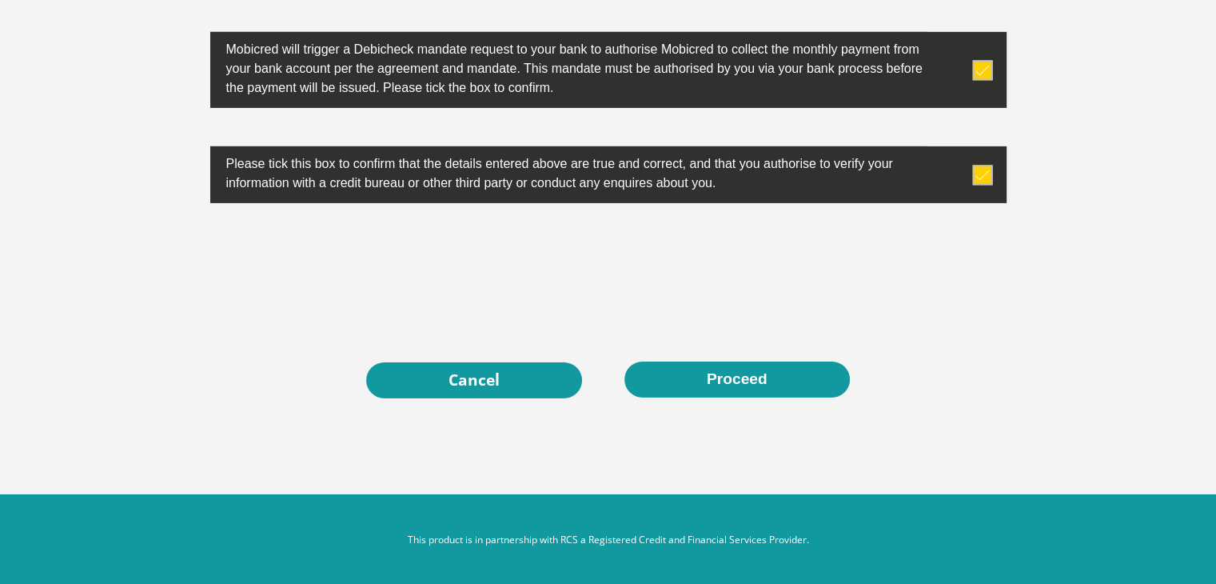
type input "[EMAIL_ADDRESS][DOMAIN_NAME]"
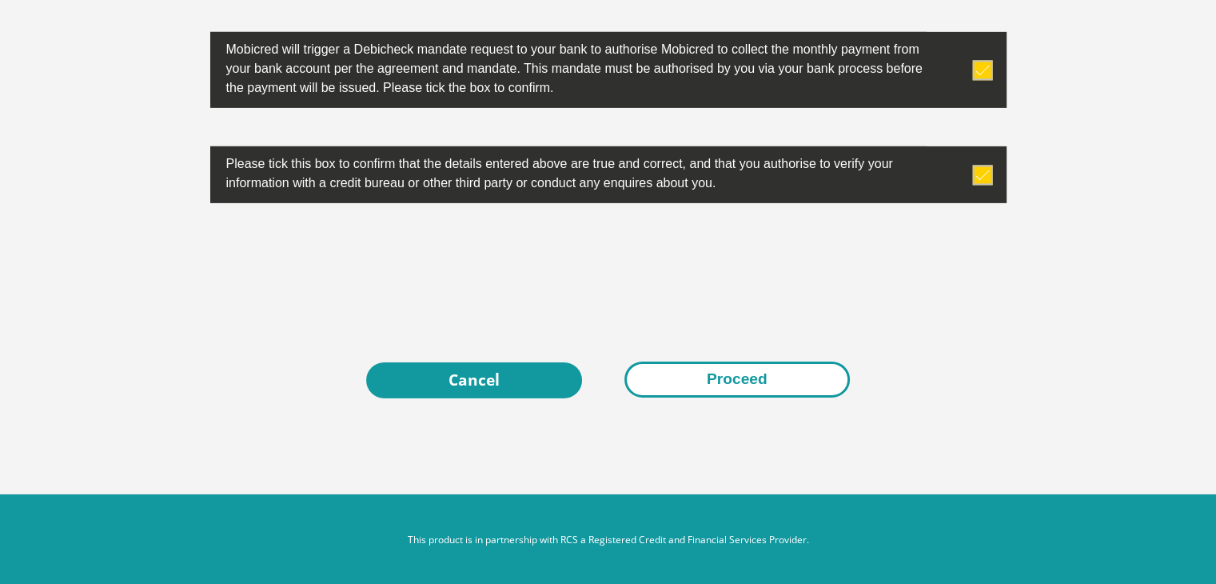
click at [728, 383] on button "Proceed" at bounding box center [738, 379] width 226 height 36
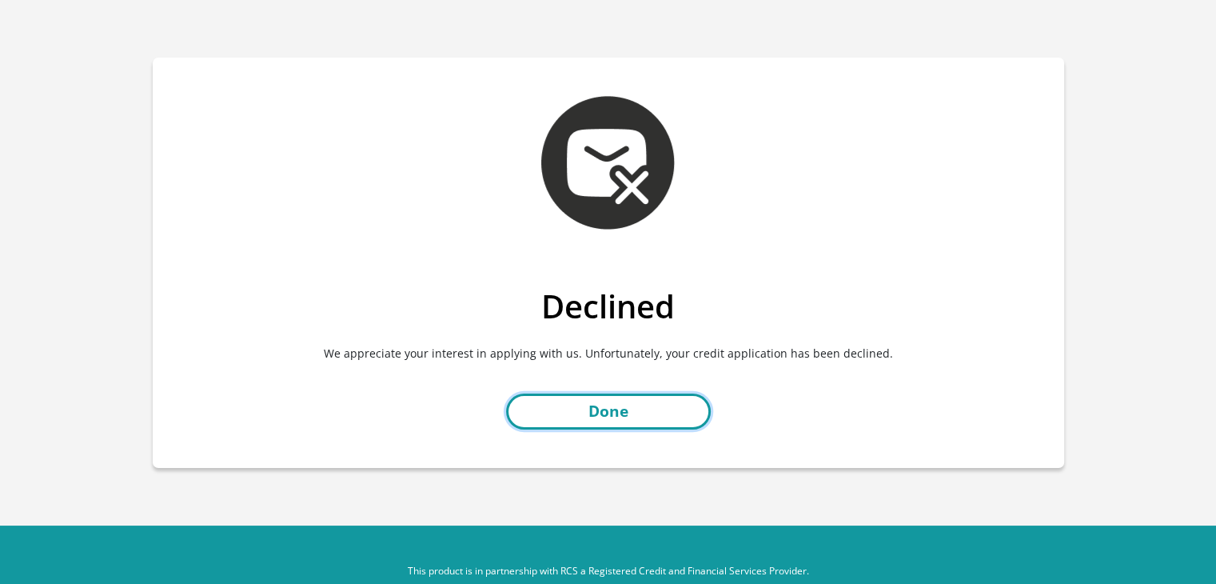
click at [617, 405] on link "Done" at bounding box center [608, 411] width 205 height 36
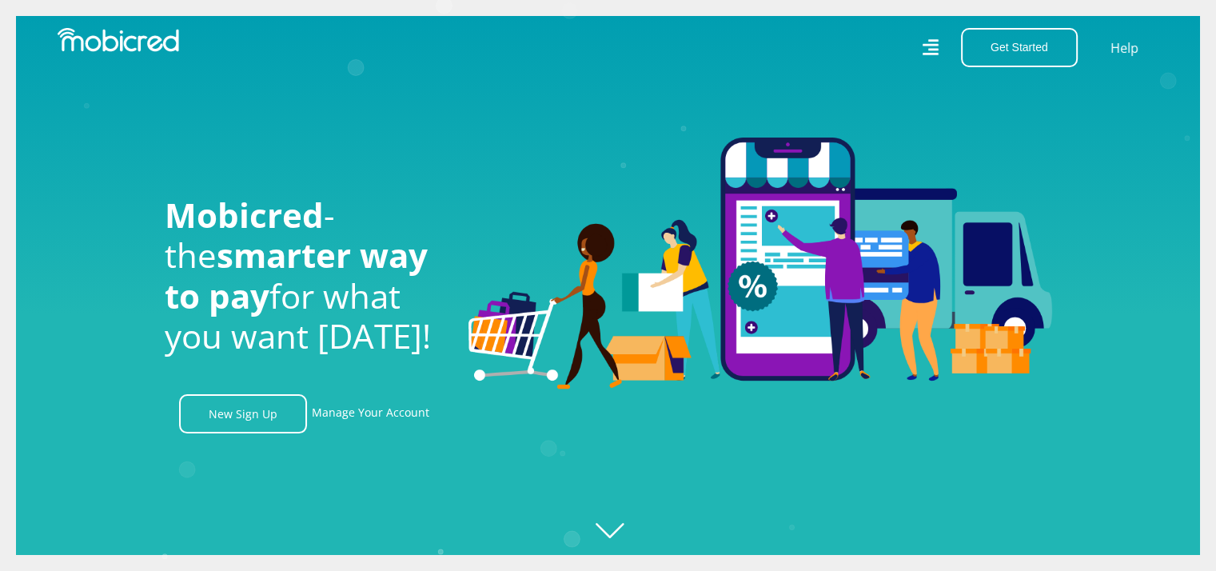
scroll to position [0, 1139]
